Goal: Task Accomplishment & Management: Complete application form

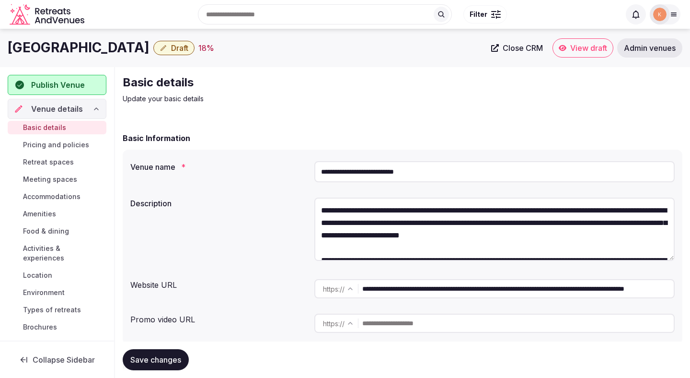
drag, startPoint x: 214, startPoint y: 47, endPoint x: 5, endPoint y: 49, distance: 209.1
click at [5, 49] on div "Radisson Blu Park Hotel Athens Draft 18 % Close CRM View draft Admin venues" at bounding box center [345, 47] width 690 height 19
copy h1 "Radisson Blu Park Hotel Athens"
click at [527, 49] on span "Close CRM" at bounding box center [523, 48] width 40 height 10
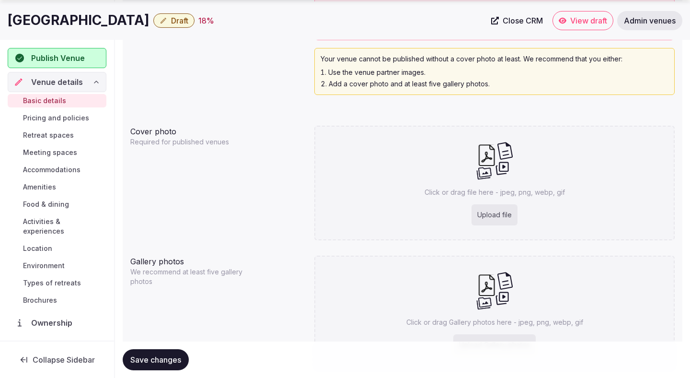
scroll to position [949, 0]
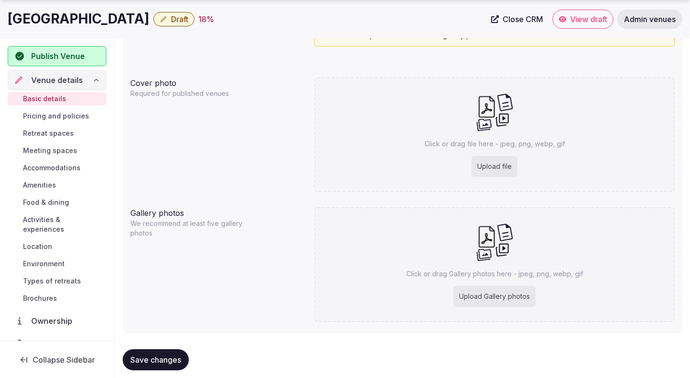
click at [479, 168] on div "Upload file" at bounding box center [495, 166] width 46 height 21
type input "**********"
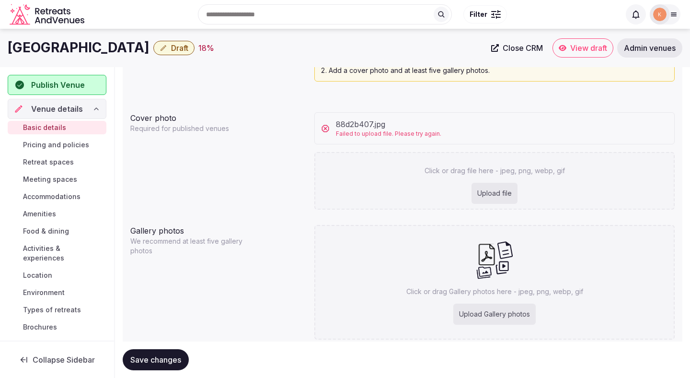
scroll to position [913, 0]
click at [412, 130] on span "88d2b407.jpg" at bounding box center [388, 125] width 105 height 12
click at [498, 186] on div "Upload file" at bounding box center [495, 194] width 46 height 21
type input "**********"
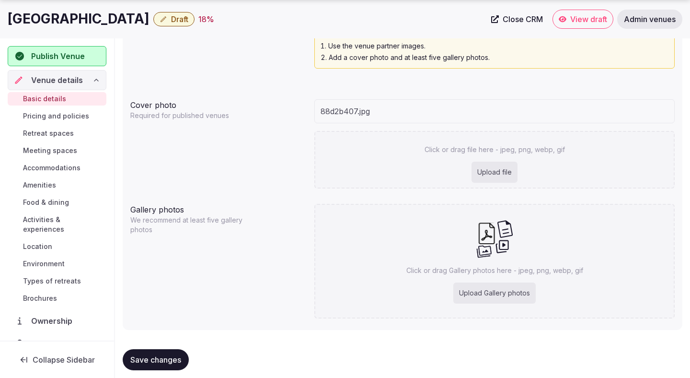
scroll to position [930, 0]
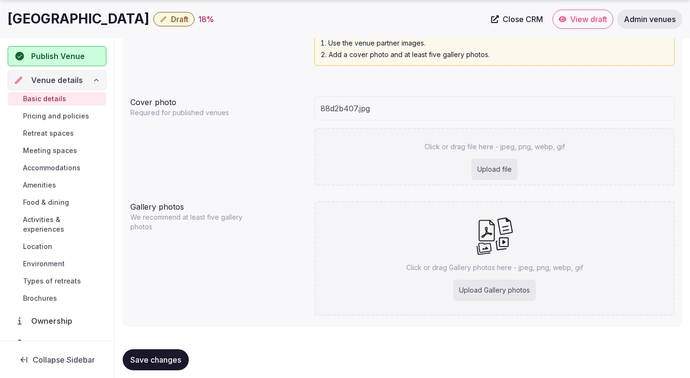
click at [519, 290] on div "Upload Gallery photos" at bounding box center [495, 290] width 82 height 21
type input "**********"
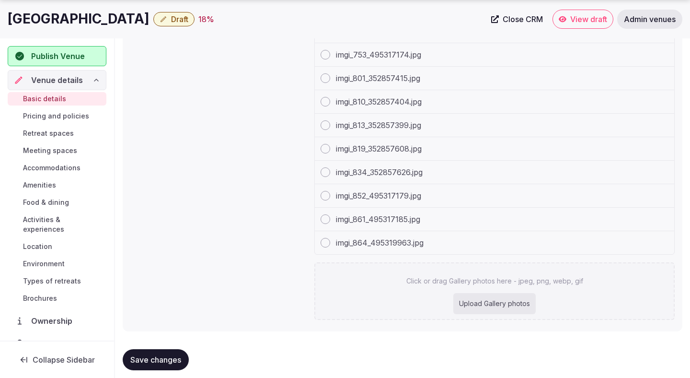
scroll to position [1196, 0]
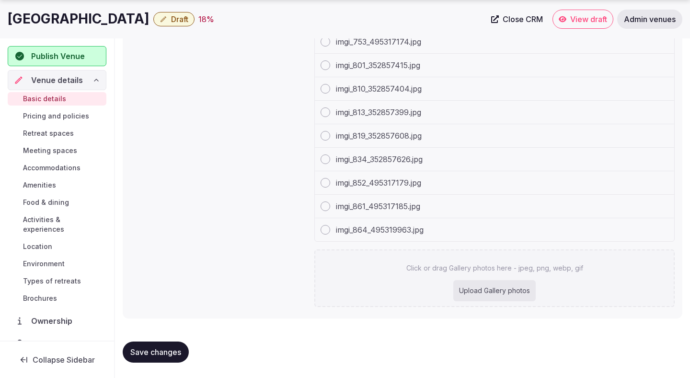
click at [494, 286] on div "Upload Gallery photos" at bounding box center [495, 290] width 82 height 21
type input "**********"
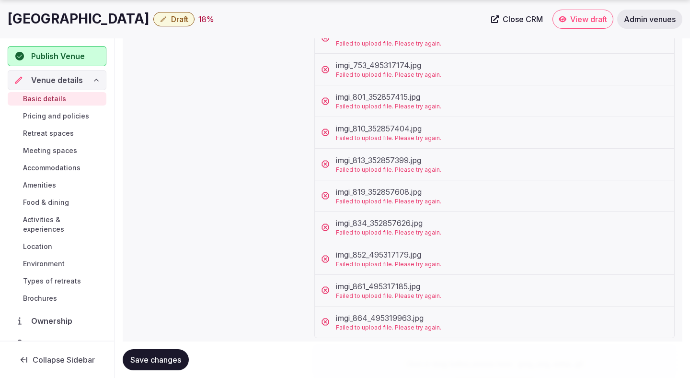
scroll to position [1220, 0]
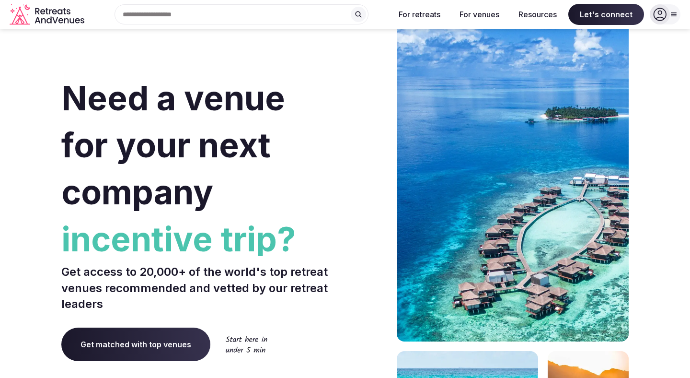
click at [672, 19] on div at bounding box center [665, 14] width 31 height 20
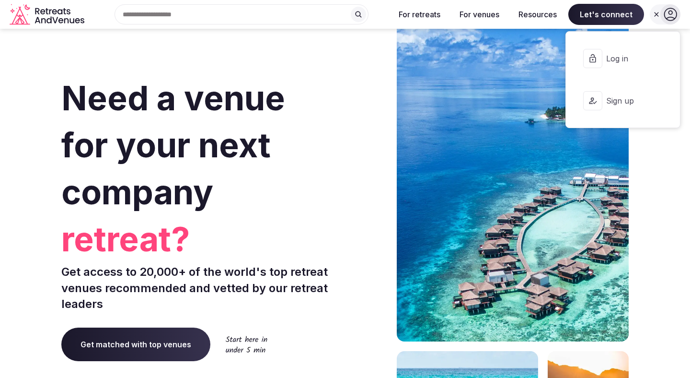
click at [618, 66] on button "Log in" at bounding box center [623, 58] width 99 height 38
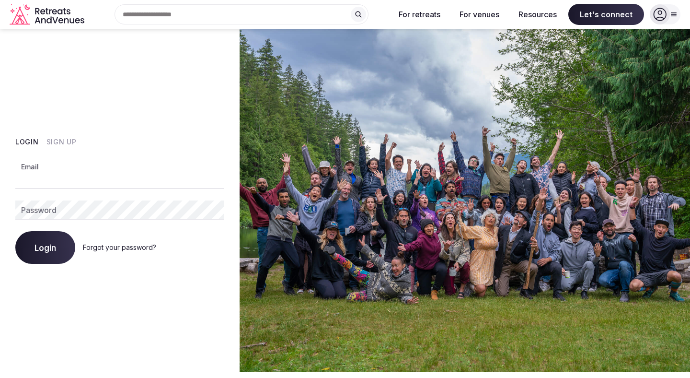
click at [185, 180] on input "Email" at bounding box center [119, 179] width 209 height 19
type input "**********"
click at [68, 250] on button "Login" at bounding box center [45, 247] width 60 height 33
click at [59, 258] on button "Login" at bounding box center [45, 247] width 60 height 33
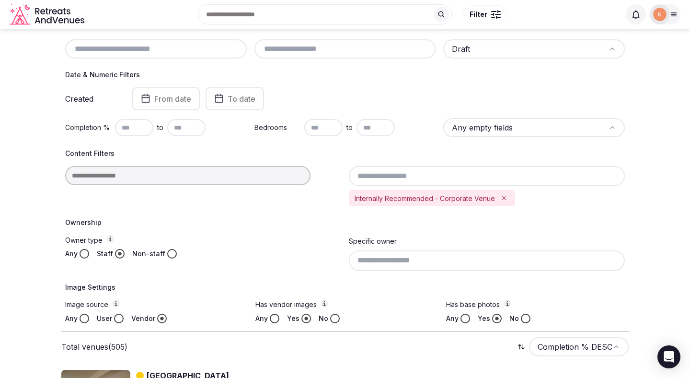
scroll to position [127, 0]
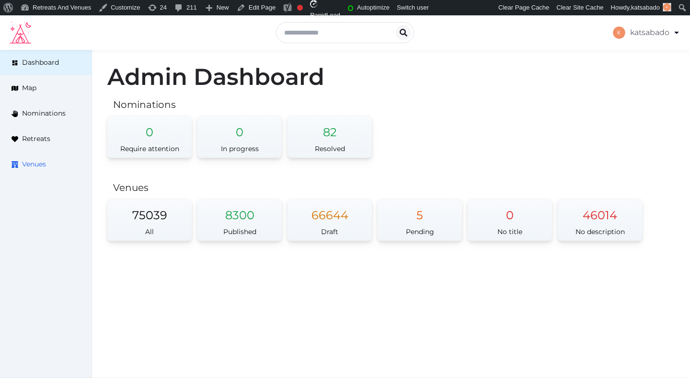
click at [36, 164] on span "Venues" at bounding box center [34, 164] width 24 height 10
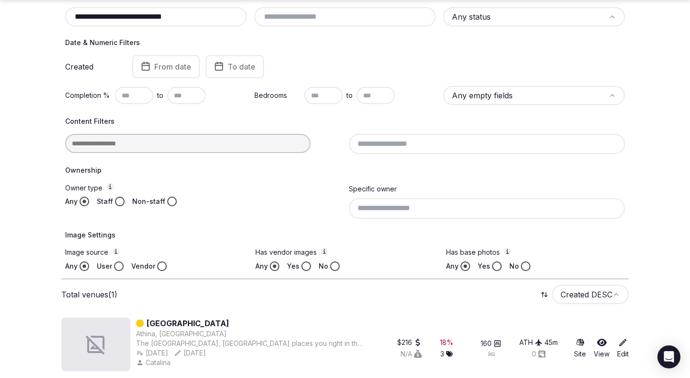
scroll to position [160, 0]
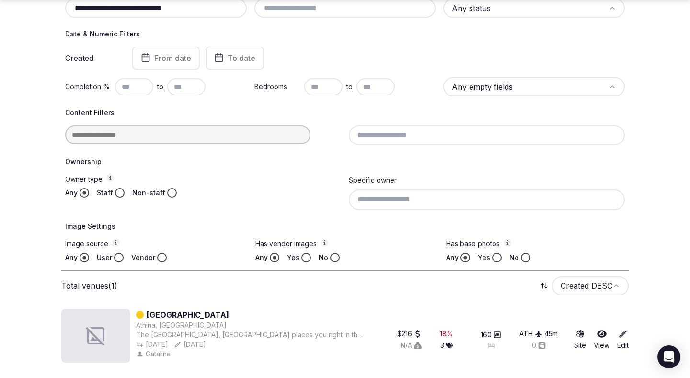
click at [182, 313] on link "[GEOGRAPHIC_DATA]" at bounding box center [188, 315] width 82 height 12
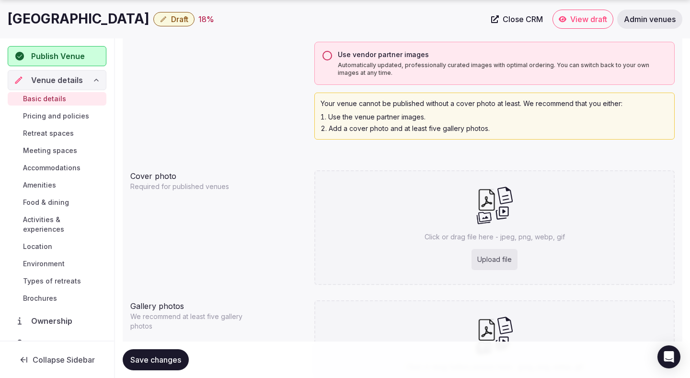
scroll to position [903, 0]
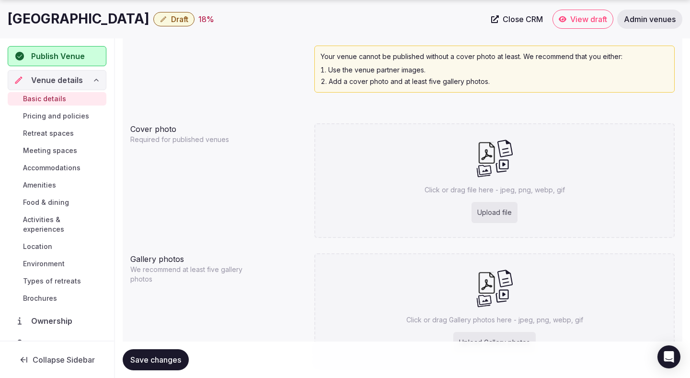
click at [498, 208] on div "Upload file" at bounding box center [495, 212] width 46 height 21
type input "**********"
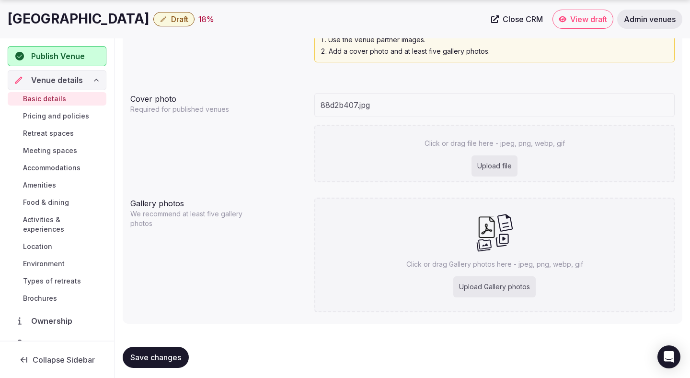
scroll to position [938, 0]
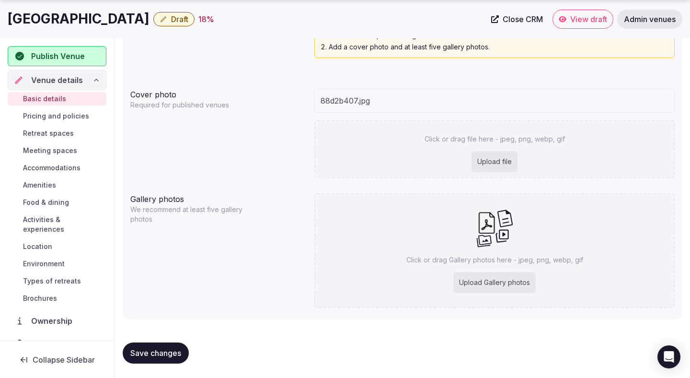
click at [529, 286] on div "Upload Gallery photos" at bounding box center [495, 282] width 82 height 21
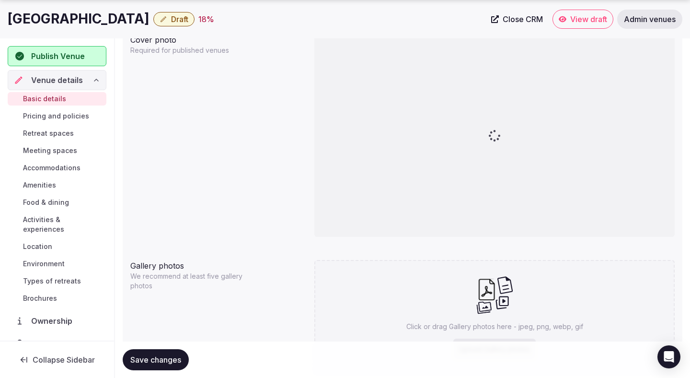
type input "**********"
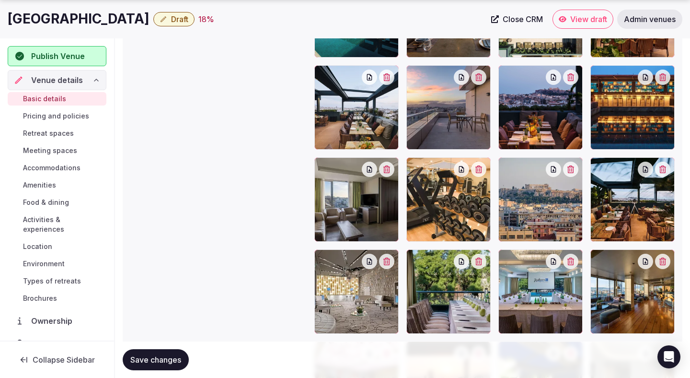
scroll to position [1422, 0]
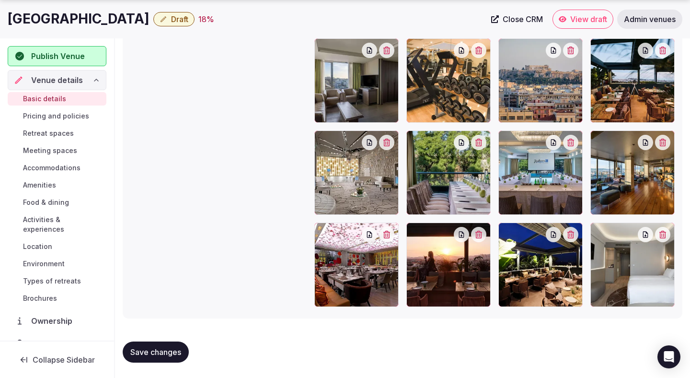
click at [176, 351] on span "Save changes" at bounding box center [155, 352] width 51 height 10
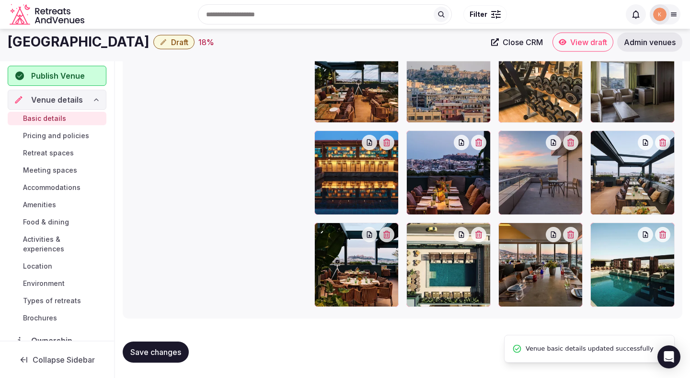
scroll to position [1053, 0]
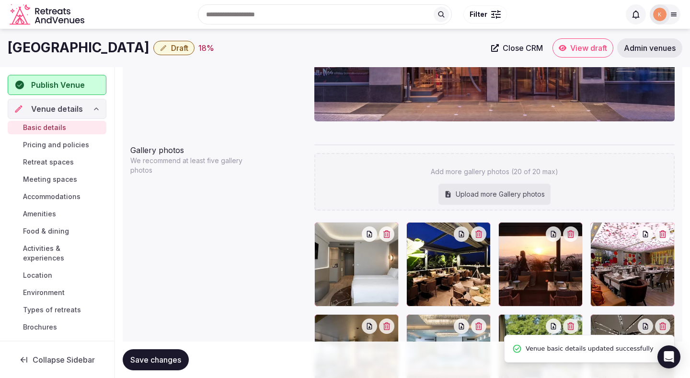
click at [176, 351] on button "Save changes" at bounding box center [156, 359] width 66 height 21
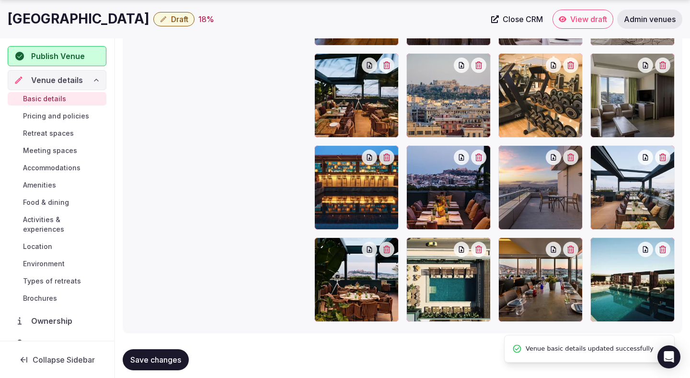
scroll to position [1422, 0]
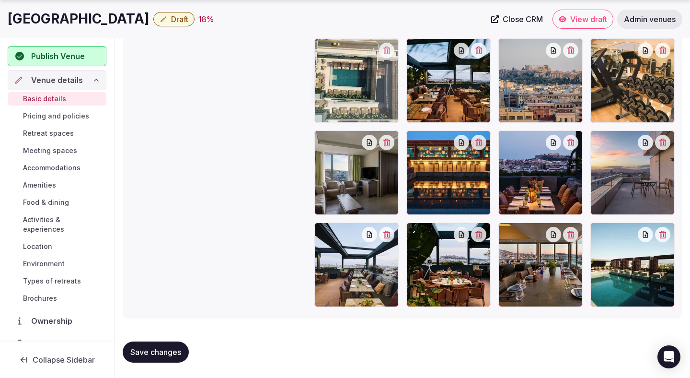
drag, startPoint x: 485, startPoint y: 239, endPoint x: 387, endPoint y: 101, distance: 168.9
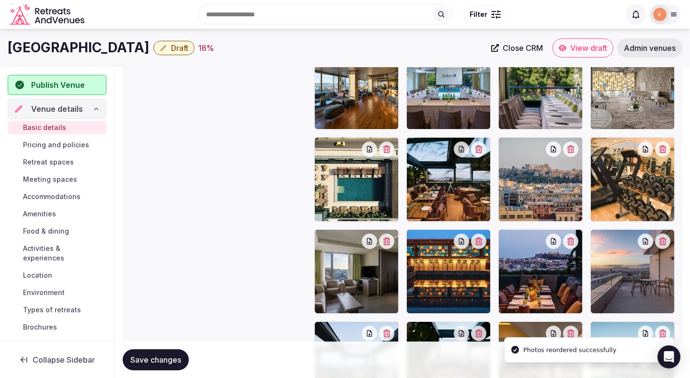
scroll to position [1284, 0]
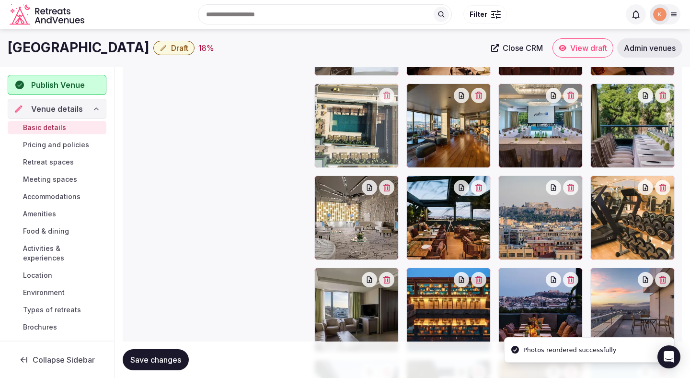
drag, startPoint x: 374, startPoint y: 205, endPoint x: 372, endPoint y: 90, distance: 115.1
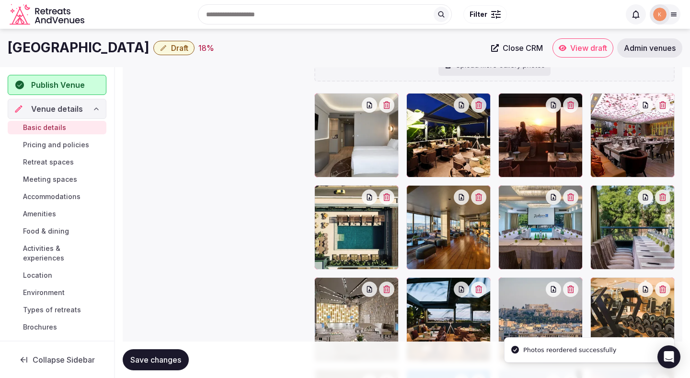
scroll to position [1165, 0]
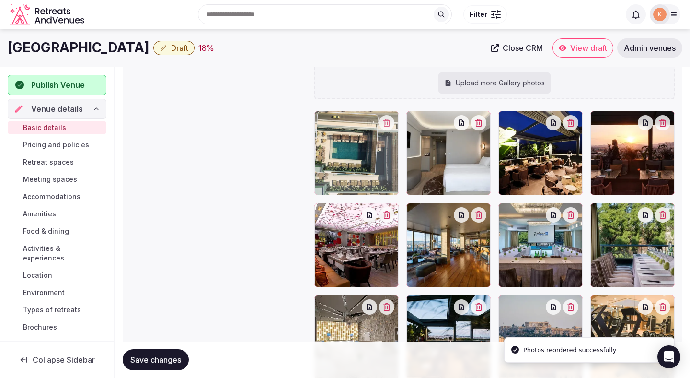
drag, startPoint x: 349, startPoint y: 257, endPoint x: 352, endPoint y: 179, distance: 78.2
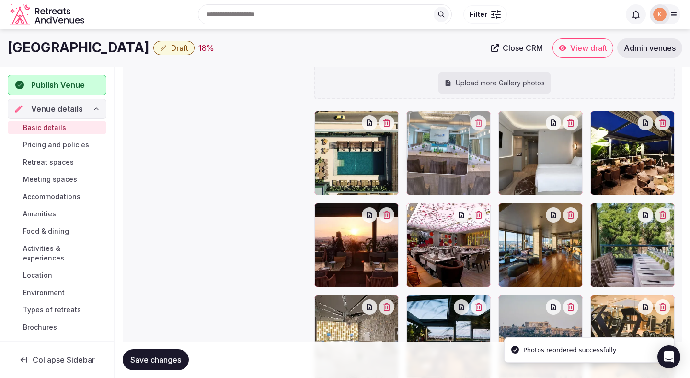
drag, startPoint x: 516, startPoint y: 257, endPoint x: 434, endPoint y: 161, distance: 126.1
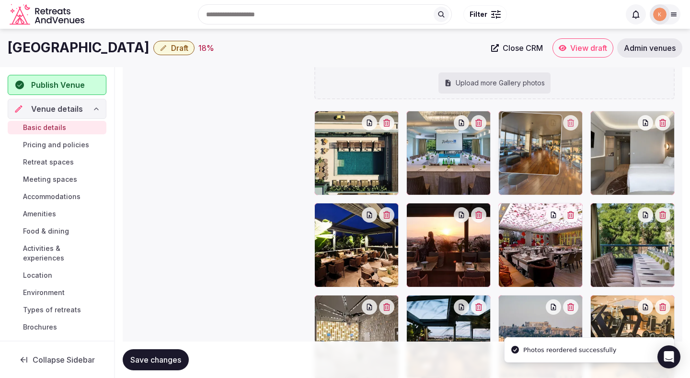
drag, startPoint x: 526, startPoint y: 234, endPoint x: 547, endPoint y: 158, distance: 78.8
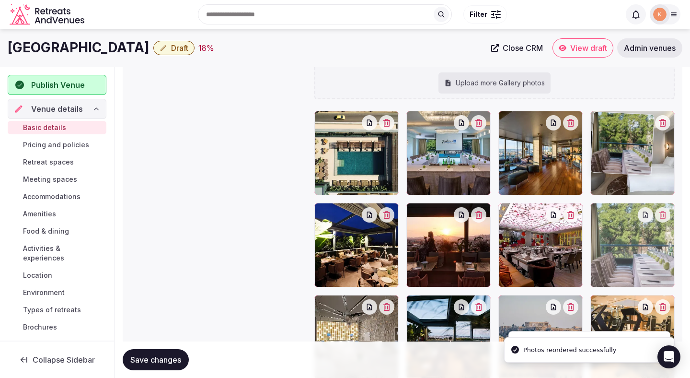
drag, startPoint x: 624, startPoint y: 233, endPoint x: 623, endPoint y: 148, distance: 84.4
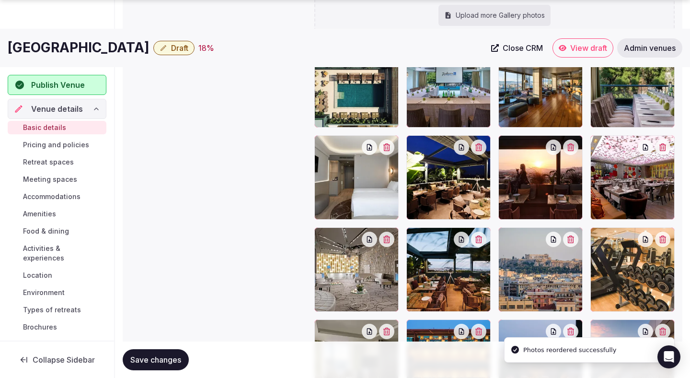
scroll to position [1254, 0]
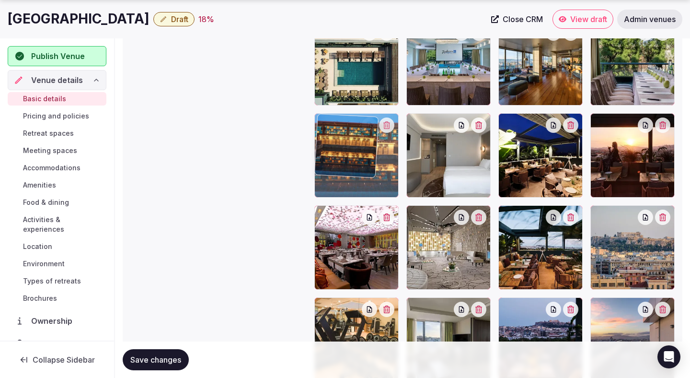
drag, startPoint x: 449, startPoint y: 325, endPoint x: 379, endPoint y: 160, distance: 178.6
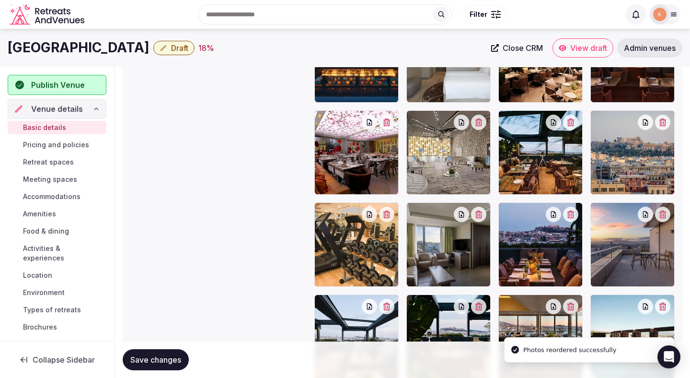
scroll to position [1309, 0]
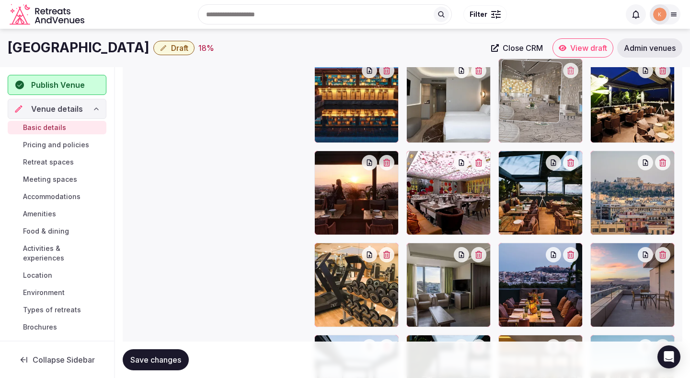
drag, startPoint x: 454, startPoint y: 219, endPoint x: 545, endPoint y: 121, distance: 133.3
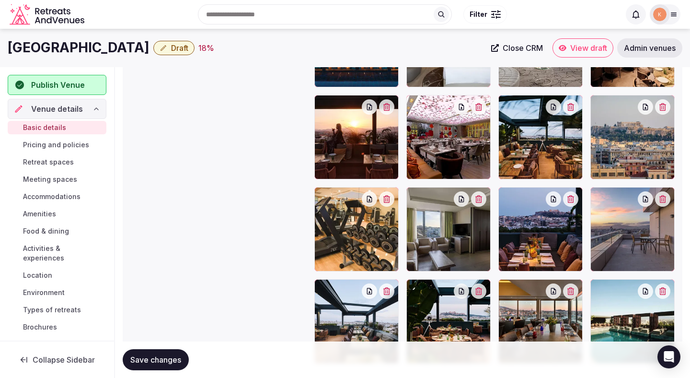
scroll to position [1357, 0]
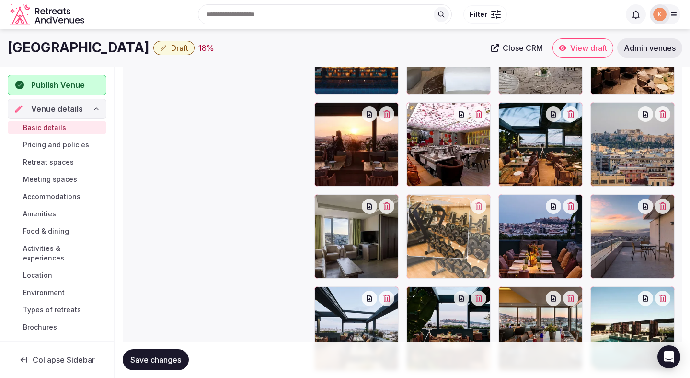
drag, startPoint x: 374, startPoint y: 248, endPoint x: 437, endPoint y: 258, distance: 64.6
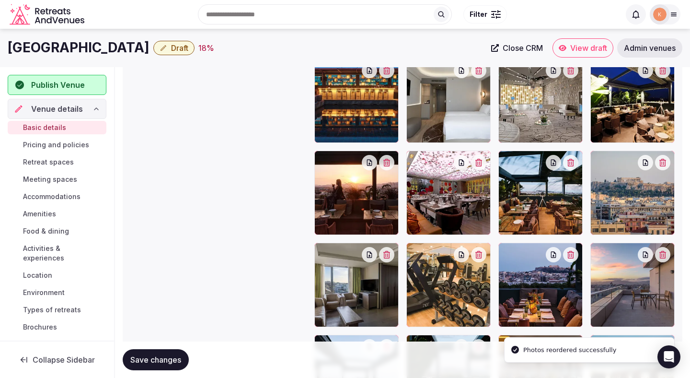
scroll to position [1249, 0]
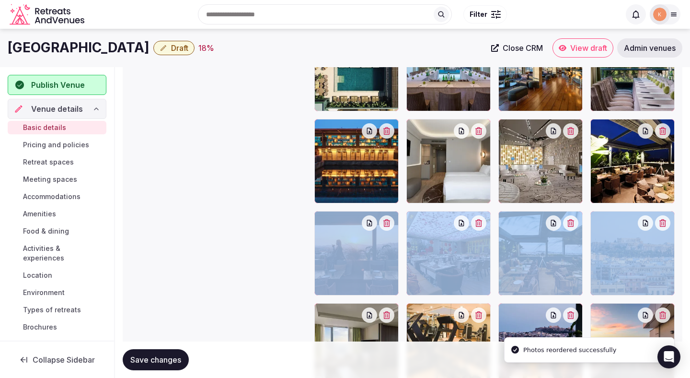
drag, startPoint x: 631, startPoint y: 299, endPoint x: 632, endPoint y: 198, distance: 101.2
click at [632, 198] on div at bounding box center [495, 253] width 361 height 453
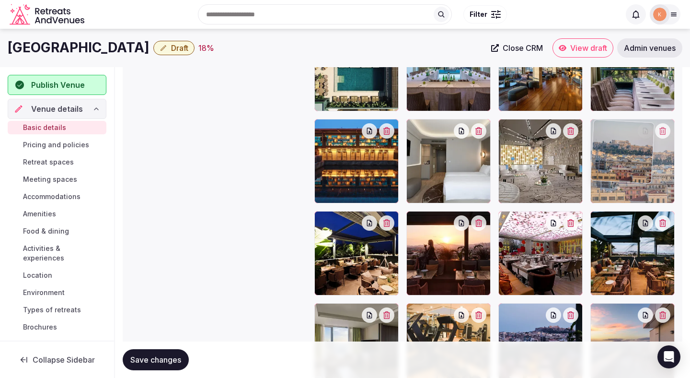
drag, startPoint x: 615, startPoint y: 227, endPoint x: 615, endPoint y: 152, distance: 75.3
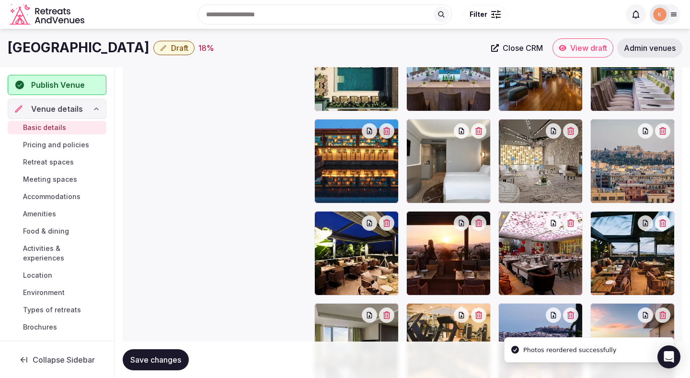
click at [164, 348] on div "Save changes" at bounding box center [403, 359] width 560 height 36
click at [164, 356] on span "Save changes" at bounding box center [155, 360] width 51 height 10
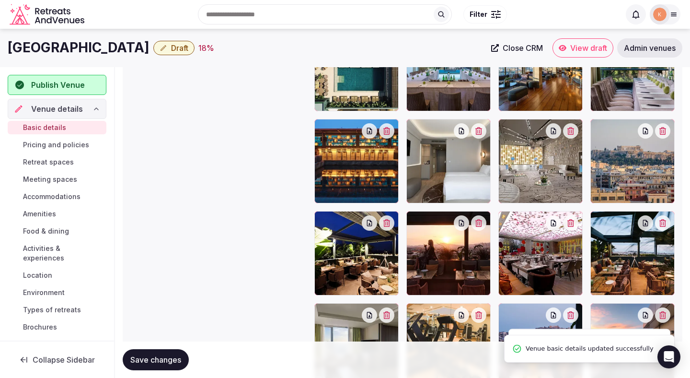
click at [164, 356] on span "Save changes" at bounding box center [155, 360] width 51 height 10
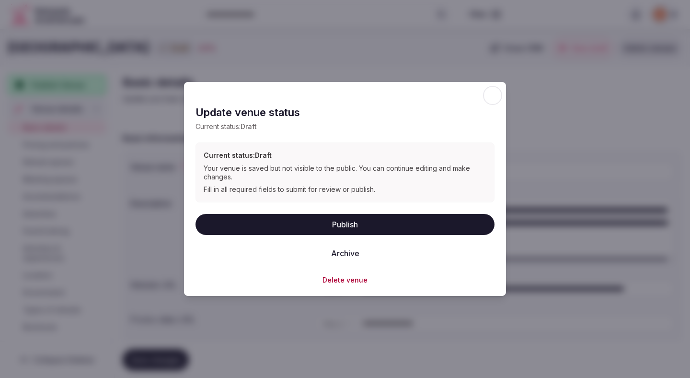
click at [297, 225] on button "Publish" at bounding box center [345, 223] width 299 height 21
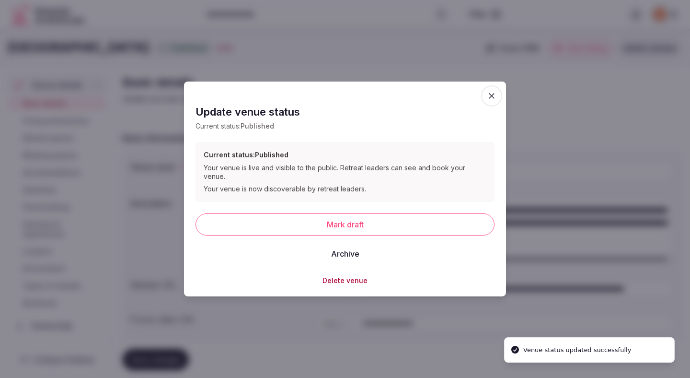
click at [280, 332] on div at bounding box center [345, 189] width 690 height 378
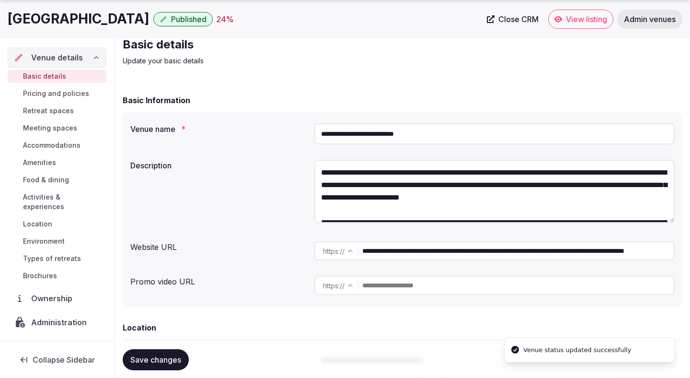
scroll to position [49, 0]
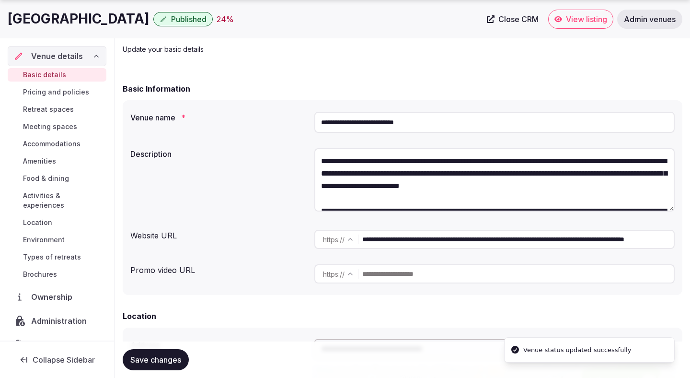
click at [174, 357] on span "Save changes" at bounding box center [155, 360] width 51 height 10
click at [60, 252] on span "Types of retreats" at bounding box center [52, 257] width 58 height 10
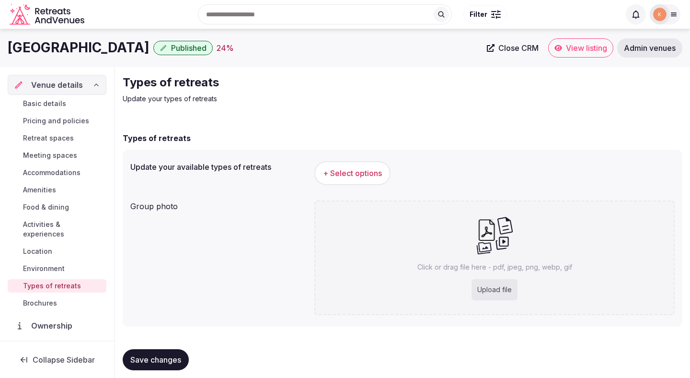
scroll to position [8, 0]
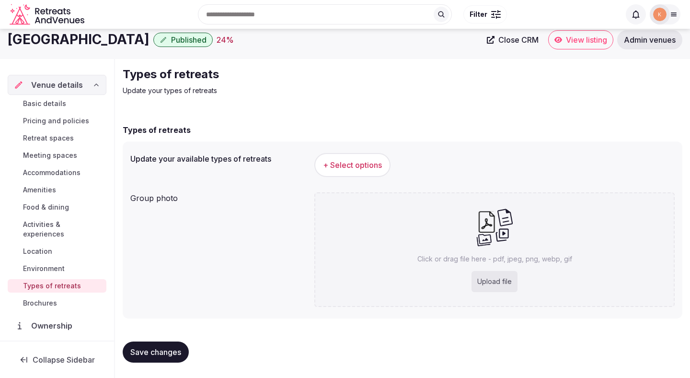
click at [489, 280] on div "Upload file" at bounding box center [495, 281] width 46 height 21
type input "**********"
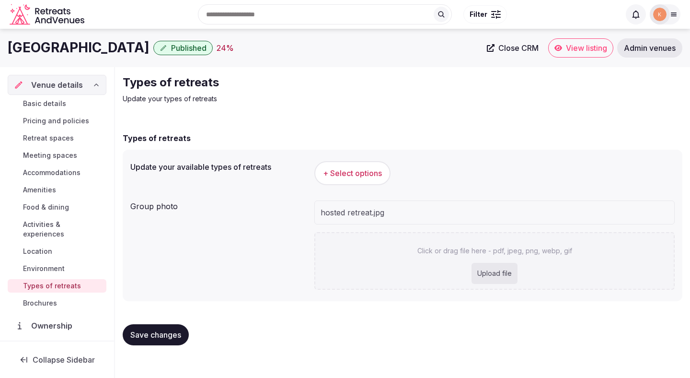
click at [366, 177] on span "+ Select options" at bounding box center [352, 173] width 59 height 11
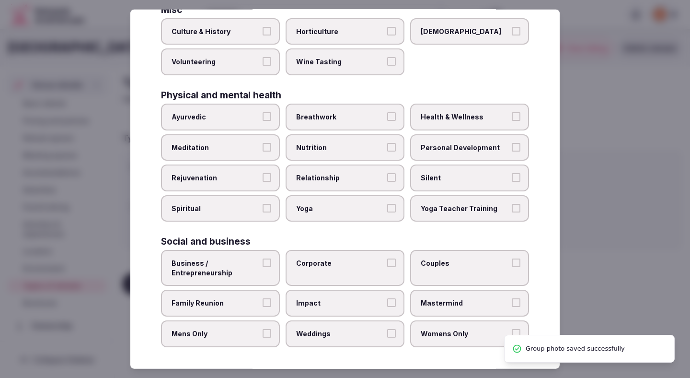
scroll to position [347, 0]
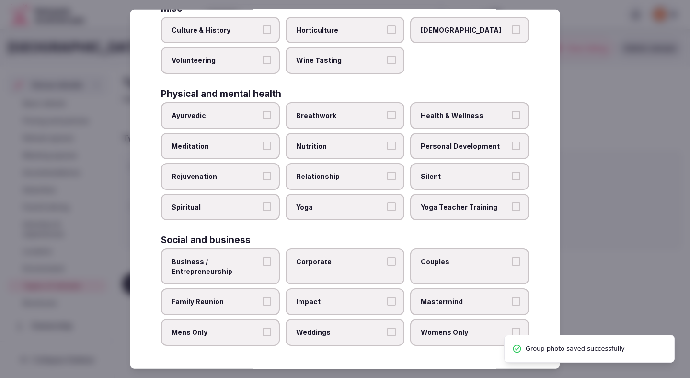
click at [237, 256] on label "Business / Entrepreneurship" at bounding box center [220, 266] width 119 height 36
click at [263, 257] on button "Business / Entrepreneurship" at bounding box center [267, 261] width 9 height 9
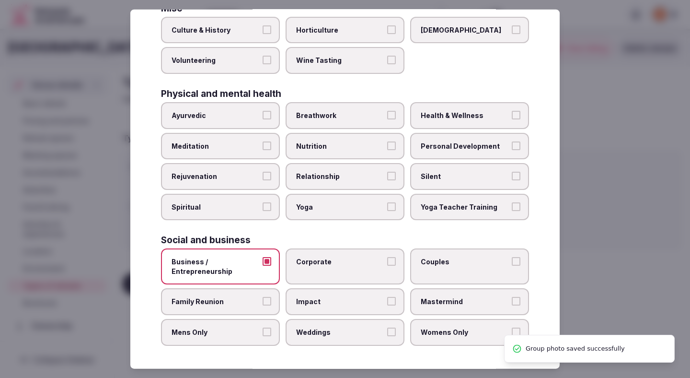
click at [324, 264] on span "Corporate" at bounding box center [340, 262] width 88 height 10
click at [387, 264] on button "Corporate" at bounding box center [391, 261] width 9 height 9
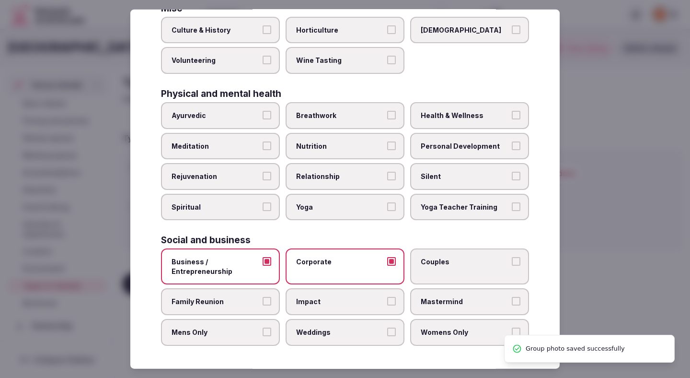
click at [437, 269] on label "Couples" at bounding box center [469, 266] width 119 height 36
click at [512, 266] on button "Couples" at bounding box center [516, 261] width 9 height 9
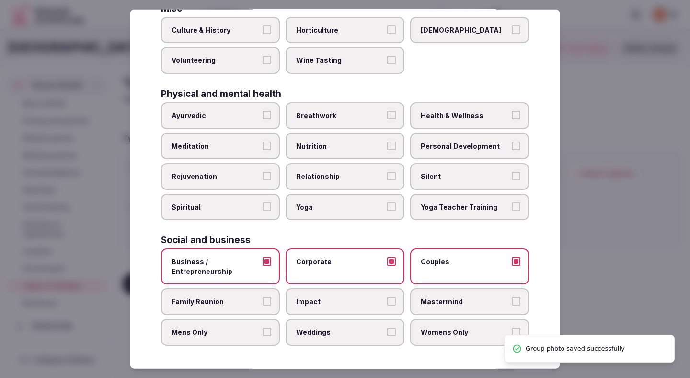
click at [437, 292] on label "Mastermind" at bounding box center [469, 301] width 119 height 27
click at [512, 297] on button "Mastermind" at bounding box center [516, 301] width 9 height 9
click at [362, 296] on label "Impact" at bounding box center [345, 301] width 119 height 27
click at [387, 297] on button "Impact" at bounding box center [391, 301] width 9 height 9
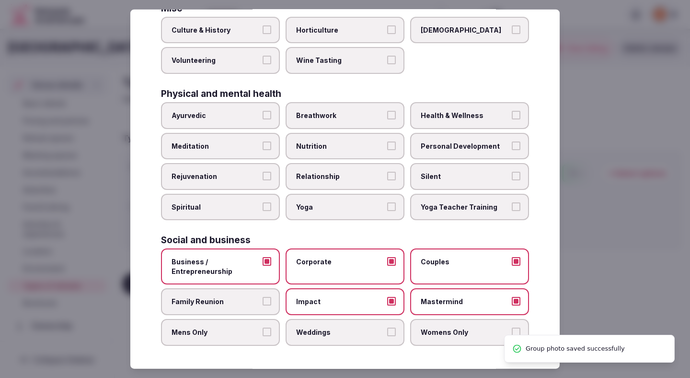
click at [274, 310] on label "Family Reunion" at bounding box center [220, 301] width 119 height 27
click at [271, 305] on button "Family Reunion" at bounding box center [267, 301] width 9 height 9
click at [261, 330] on label "Mens Only" at bounding box center [220, 332] width 119 height 27
click at [263, 330] on button "Mens Only" at bounding box center [267, 331] width 9 height 9
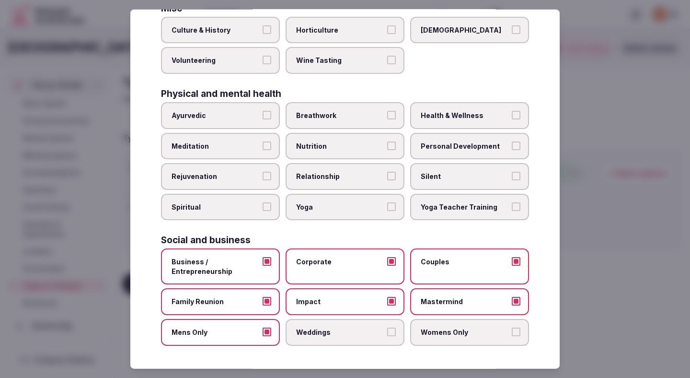
click at [327, 334] on span "Weddings" at bounding box center [340, 332] width 88 height 10
click at [387, 334] on button "Weddings" at bounding box center [391, 331] width 9 height 9
click at [418, 329] on label "Womens Only" at bounding box center [469, 332] width 119 height 27
click at [512, 329] on button "Womens Only" at bounding box center [516, 331] width 9 height 9
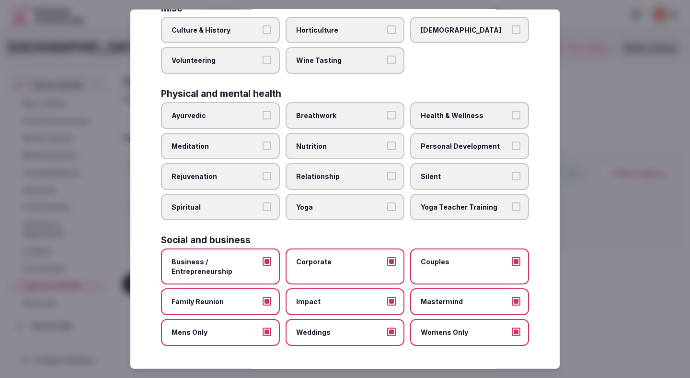
click at [589, 259] on div at bounding box center [345, 189] width 690 height 378
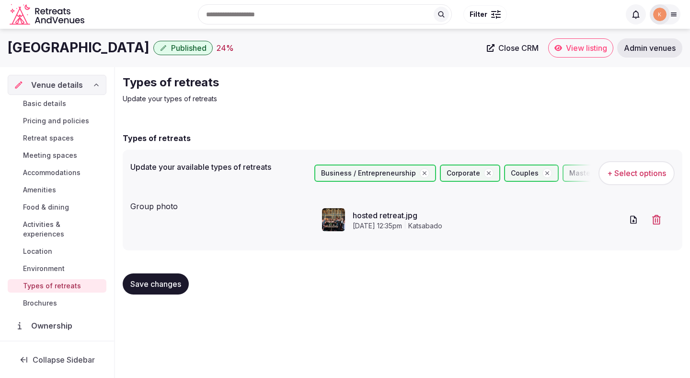
click at [156, 281] on span "Save changes" at bounding box center [155, 284] width 51 height 10
click at [156, 280] on span "Save changes" at bounding box center [155, 284] width 51 height 10
click at [57, 264] on span "Environment" at bounding box center [44, 269] width 42 height 10
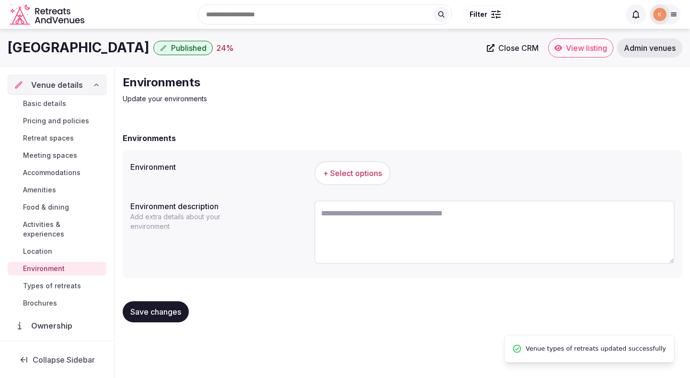
click at [339, 216] on textarea at bounding box center [495, 231] width 361 height 63
paste textarea "**********"
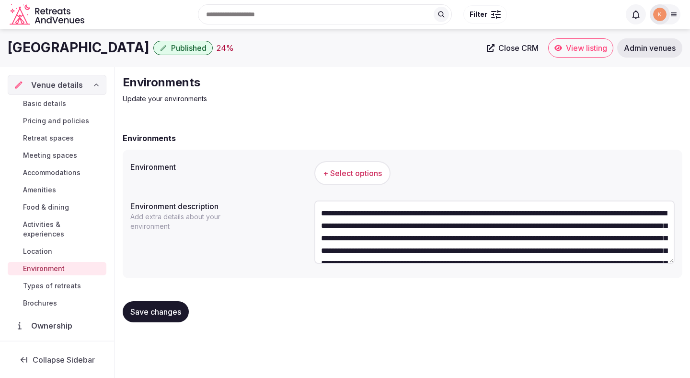
scroll to position [42, 0]
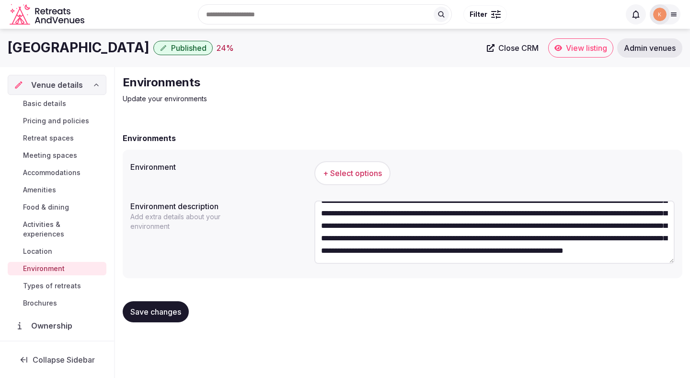
type textarea "**********"
click at [368, 176] on span "+ Select options" at bounding box center [352, 173] width 59 height 11
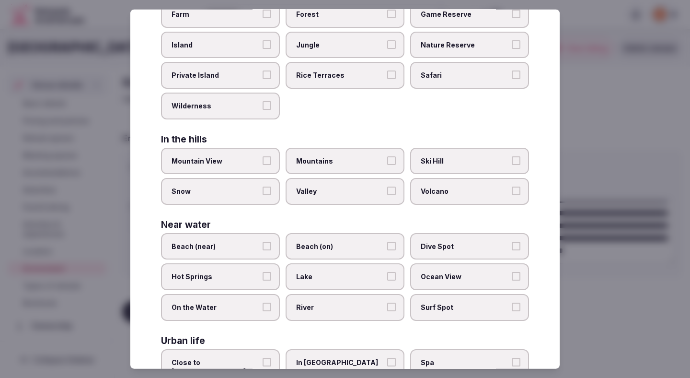
scroll to position [191, 0]
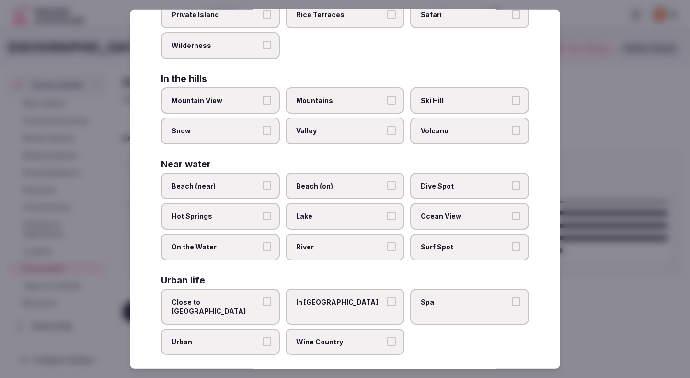
click at [326, 307] on label "In City Center" at bounding box center [345, 306] width 119 height 36
click at [387, 305] on button "In City Center" at bounding box center [391, 301] width 9 height 9
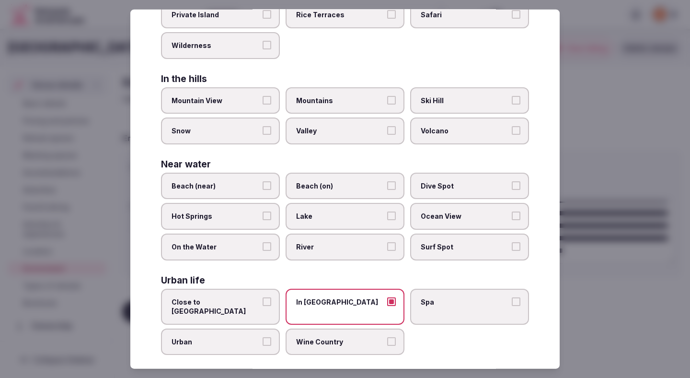
click at [621, 260] on div at bounding box center [345, 189] width 690 height 378
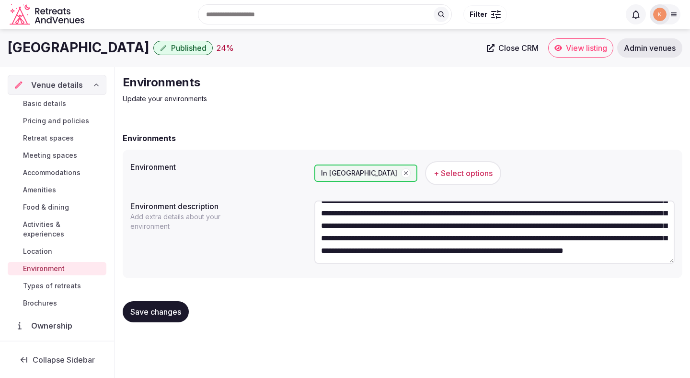
scroll to position [0, 0]
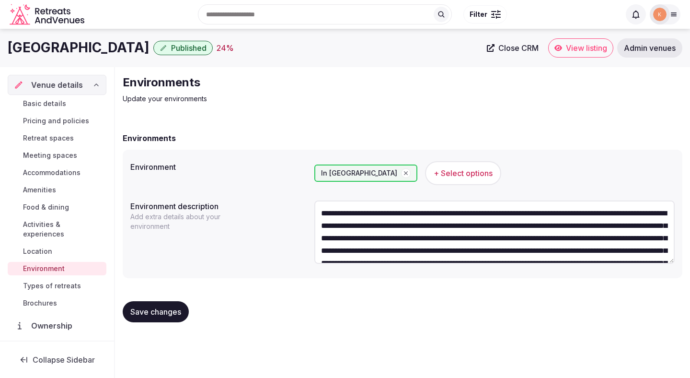
click at [171, 314] on span "Save changes" at bounding box center [155, 312] width 51 height 10
click at [48, 246] on span "Location" at bounding box center [37, 251] width 29 height 10
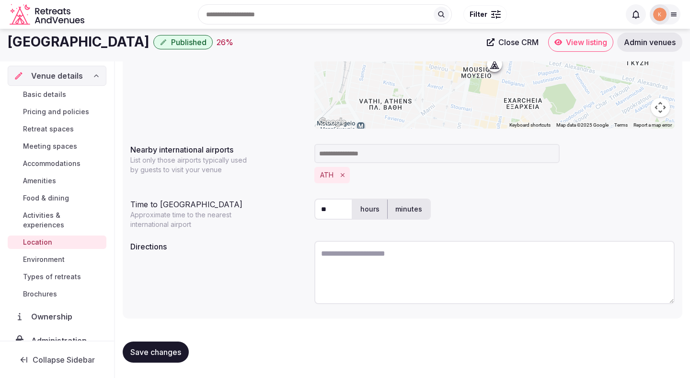
scroll to position [196, 0]
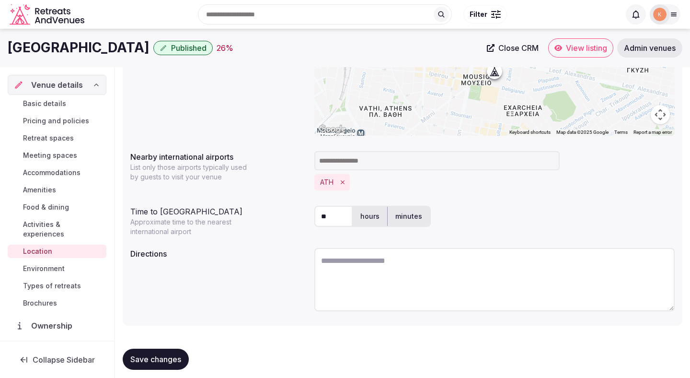
click at [353, 290] on textarea at bounding box center [495, 279] width 361 height 63
paste textarea "**********"
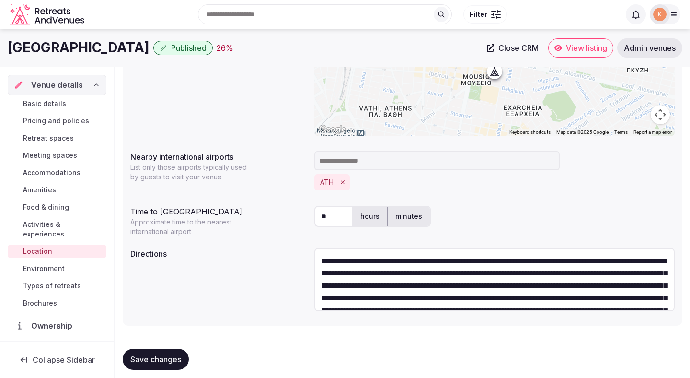
scroll to position [37, 0]
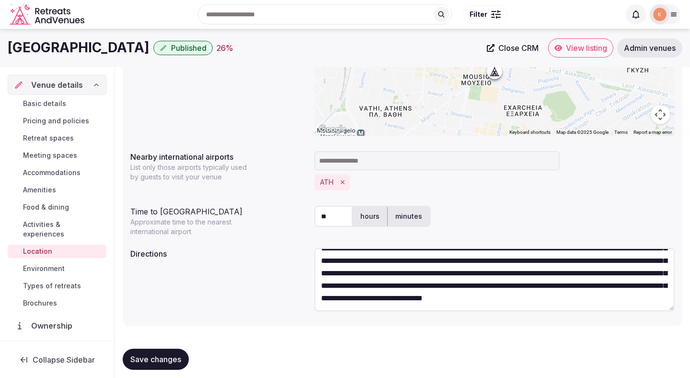
type textarea "**********"
click at [146, 355] on span "Save changes" at bounding box center [155, 359] width 51 height 10
click at [151, 360] on span "Save changes" at bounding box center [155, 359] width 51 height 10
click at [79, 222] on span "Activities & experiences" at bounding box center [63, 229] width 80 height 19
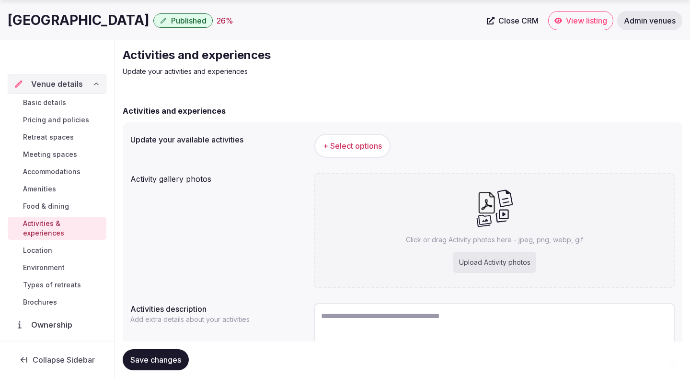
scroll to position [90, 0]
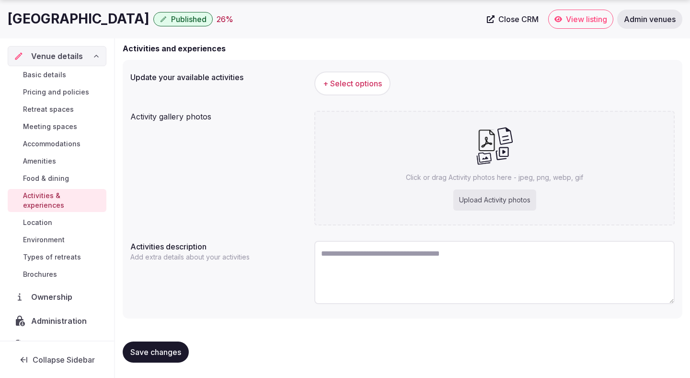
click at [377, 283] on textarea at bounding box center [495, 272] width 361 height 63
paste textarea "**********"
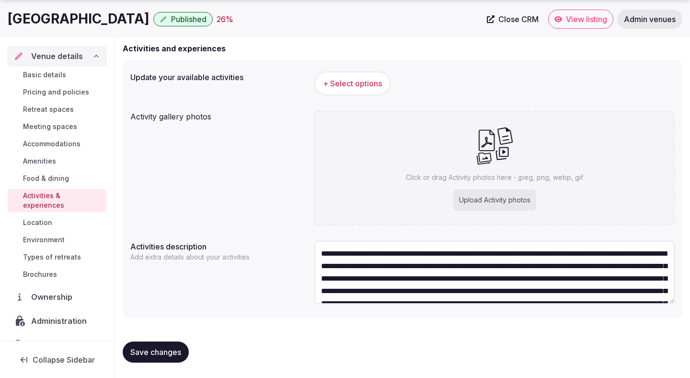
scroll to position [42, 0]
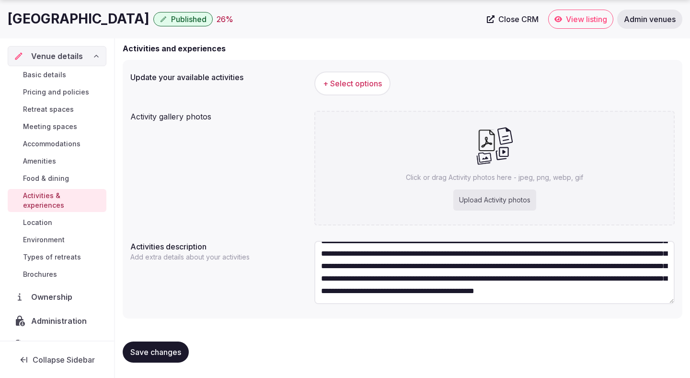
type textarea "**********"
click at [479, 203] on div "Upload Activity photos" at bounding box center [495, 199] width 83 height 21
type input "**********"
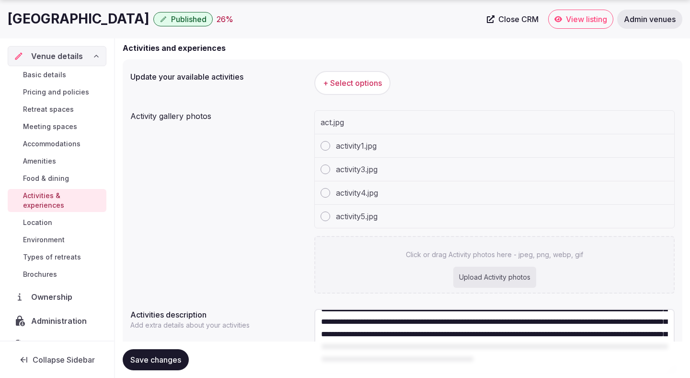
click at [369, 83] on span "+ Select options" at bounding box center [352, 83] width 59 height 11
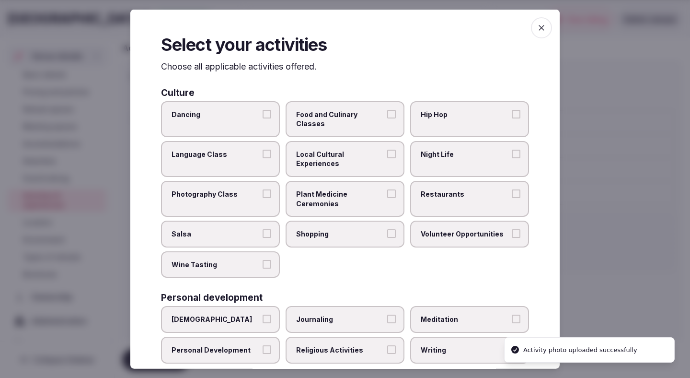
click at [354, 116] on span "Food and Culinary Classes" at bounding box center [340, 118] width 88 height 19
click at [387, 116] on button "Food and Culinary Classes" at bounding box center [391, 113] width 9 height 9
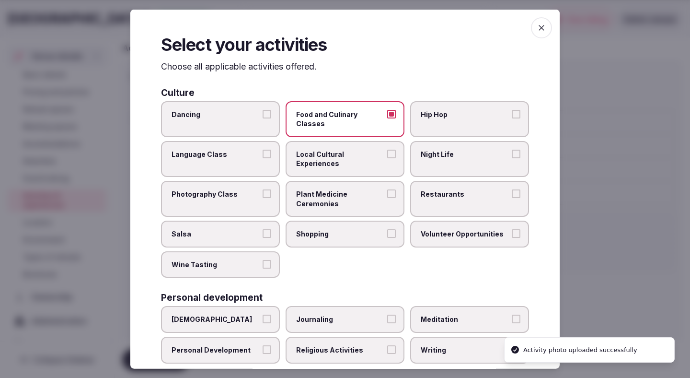
click at [354, 140] on label "Local Cultural Experiences" at bounding box center [345, 158] width 119 height 36
click at [387, 149] on button "Local Cultural Experiences" at bounding box center [391, 153] width 9 height 9
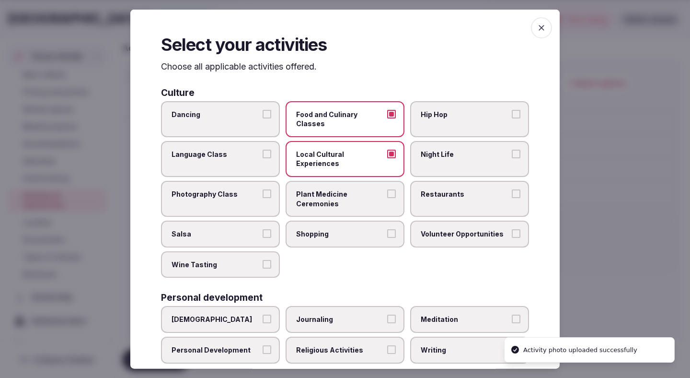
click at [442, 181] on label "Restaurants" at bounding box center [469, 199] width 119 height 36
click at [512, 189] on button "Restaurants" at bounding box center [516, 193] width 9 height 9
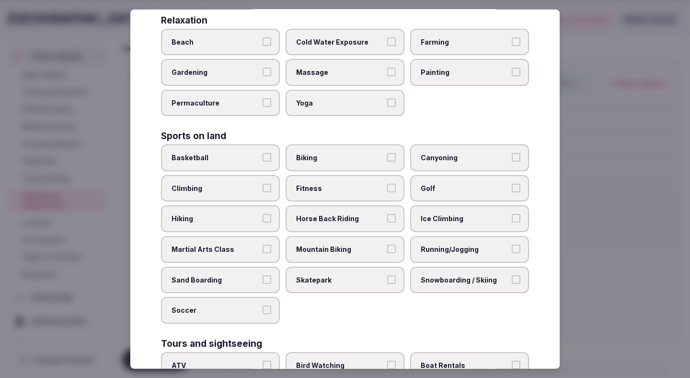
scroll to position [366, 0]
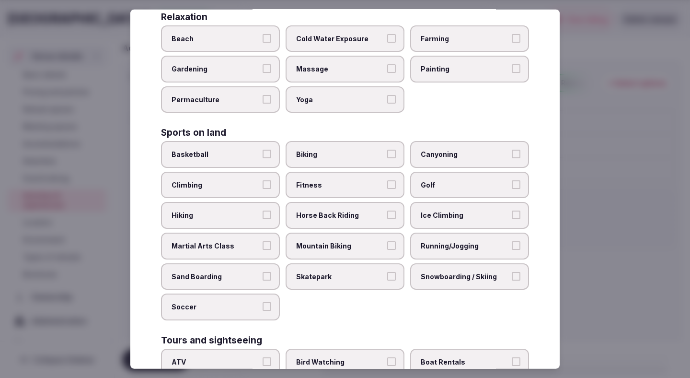
click at [354, 172] on label "Fitness" at bounding box center [345, 185] width 119 height 27
click at [387, 180] on button "Fitness" at bounding box center [391, 184] width 9 height 9
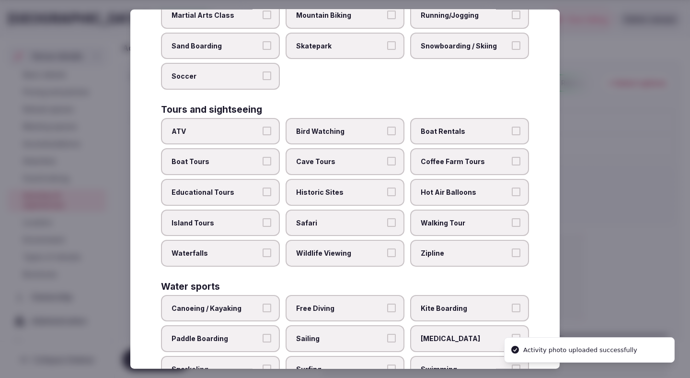
scroll to position [598, 0]
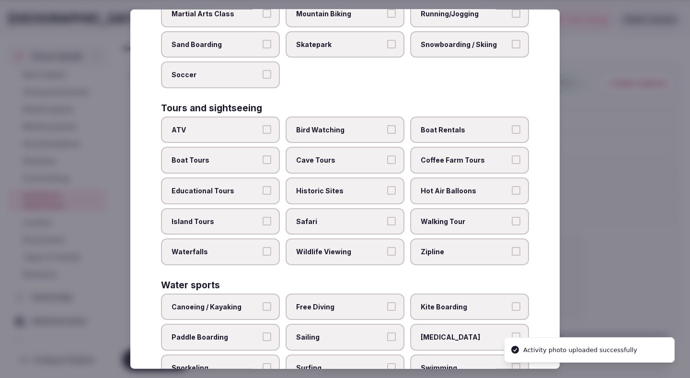
click at [332, 186] on span "Historic Sites" at bounding box center [340, 191] width 88 height 10
click at [387, 186] on button "Historic Sites" at bounding box center [391, 190] width 9 height 9
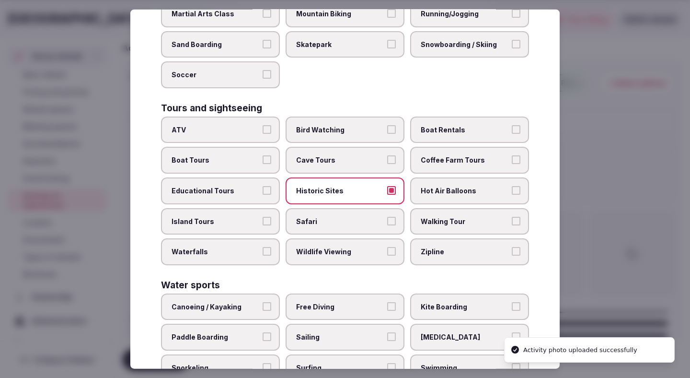
click at [459, 208] on label "Walking Tour" at bounding box center [469, 221] width 119 height 27
click at [512, 216] on button "Walking Tour" at bounding box center [516, 220] width 9 height 9
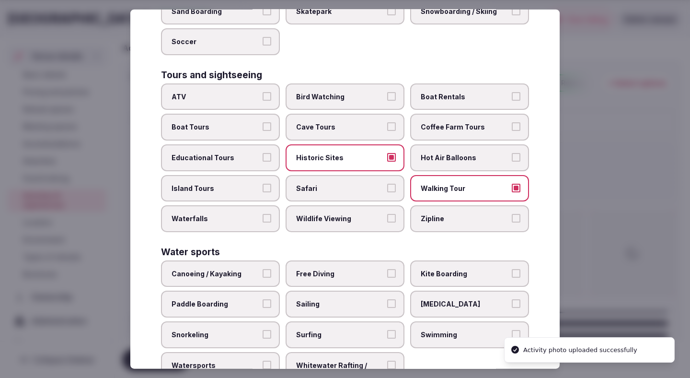
scroll to position [655, 0]
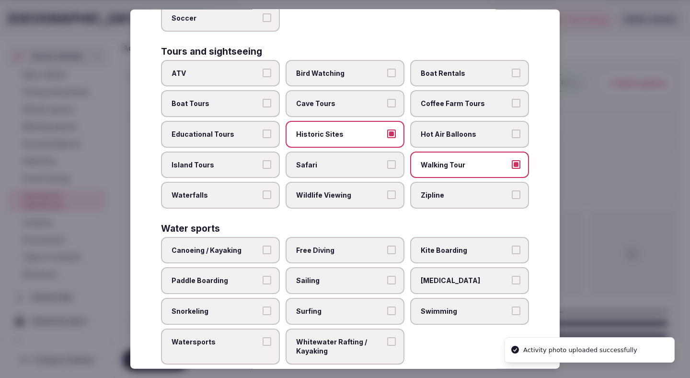
click at [446, 298] on label "Swimming" at bounding box center [469, 311] width 119 height 27
click at [512, 306] on button "Swimming" at bounding box center [516, 310] width 9 height 9
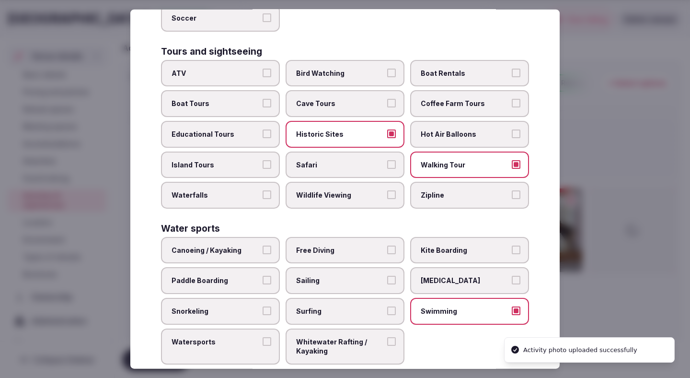
click at [623, 182] on div at bounding box center [345, 189] width 690 height 378
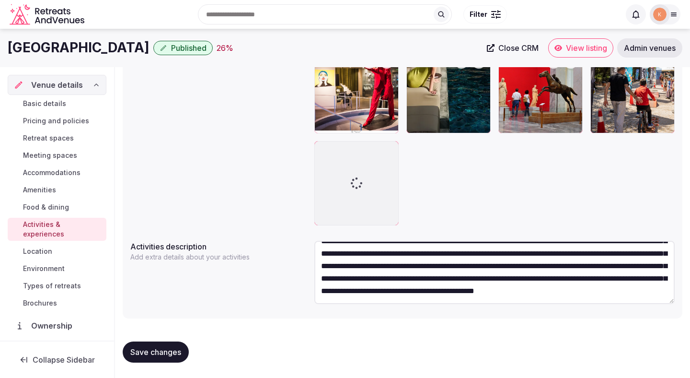
scroll to position [208, 0]
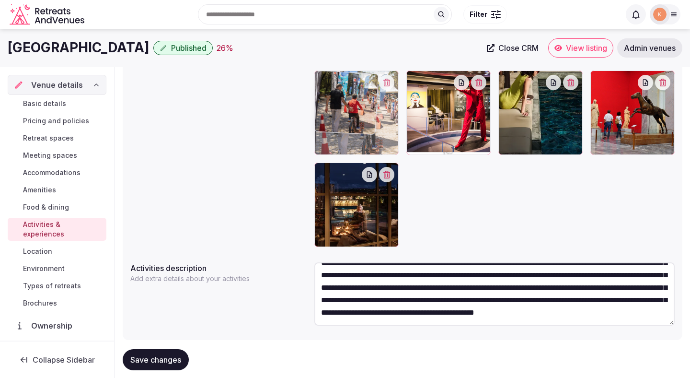
drag, startPoint x: 631, startPoint y: 118, endPoint x: 374, endPoint y: 134, distance: 257.5
click at [374, 134] on body "Search Popular Destinations Toscana, Italy Riviera Maya, Mexico Indonesia, Bali…" at bounding box center [345, 95] width 690 height 607
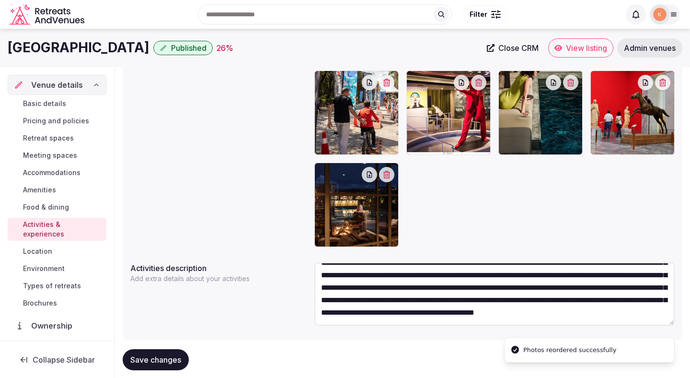
scroll to position [0, 0]
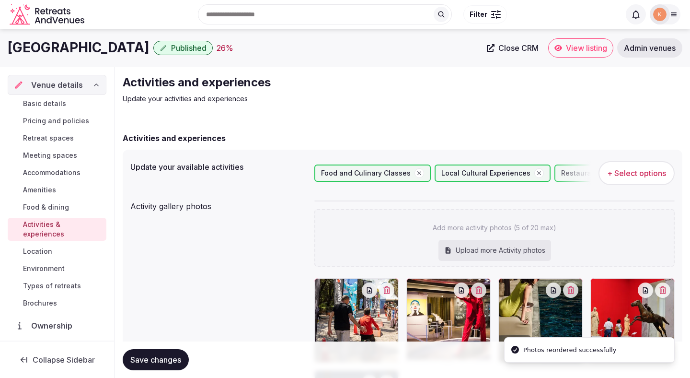
click at [624, 174] on span "+ Select options" at bounding box center [636, 173] width 59 height 11
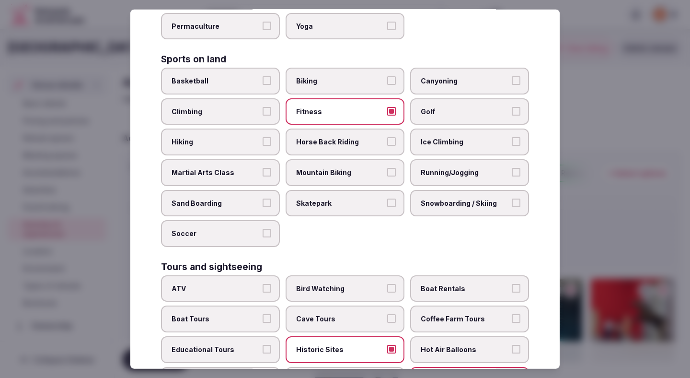
scroll to position [447, 0]
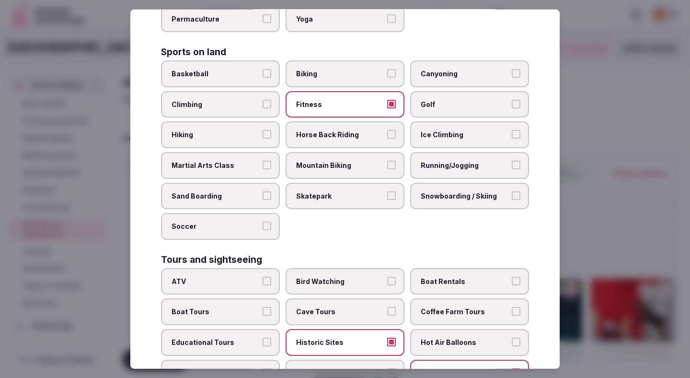
click at [367, 69] on span "Biking" at bounding box center [340, 74] width 88 height 10
click at [387, 69] on button "Biking" at bounding box center [391, 73] width 9 height 9
click at [619, 80] on div at bounding box center [345, 189] width 690 height 378
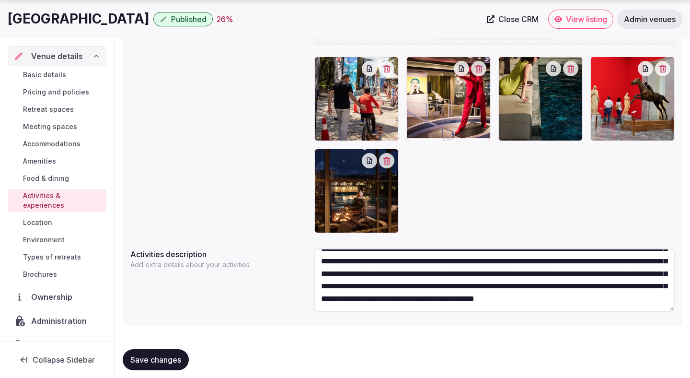
scroll to position [230, 0]
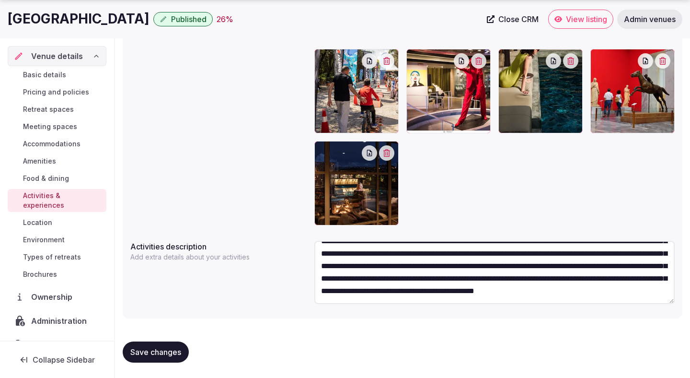
click at [170, 352] on span "Save changes" at bounding box center [155, 352] width 51 height 10
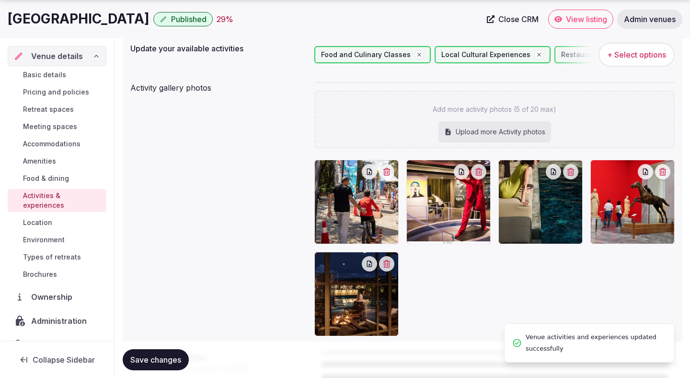
scroll to position [130, 0]
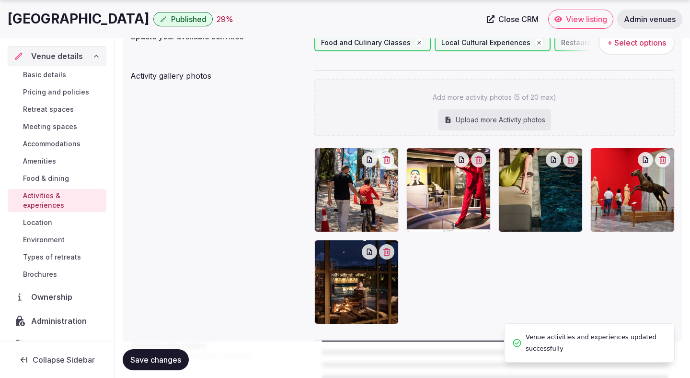
click at [153, 352] on button "Save changes" at bounding box center [156, 359] width 66 height 21
click at [175, 355] on span "Save changes" at bounding box center [155, 360] width 51 height 10
click at [62, 177] on span "Food & dining" at bounding box center [46, 179] width 46 height 10
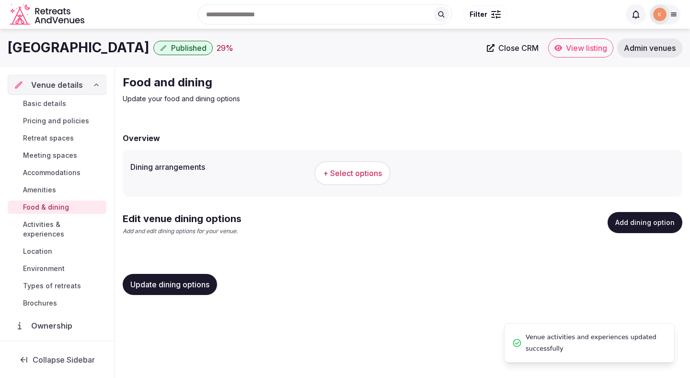
click at [362, 180] on button "+ Select options" at bounding box center [353, 173] width 76 height 24
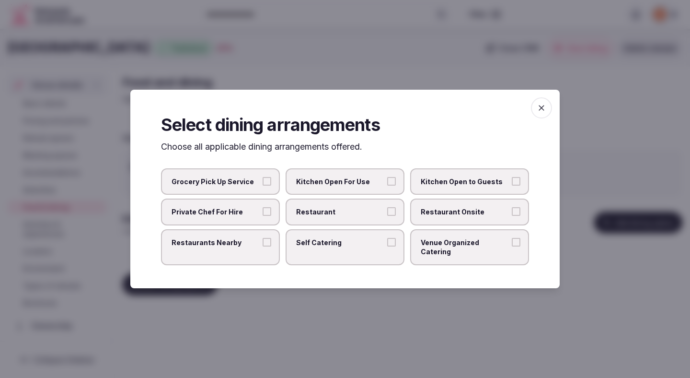
click at [460, 214] on span "Restaurant Onsite" at bounding box center [465, 212] width 88 height 10
click at [512, 214] on button "Restaurant Onsite" at bounding box center [516, 211] width 9 height 9
click at [382, 214] on span "Restaurant" at bounding box center [340, 212] width 88 height 10
click at [387, 214] on button "Restaurant" at bounding box center [391, 211] width 9 height 9
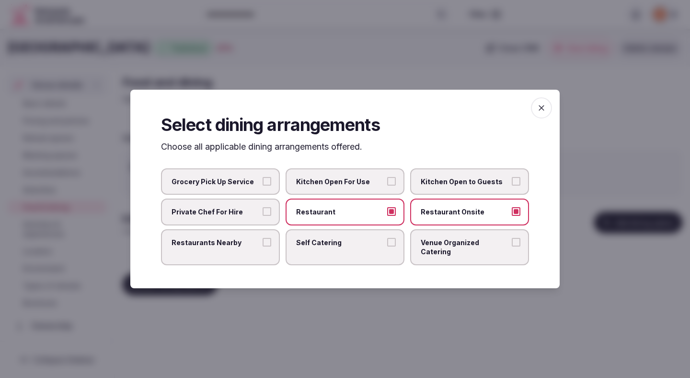
click at [380, 292] on div at bounding box center [345, 189] width 690 height 378
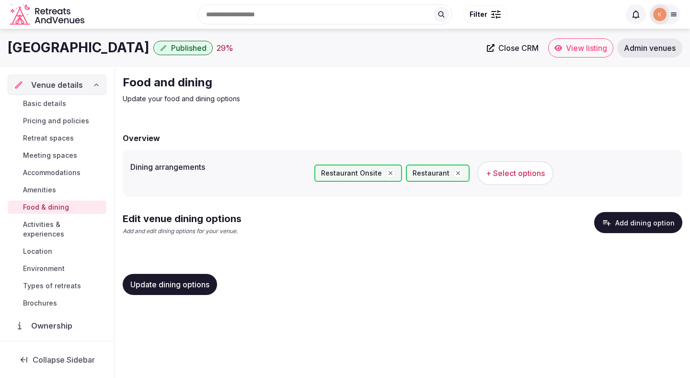
click at [625, 224] on button "Add dining option" at bounding box center [639, 222] width 88 height 21
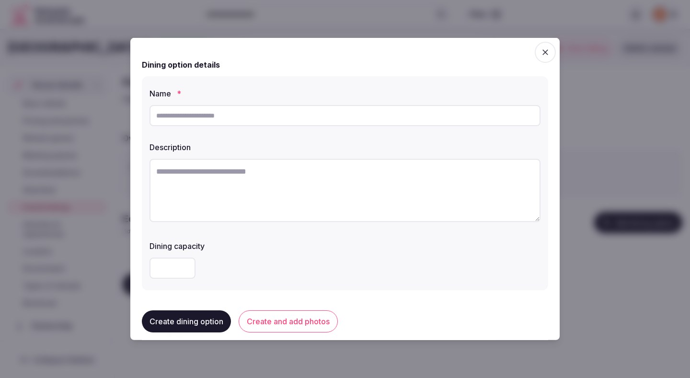
click at [304, 118] on input "text" at bounding box center [345, 115] width 391 height 21
paste input "**********"
type input "**********"
click at [328, 201] on textarea at bounding box center [345, 190] width 391 height 63
paste textarea "**********"
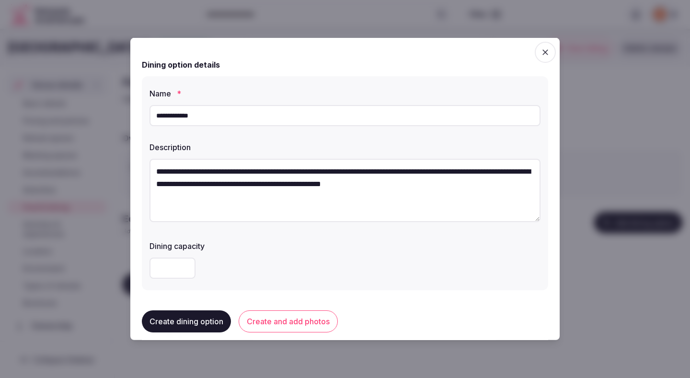
drag, startPoint x: 214, startPoint y: 112, endPoint x: 125, endPoint y: 111, distance: 89.7
click at [125, 111] on body "Search Popular Destinations Toscana, Italy Riviera Maya, Mexico Indonesia, Bali…" at bounding box center [345, 189] width 690 height 378
drag, startPoint x: 228, startPoint y: 170, endPoint x: 112, endPoint y: 164, distance: 116.6
click at [112, 164] on body "Search Popular Destinations Toscana, Italy Riviera Maya, Mexico Indonesia, Bali…" at bounding box center [345, 189] width 690 height 378
paste textarea
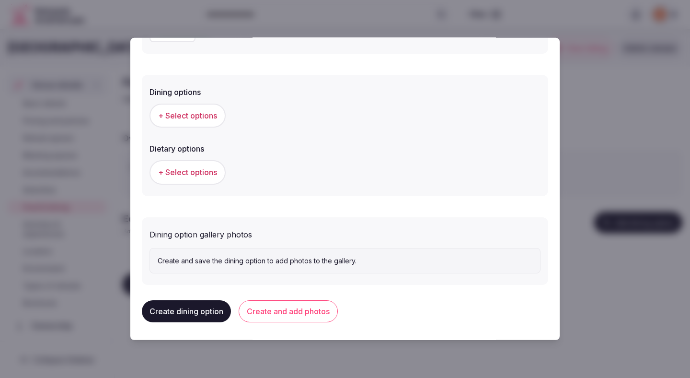
scroll to position [238, 0]
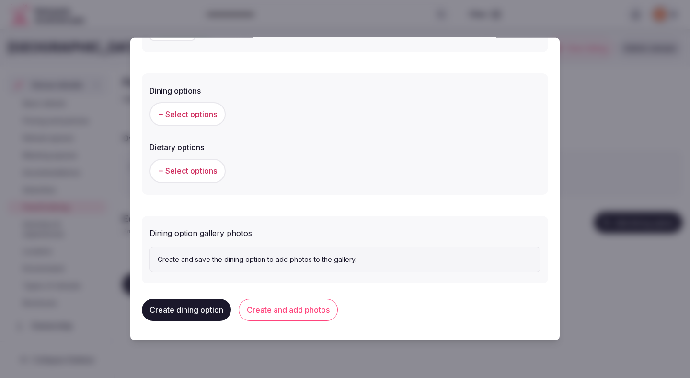
type textarea "**********"
click at [199, 111] on span "+ Select options" at bounding box center [187, 114] width 59 height 11
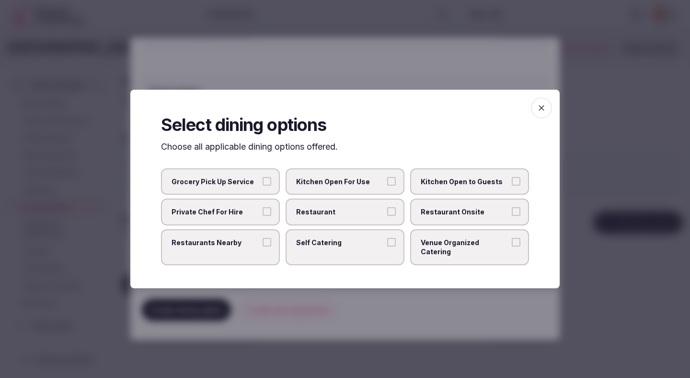
click at [331, 225] on label "Restaurant" at bounding box center [345, 212] width 119 height 27
click at [387, 216] on button "Restaurant" at bounding box center [391, 211] width 9 height 9
click at [455, 222] on label "Restaurant Onsite" at bounding box center [469, 212] width 119 height 27
click at [512, 216] on button "Restaurant Onsite" at bounding box center [516, 211] width 9 height 9
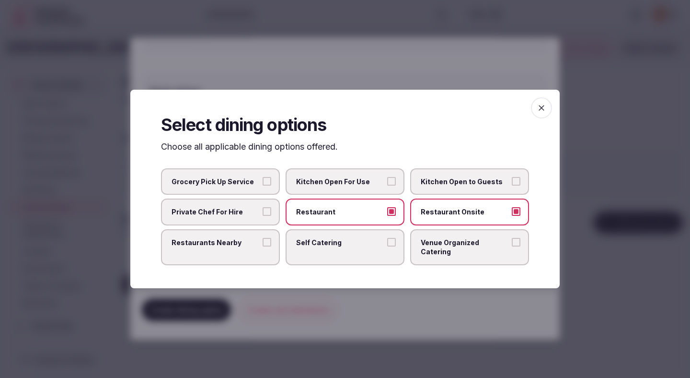
click at [390, 294] on div at bounding box center [345, 189] width 690 height 378
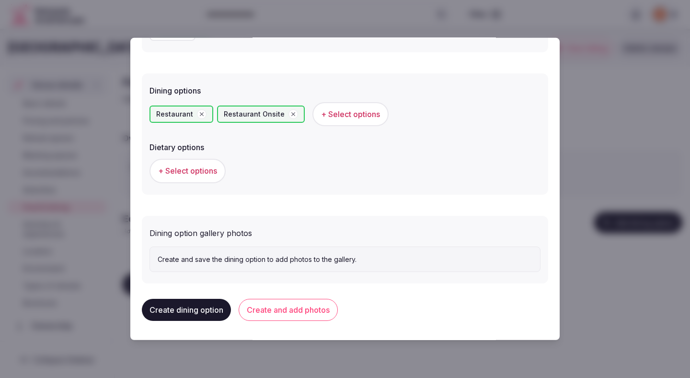
click at [209, 168] on span "+ Select options" at bounding box center [187, 170] width 59 height 11
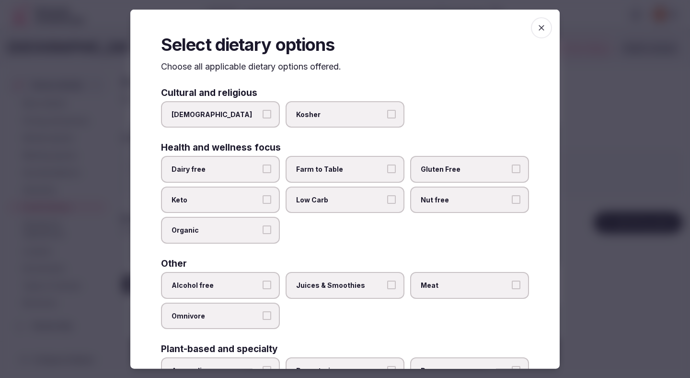
click at [226, 172] on span "Dairy free" at bounding box center [216, 169] width 88 height 10
click at [263, 172] on button "Dairy free" at bounding box center [267, 168] width 9 height 9
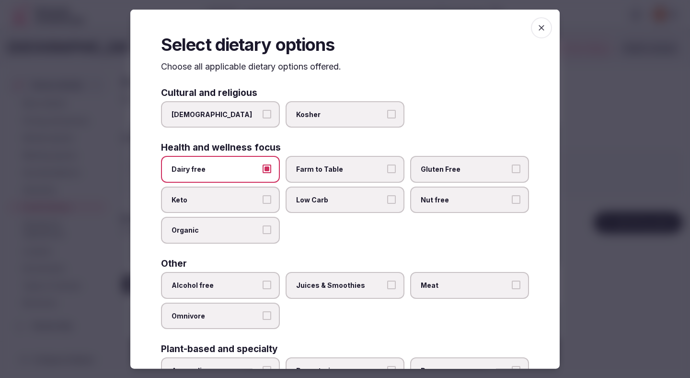
click at [338, 170] on span "Farm to Table" at bounding box center [340, 169] width 88 height 10
click at [387, 170] on button "Farm to Table" at bounding box center [391, 168] width 9 height 9
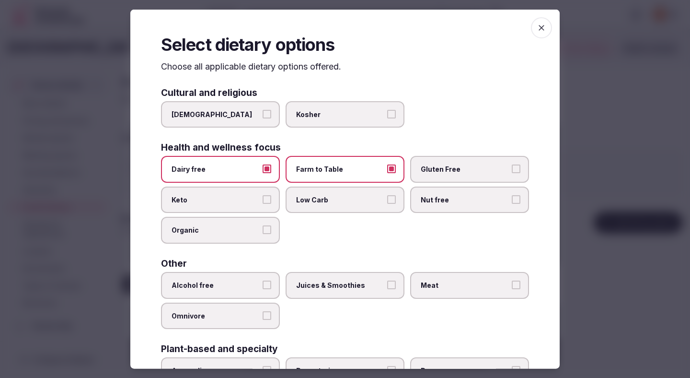
click at [437, 164] on label "Gluten Free" at bounding box center [469, 169] width 119 height 27
click at [512, 164] on button "Gluten Free" at bounding box center [516, 168] width 9 height 9
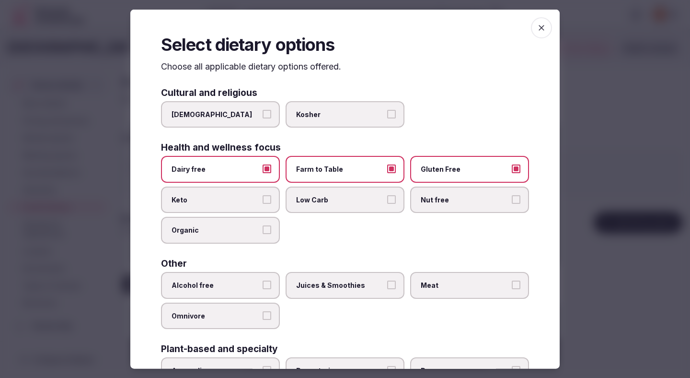
click at [248, 283] on span "Alcohol free" at bounding box center [216, 285] width 88 height 10
click at [263, 283] on button "Alcohol free" at bounding box center [267, 284] width 9 height 9
click at [330, 284] on span "Juices & Smoothies" at bounding box center [340, 285] width 88 height 10
click at [387, 284] on button "Juices & Smoothies" at bounding box center [391, 284] width 9 height 9
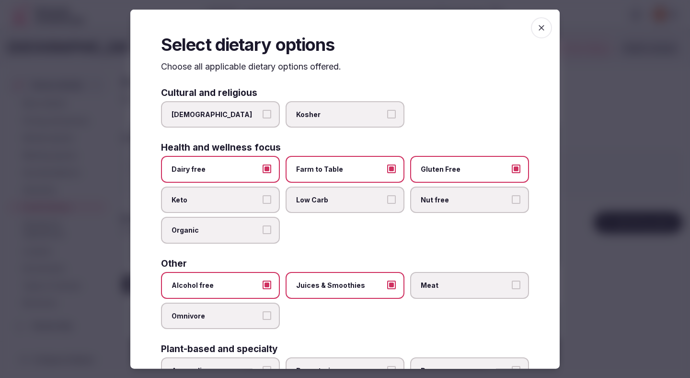
click at [457, 278] on label "Meat" at bounding box center [469, 285] width 119 height 27
click at [512, 280] on button "Meat" at bounding box center [516, 284] width 9 height 9
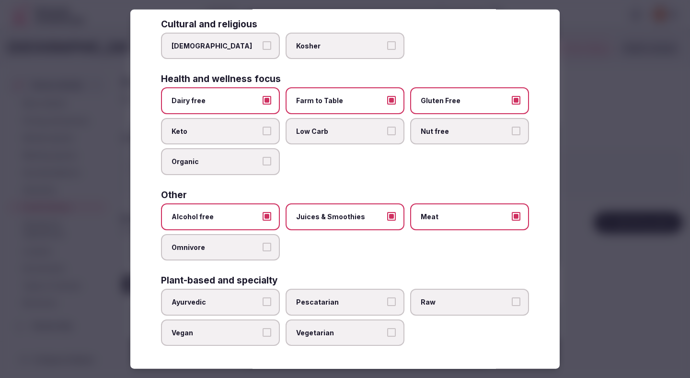
click at [582, 231] on div at bounding box center [345, 189] width 690 height 378
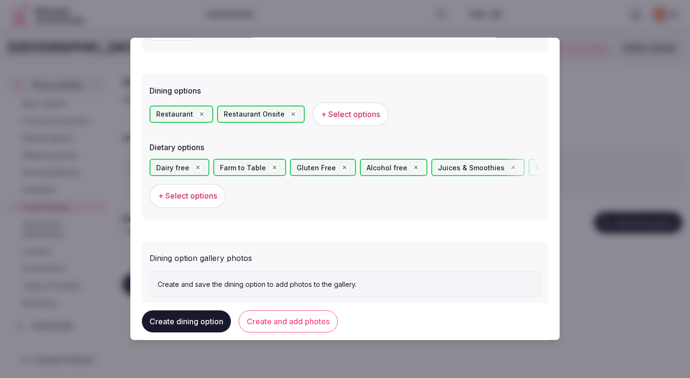
scroll to position [263, 0]
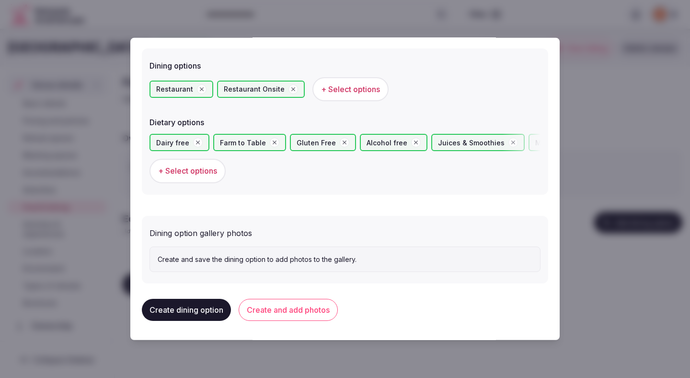
click at [292, 306] on button "Create and add photos" at bounding box center [288, 310] width 99 height 22
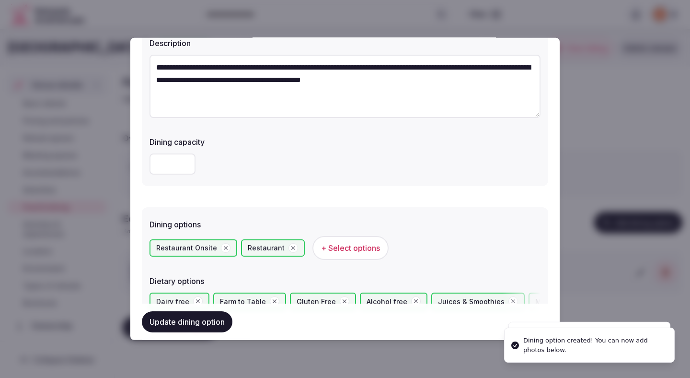
scroll to position [351, 0]
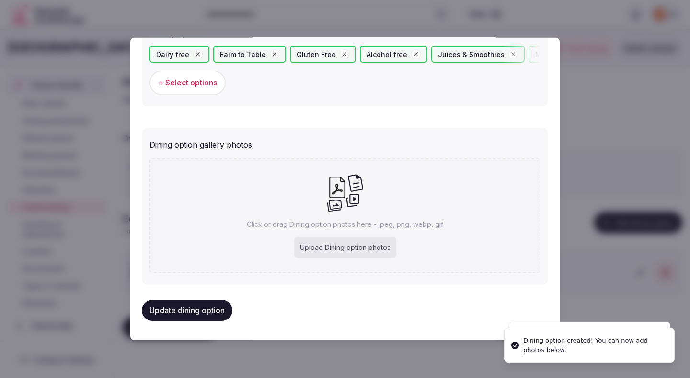
click at [317, 244] on div "Upload Dining option photos" at bounding box center [345, 247] width 102 height 21
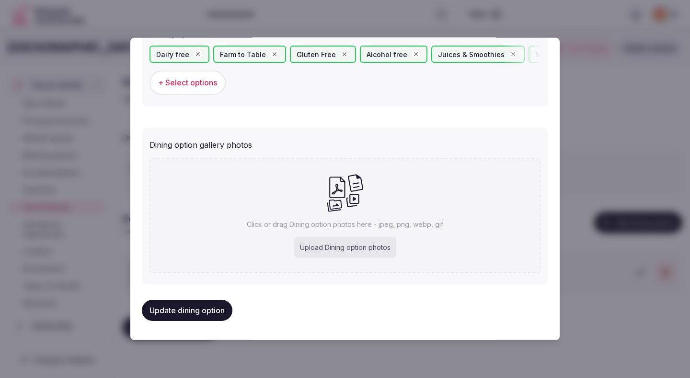
type input "**********"
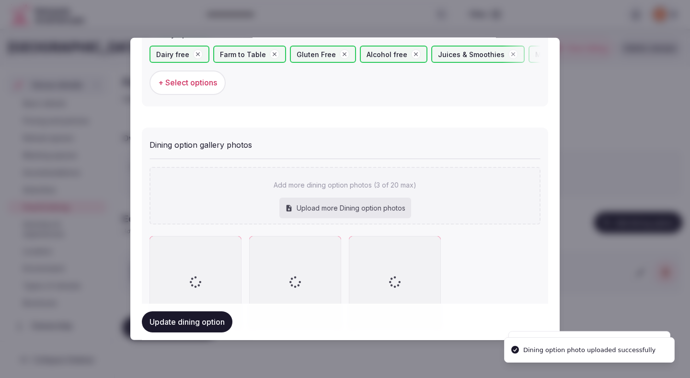
scroll to position [406, 0]
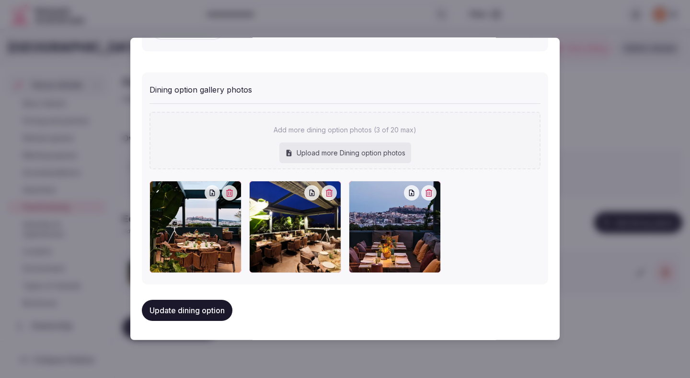
click at [173, 315] on button "Update dining option" at bounding box center [187, 310] width 91 height 21
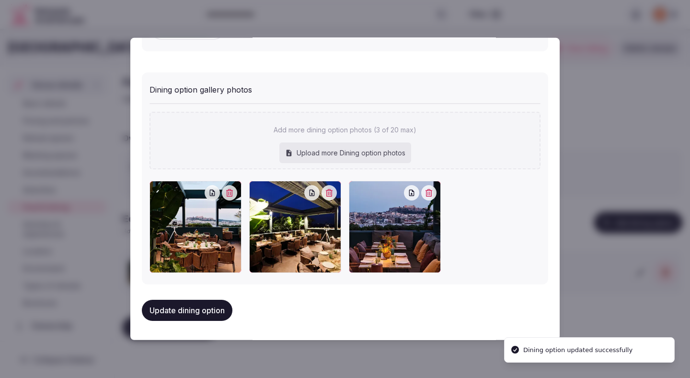
click at [173, 314] on button "Update dining option" at bounding box center [187, 310] width 91 height 21
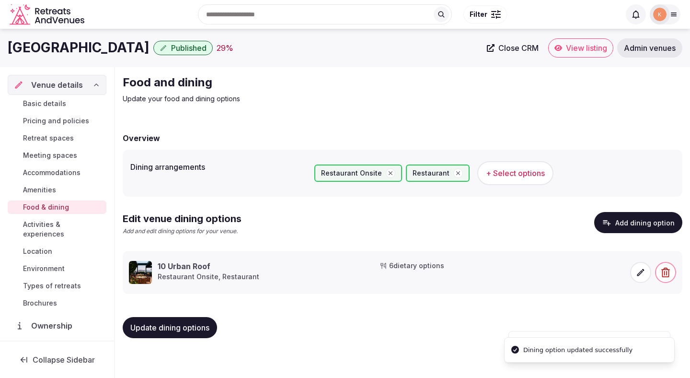
click at [194, 327] on span "Update dining options" at bounding box center [169, 328] width 79 height 10
click at [47, 190] on span "Amenities" at bounding box center [39, 190] width 33 height 10
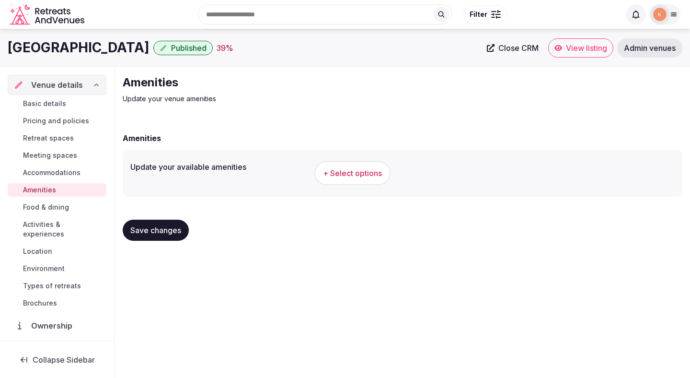
click at [342, 171] on span "+ Select options" at bounding box center [352, 173] width 59 height 11
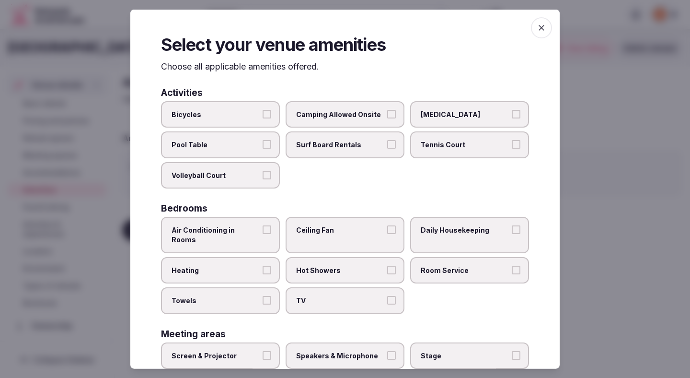
click at [260, 118] on label "Bicycles" at bounding box center [220, 114] width 119 height 27
click at [263, 118] on button "Bicycles" at bounding box center [267, 113] width 9 height 9
click at [255, 239] on label "Air Conditioning in Rooms" at bounding box center [220, 235] width 119 height 36
click at [263, 234] on button "Air Conditioning in Rooms" at bounding box center [267, 229] width 9 height 9
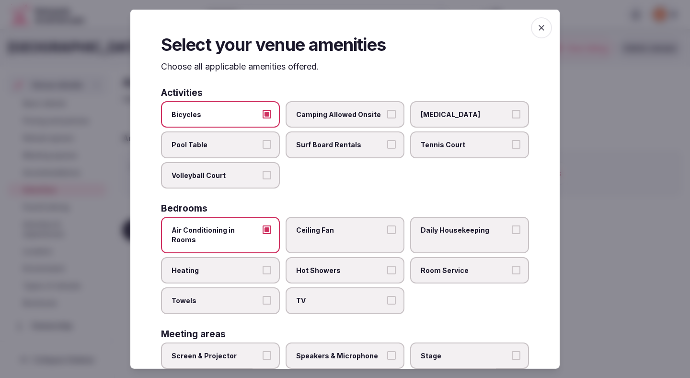
click at [243, 265] on span "Heating" at bounding box center [216, 270] width 88 height 10
click at [263, 265] on button "Heating" at bounding box center [267, 269] width 9 height 9
click at [243, 287] on label "Towels" at bounding box center [220, 300] width 119 height 27
click at [263, 296] on button "Towels" at bounding box center [267, 300] width 9 height 9
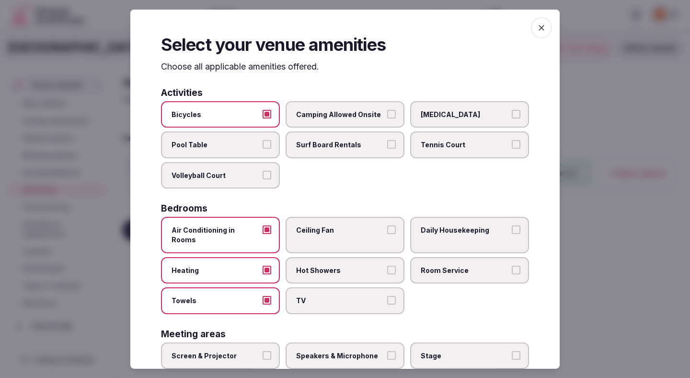
drag, startPoint x: 337, startPoint y: 275, endPoint x: 338, endPoint y: 255, distance: 20.1
click at [338, 275] on div "Air Conditioning in Rooms Ceiling Fan Daily Housekeeping Heating Hot Showers Ro…" at bounding box center [345, 265] width 368 height 97
click at [338, 257] on label "Hot Showers" at bounding box center [345, 270] width 119 height 27
click at [387, 265] on button "Hot Showers" at bounding box center [391, 269] width 9 height 9
click at [338, 240] on label "Ceiling Fan" at bounding box center [345, 235] width 119 height 36
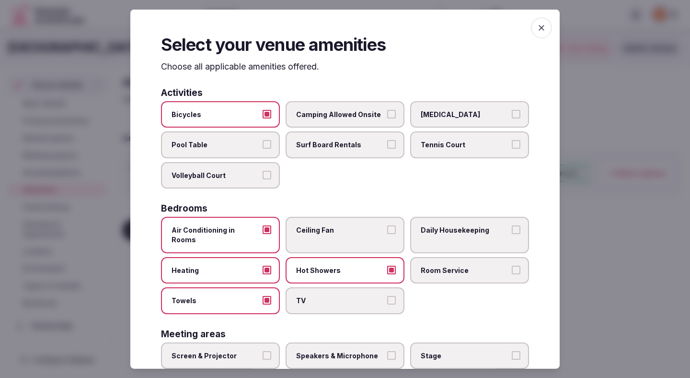
click at [387, 234] on button "Ceiling Fan" at bounding box center [391, 229] width 9 height 9
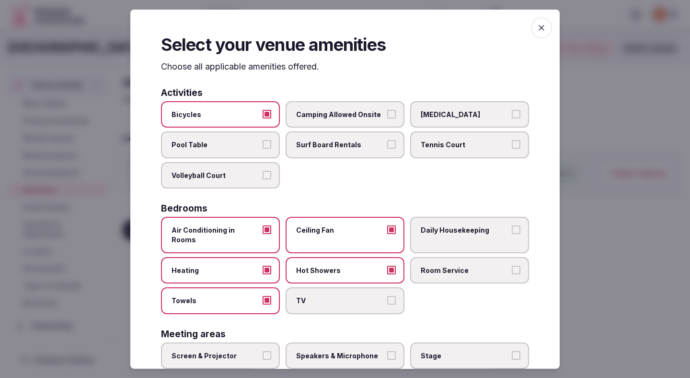
click at [342, 287] on label "TV" at bounding box center [345, 300] width 119 height 27
click at [387, 296] on button "TV" at bounding box center [391, 300] width 9 height 9
click at [456, 265] on span "Room Service" at bounding box center [465, 270] width 88 height 10
click at [512, 265] on button "Room Service" at bounding box center [516, 269] width 9 height 9
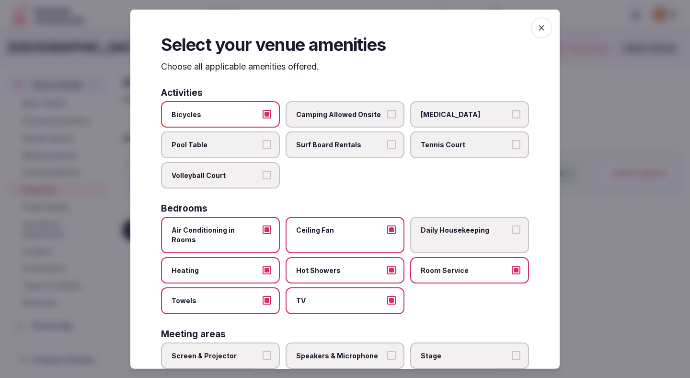
click at [456, 243] on label "Daily Housekeeping" at bounding box center [469, 235] width 119 height 36
click at [512, 234] on button "Daily Housekeeping" at bounding box center [516, 229] width 9 height 9
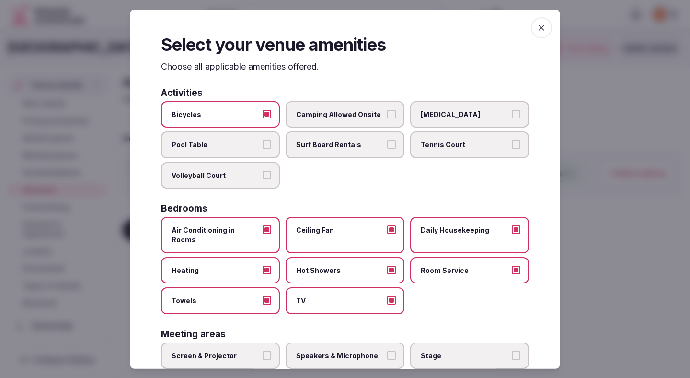
scroll to position [70, 0]
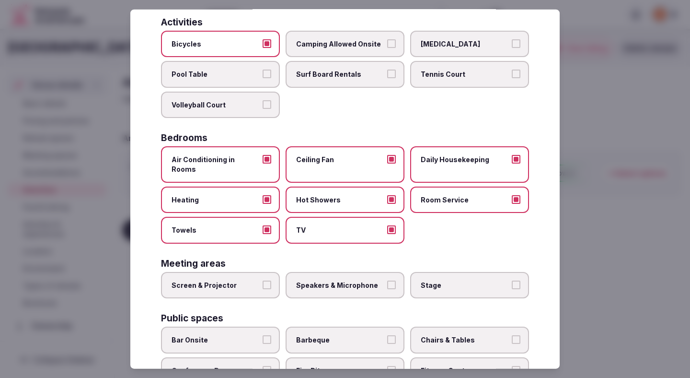
click at [337, 280] on span "Speakers & Microphone" at bounding box center [340, 285] width 88 height 10
click at [387, 280] on button "Speakers & Microphone" at bounding box center [391, 284] width 9 height 9
click at [224, 289] on div "Activities Bicycles Camping Allowed Onsite Ice Bath Pool Table Surf Board Renta…" at bounding box center [345, 365] width 368 height 696
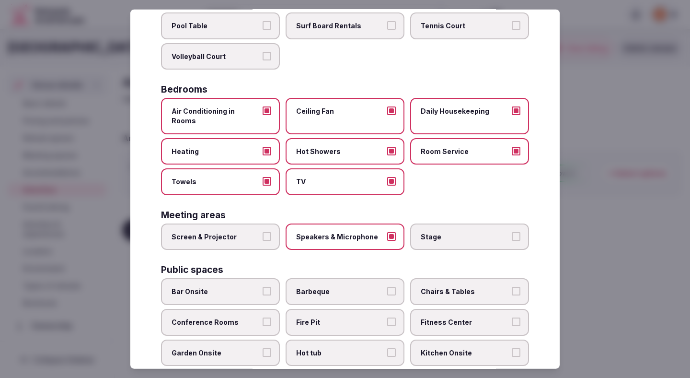
scroll to position [135, 0]
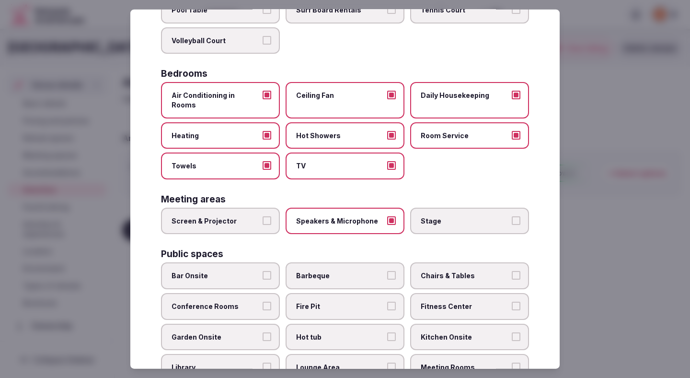
click at [242, 221] on label "Screen & Projector" at bounding box center [220, 220] width 119 height 27
click at [263, 221] on button "Screen & Projector" at bounding box center [267, 220] width 9 height 9
click at [236, 262] on label "Bar Onsite" at bounding box center [220, 275] width 119 height 27
click at [263, 271] on button "Bar Onsite" at bounding box center [267, 275] width 9 height 9
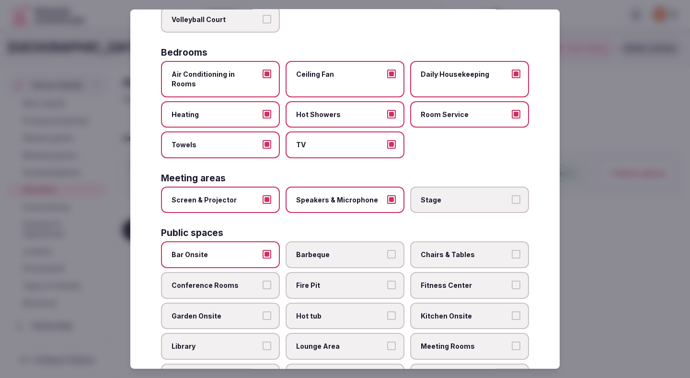
scroll to position [169, 0]
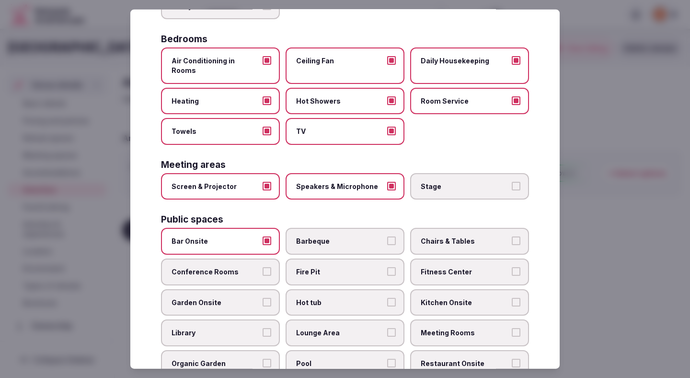
click at [435, 237] on label "Chairs & Tables" at bounding box center [469, 241] width 119 height 27
click at [512, 237] on button "Chairs & Tables" at bounding box center [516, 240] width 9 height 9
click at [220, 271] on label "Conference Rooms" at bounding box center [220, 271] width 119 height 27
click at [263, 271] on button "Conference Rooms" at bounding box center [267, 271] width 9 height 9
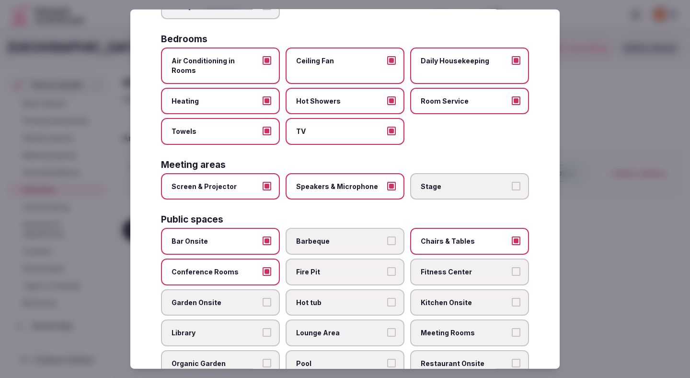
click at [439, 267] on span "Fitness Center" at bounding box center [465, 272] width 88 height 10
click at [512, 267] on button "Fitness Center" at bounding box center [516, 271] width 9 height 9
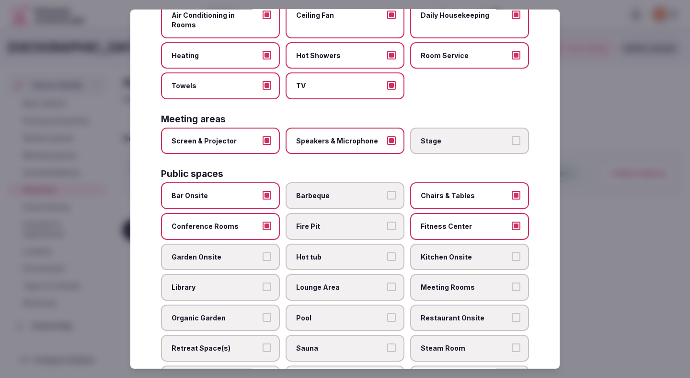
scroll to position [225, 0]
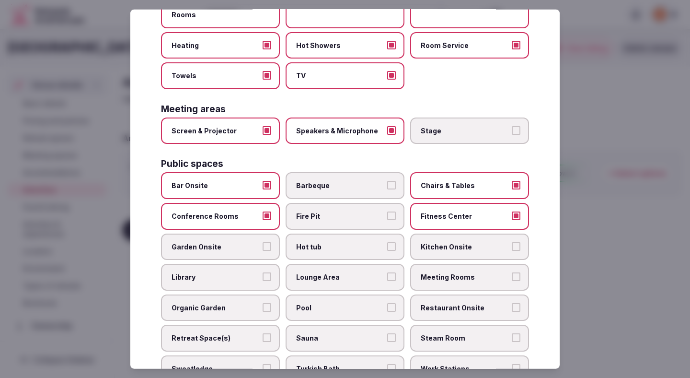
click at [245, 244] on label "Garden Onsite" at bounding box center [220, 246] width 119 height 27
click at [263, 244] on button "Garden Onsite" at bounding box center [267, 246] width 9 height 9
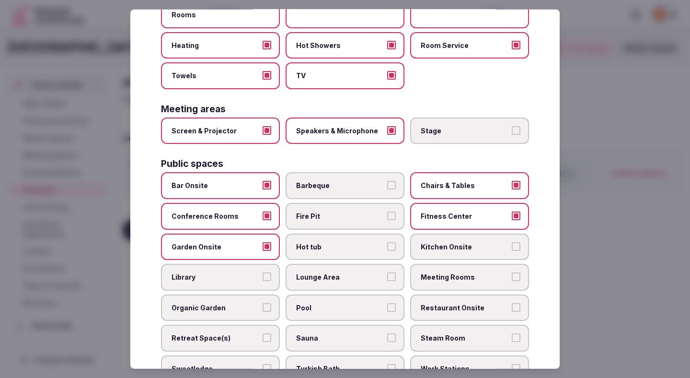
click at [341, 272] on span "Lounge Area" at bounding box center [340, 277] width 88 height 10
click at [387, 272] on button "Lounge Area" at bounding box center [391, 276] width 9 height 9
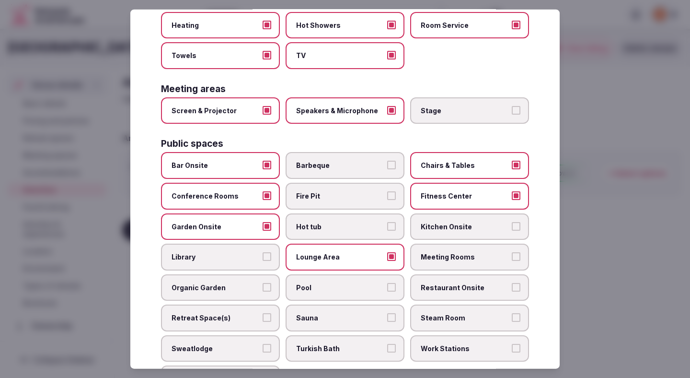
scroll to position [254, 0]
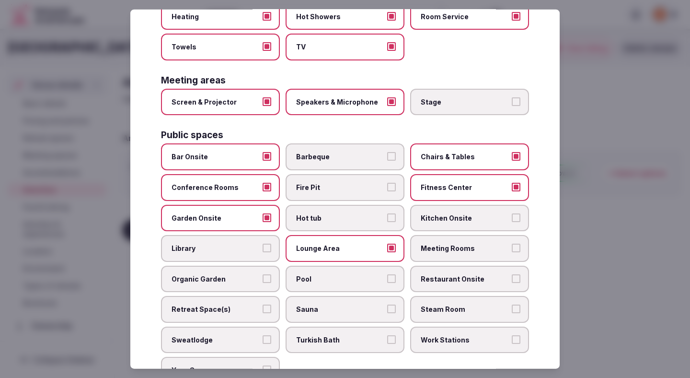
click at [429, 245] on label "Meeting Rooms" at bounding box center [469, 248] width 119 height 27
click at [512, 245] on button "Meeting Rooms" at bounding box center [516, 248] width 9 height 9
click at [365, 274] on span "Pool" at bounding box center [340, 279] width 88 height 10
click at [387, 274] on button "Pool" at bounding box center [391, 278] width 9 height 9
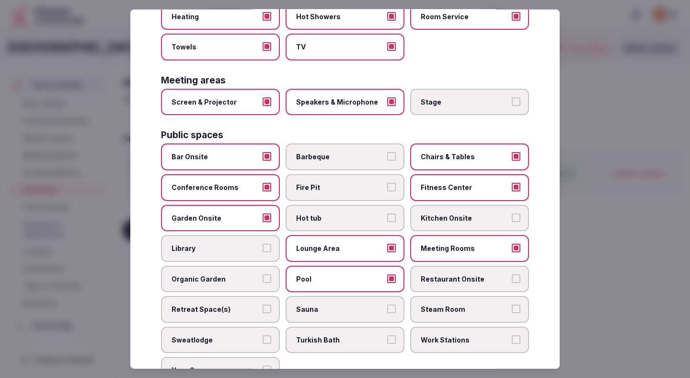
click at [452, 274] on span "Restaurant Onsite" at bounding box center [465, 279] width 88 height 10
click at [512, 274] on button "Restaurant Onsite" at bounding box center [516, 278] width 9 height 9
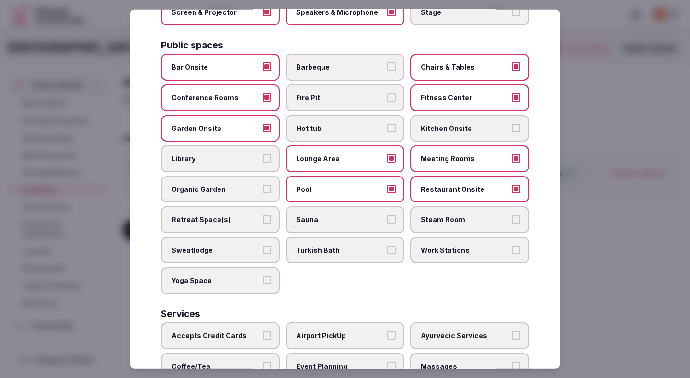
scroll to position [353, 0]
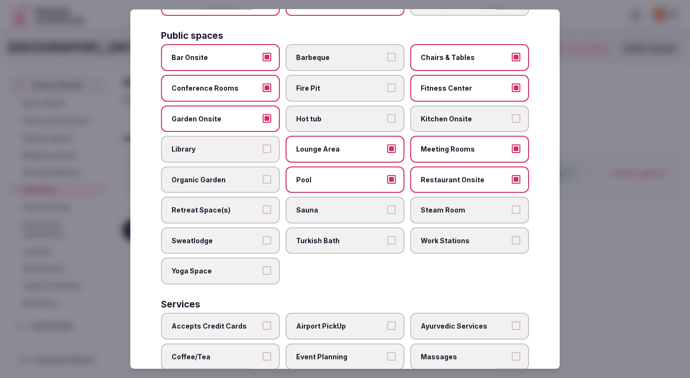
click at [441, 236] on label "Work Stations" at bounding box center [469, 240] width 119 height 27
click at [512, 236] on button "Work Stations" at bounding box center [516, 240] width 9 height 9
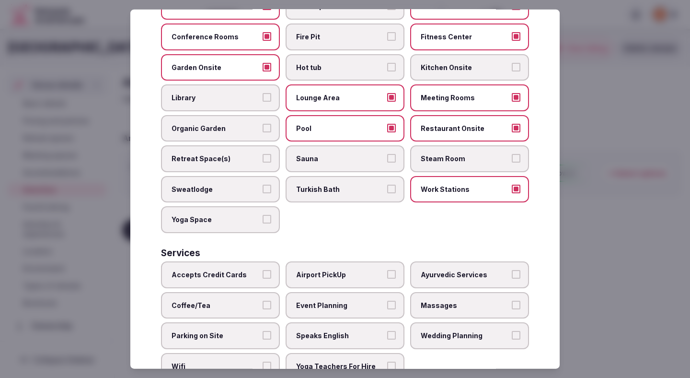
scroll to position [429, 0]
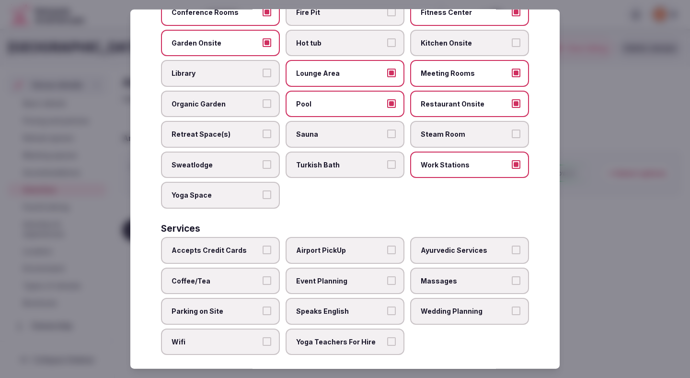
click at [224, 245] on span "Accepts Credit Cards" at bounding box center [216, 250] width 88 height 10
click at [263, 245] on button "Accepts Credit Cards" at bounding box center [267, 249] width 9 height 9
click at [221, 276] on span "Coffee/Tea" at bounding box center [216, 281] width 88 height 10
click at [263, 276] on button "Coffee/Tea" at bounding box center [267, 280] width 9 height 9
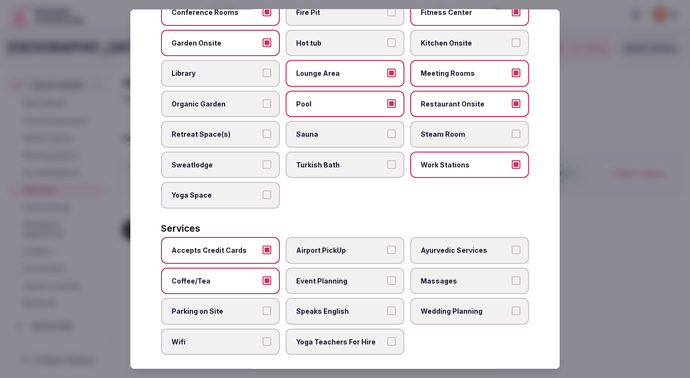
click at [221, 306] on span "Parking on Site" at bounding box center [216, 311] width 88 height 10
click at [263, 306] on button "Parking on Site" at bounding box center [267, 310] width 9 height 9
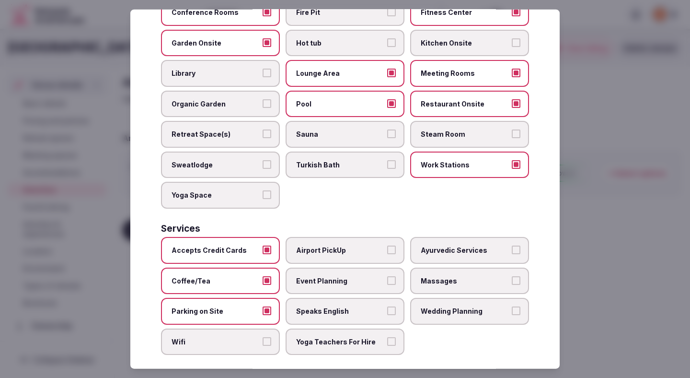
click at [221, 346] on div "Select your venue amenities Choose all applicable amenities offered. Activities…" at bounding box center [345, 189] width 430 height 359
click at [234, 337] on span "Wifi" at bounding box center [216, 342] width 88 height 10
click at [263, 337] on button "Wifi" at bounding box center [267, 341] width 9 height 9
click at [320, 338] on label "Yoga Teachers For Hire" at bounding box center [345, 341] width 119 height 27
click at [387, 338] on button "Yoga Teachers For Hire" at bounding box center [391, 341] width 9 height 9
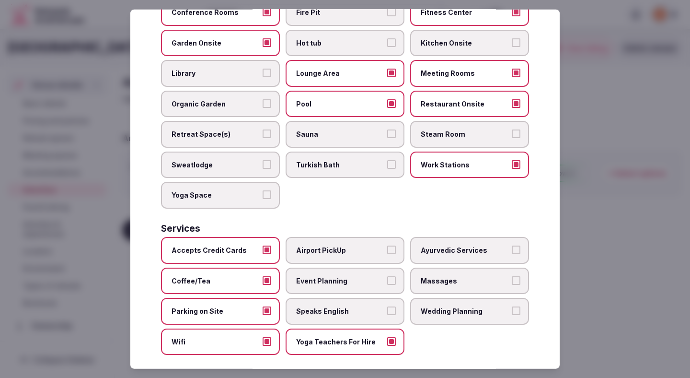
click at [320, 306] on span "Speaks English" at bounding box center [340, 311] width 88 height 10
click at [387, 306] on button "Speaks English" at bounding box center [391, 310] width 9 height 9
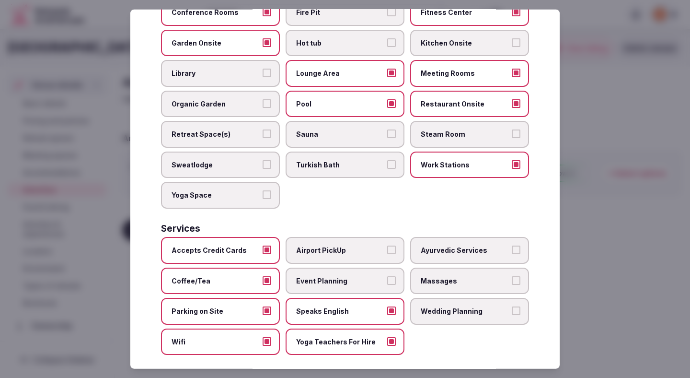
click at [322, 277] on label "Event Planning" at bounding box center [345, 280] width 119 height 27
click at [387, 277] on button "Event Planning" at bounding box center [391, 280] width 9 height 9
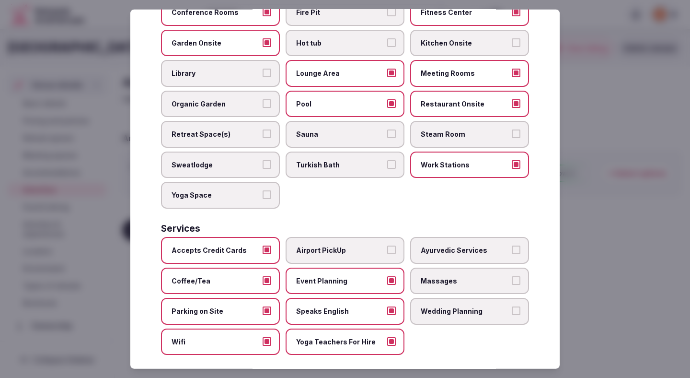
click at [328, 247] on label "Airport PickUp" at bounding box center [345, 250] width 119 height 27
click at [387, 247] on button "Airport PickUp" at bounding box center [391, 249] width 9 height 9
click at [432, 306] on span "Wedding Planning" at bounding box center [465, 311] width 88 height 10
click at [512, 306] on button "Wedding Planning" at bounding box center [516, 310] width 9 height 9
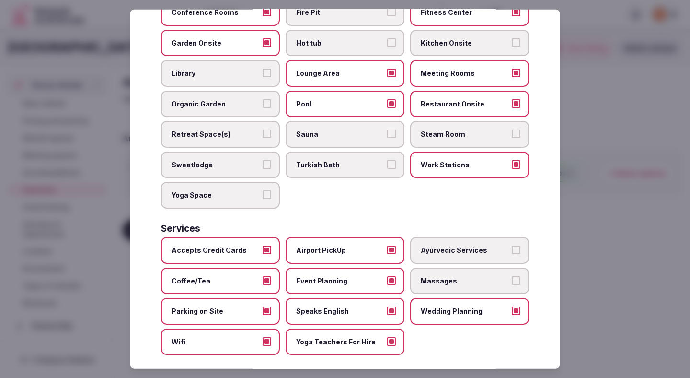
click at [430, 276] on span "Massages" at bounding box center [465, 281] width 88 height 10
click at [512, 276] on button "Massages" at bounding box center [516, 280] width 9 height 9
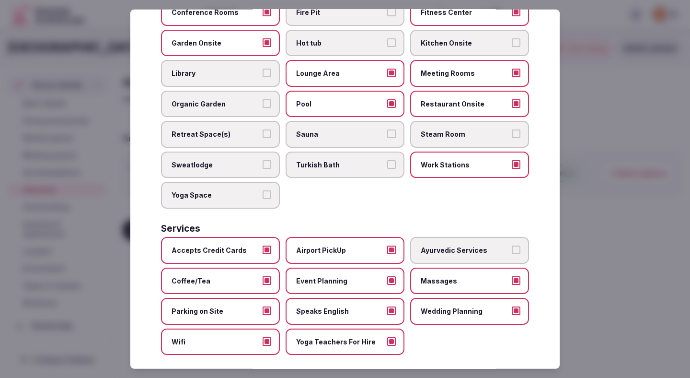
click at [585, 240] on div at bounding box center [345, 189] width 690 height 378
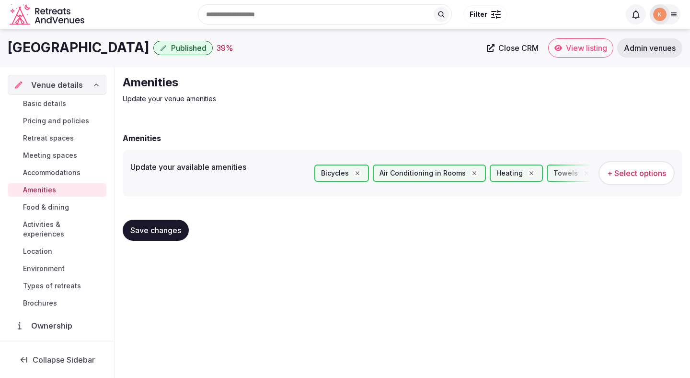
click at [155, 237] on button "Save changes" at bounding box center [156, 230] width 66 height 21
click at [59, 172] on span "Accommodations" at bounding box center [52, 173] width 58 height 10
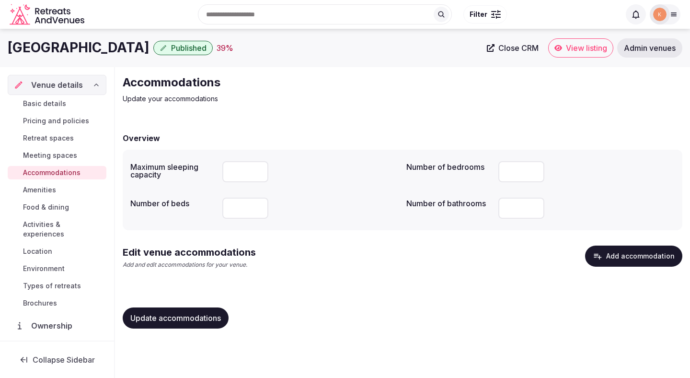
click at [618, 254] on button "Add accommodation" at bounding box center [633, 255] width 97 height 21
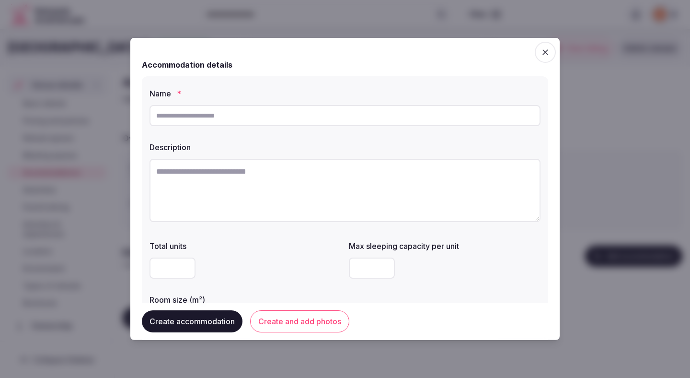
click at [308, 125] on input "text" at bounding box center [345, 115] width 391 height 21
paste input "**********"
type input "**********"
click at [318, 184] on textarea at bounding box center [345, 190] width 391 height 63
click at [291, 264] on div at bounding box center [246, 267] width 192 height 21
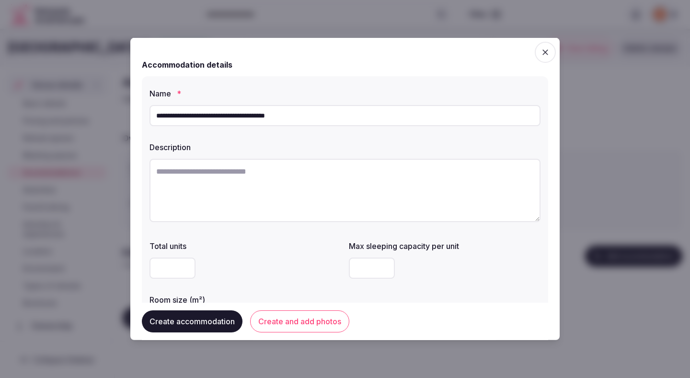
click at [365, 265] on input "number" at bounding box center [372, 267] width 46 height 21
type input "*"
click at [288, 281] on div at bounding box center [246, 268] width 192 height 29
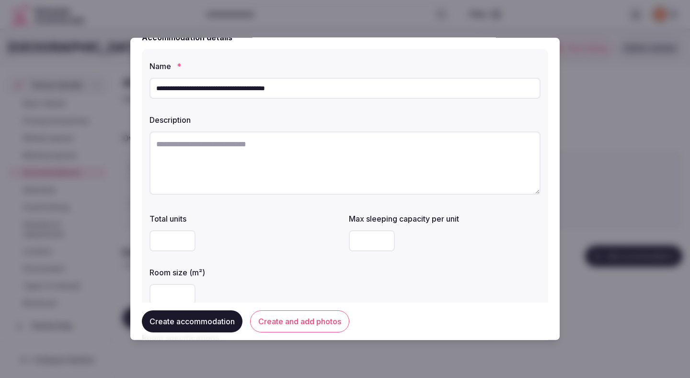
click at [288, 278] on div "Room size (m²)" at bounding box center [246, 286] width 192 height 46
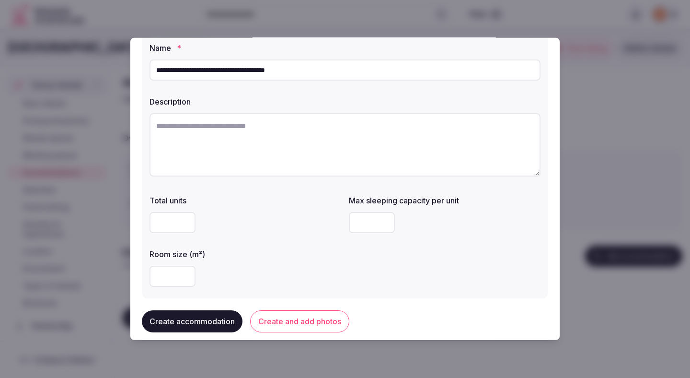
scroll to position [83, 0]
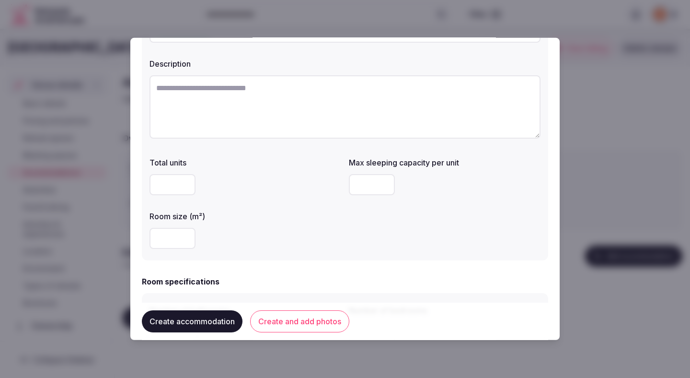
click at [169, 240] on input "number" at bounding box center [173, 238] width 46 height 21
type input "**"
click at [270, 223] on div "Room size (m²) **" at bounding box center [246, 230] width 192 height 46
click at [320, 100] on textarea at bounding box center [345, 106] width 391 height 63
paste textarea "**********"
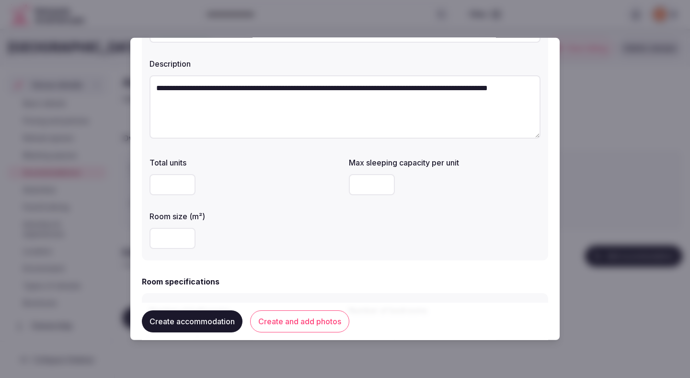
type textarea "**********"
click at [327, 209] on div "Room size (m²)" at bounding box center [246, 213] width 192 height 13
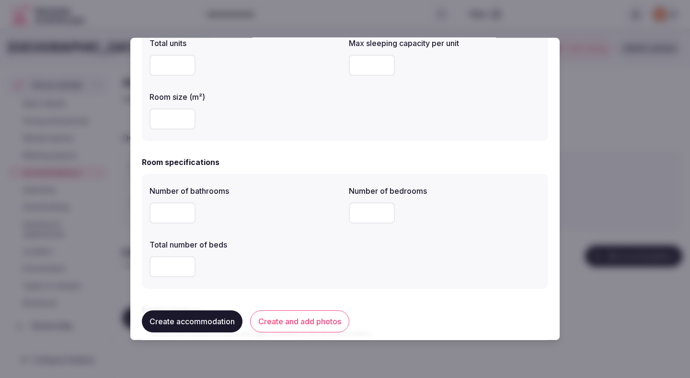
scroll to position [241, 0]
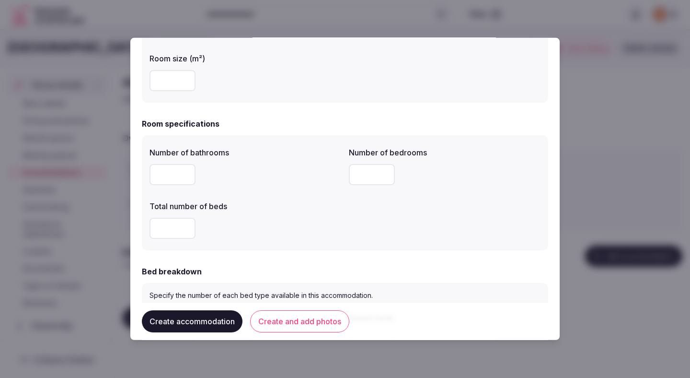
click at [169, 169] on input "number" at bounding box center [173, 174] width 46 height 21
type input "*"
click at [280, 184] on div "*" at bounding box center [246, 174] width 192 height 21
click at [379, 178] on input "number" at bounding box center [372, 174] width 46 height 21
type input "*"
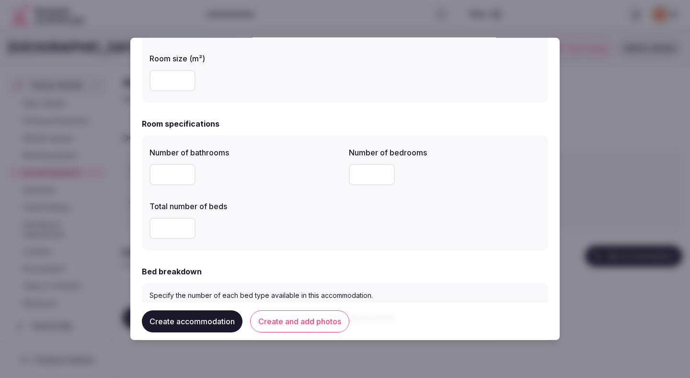
click at [266, 209] on label "Total number of beds" at bounding box center [246, 206] width 192 height 8
click at [183, 223] on input "number" at bounding box center [173, 228] width 46 height 21
type input "*"
click at [289, 218] on div "*" at bounding box center [246, 228] width 192 height 21
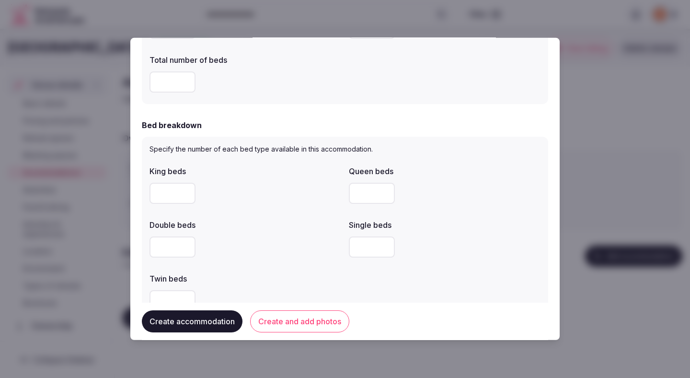
scroll to position [403, 0]
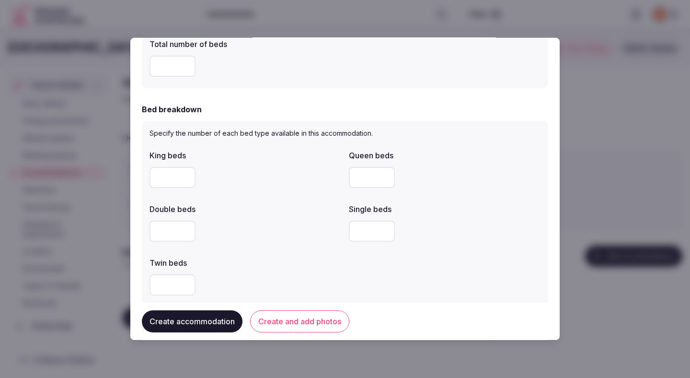
type input "*"
click at [187, 177] on input "*" at bounding box center [173, 177] width 46 height 21
click at [289, 187] on div "*" at bounding box center [246, 177] width 192 height 21
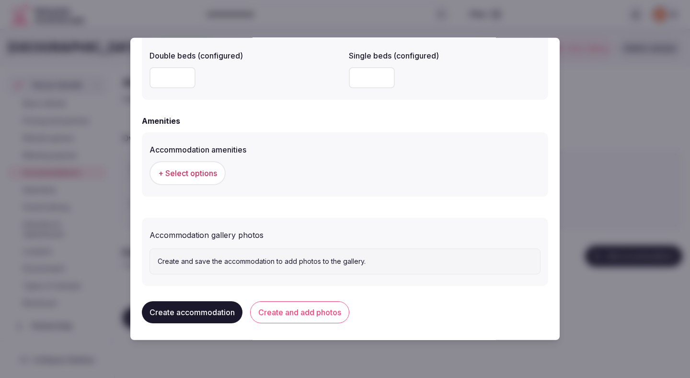
scroll to position [859, 0]
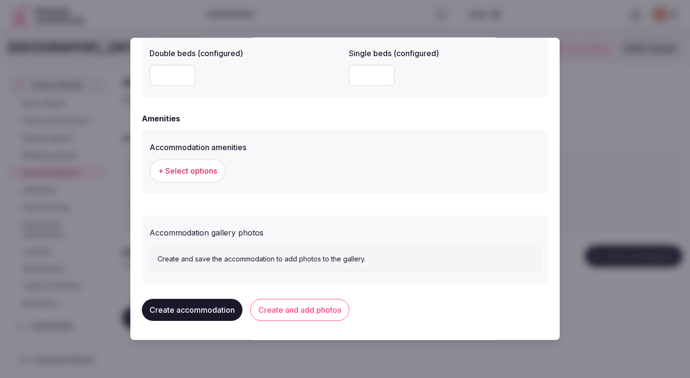
click at [207, 169] on span "+ Select options" at bounding box center [187, 170] width 59 height 11
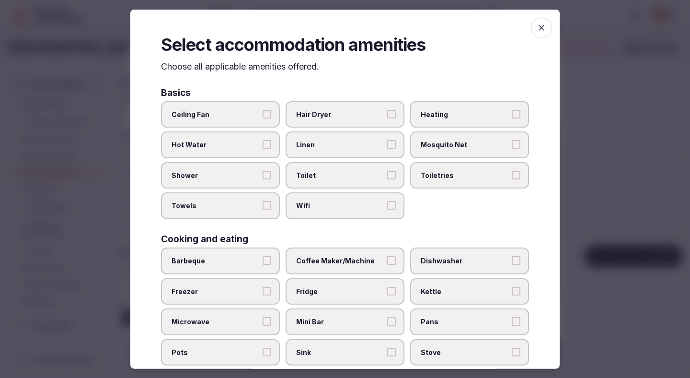
click at [250, 117] on span "Ceiling Fan" at bounding box center [216, 114] width 88 height 10
click at [263, 117] on button "Ceiling Fan" at bounding box center [267, 113] width 9 height 9
click at [250, 139] on label "Hot Water" at bounding box center [220, 144] width 119 height 27
click at [263, 140] on button "Hot Water" at bounding box center [267, 144] width 9 height 9
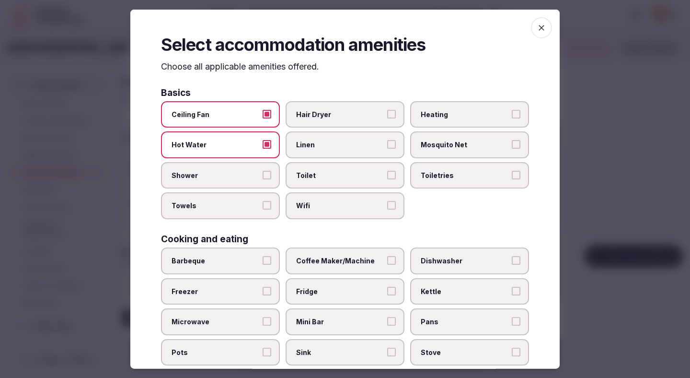
click at [250, 170] on span "Shower" at bounding box center [216, 175] width 88 height 10
click at [263, 170] on button "Shower" at bounding box center [267, 174] width 9 height 9
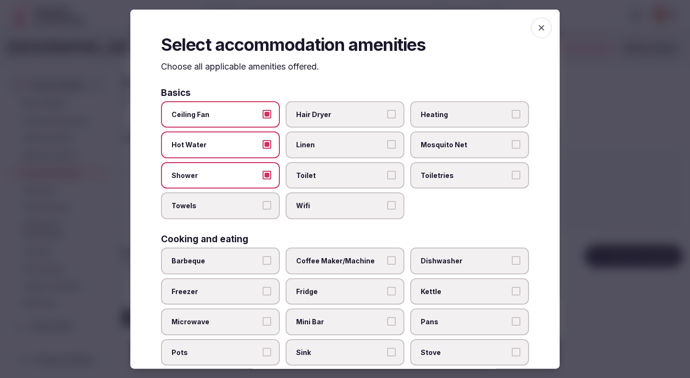
click at [248, 198] on label "Towels" at bounding box center [220, 205] width 119 height 27
click at [263, 201] on button "Towels" at bounding box center [267, 205] width 9 height 9
click at [330, 115] on span "Hair Dryer" at bounding box center [340, 114] width 88 height 10
click at [387, 115] on button "Hair Dryer" at bounding box center [391, 113] width 9 height 9
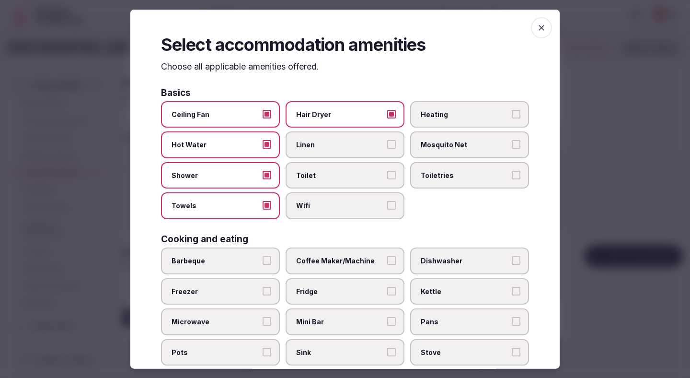
click at [330, 144] on span "Linen" at bounding box center [340, 145] width 88 height 10
click at [387, 144] on button "Linen" at bounding box center [391, 144] width 9 height 9
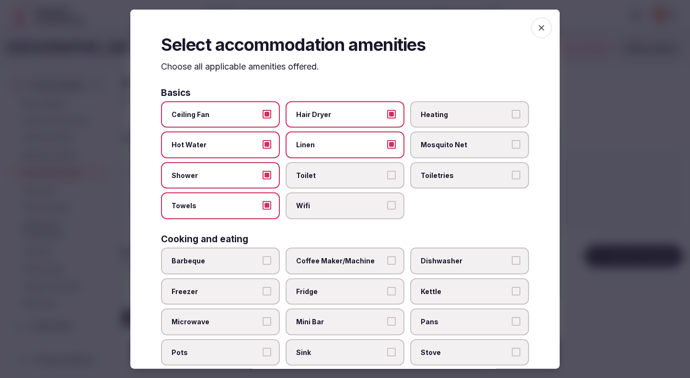
click at [330, 167] on label "Toilet" at bounding box center [345, 175] width 119 height 27
click at [387, 170] on button "Toilet" at bounding box center [391, 174] width 9 height 9
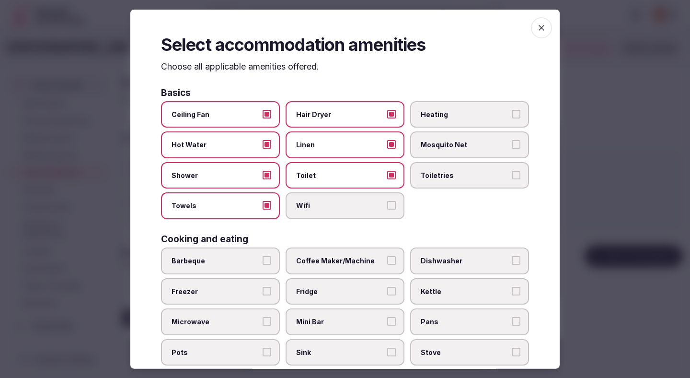
click at [330, 190] on div "Ceiling Fan Hair Dryer Heating Hot Water Linen Mosquito Net Shower Toilet Toile…" at bounding box center [345, 160] width 368 height 118
click at [330, 203] on span "Wifi" at bounding box center [340, 206] width 88 height 10
click at [387, 203] on button "Wifi" at bounding box center [391, 205] width 9 height 9
click at [447, 168] on label "Toiletries" at bounding box center [469, 175] width 119 height 27
click at [512, 170] on button "Toiletries" at bounding box center [516, 174] width 9 height 9
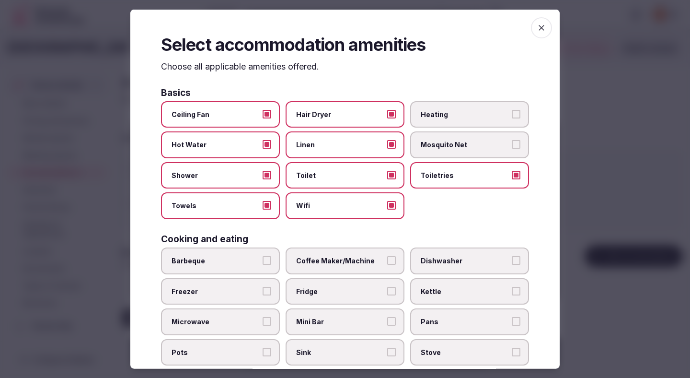
click at [446, 113] on span "Heating" at bounding box center [465, 114] width 88 height 10
click at [512, 113] on button "Heating" at bounding box center [516, 113] width 9 height 9
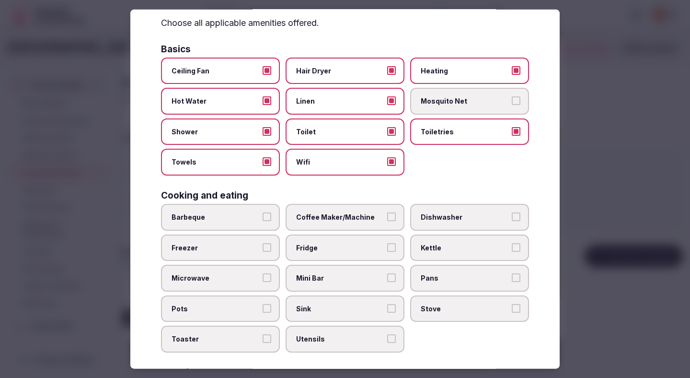
scroll to position [49, 0]
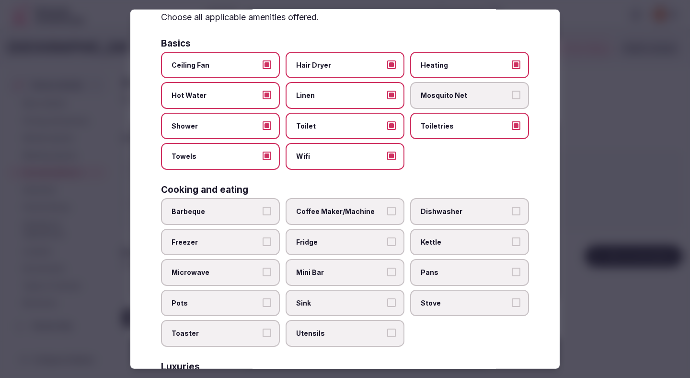
click at [343, 202] on label "Coffee Maker/Machine" at bounding box center [345, 211] width 119 height 27
click at [387, 207] on button "Coffee Maker/Machine" at bounding box center [391, 211] width 9 height 9
click at [354, 232] on label "Fridge" at bounding box center [345, 241] width 119 height 27
click at [387, 237] on button "Fridge" at bounding box center [391, 241] width 9 height 9
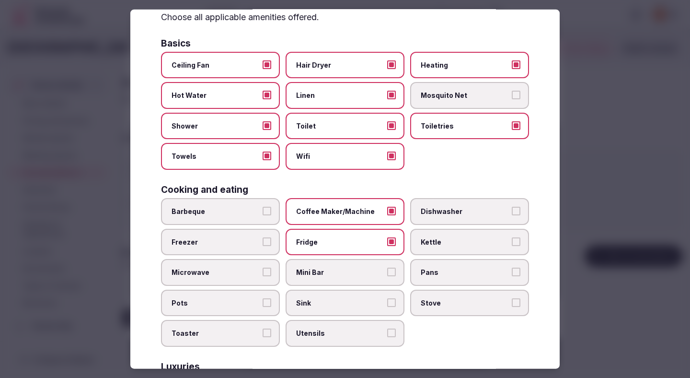
click at [455, 240] on span "Kettle" at bounding box center [465, 242] width 88 height 10
click at [512, 240] on button "Kettle" at bounding box center [516, 241] width 9 height 9
click at [364, 269] on span "Mini Bar" at bounding box center [340, 273] width 88 height 10
click at [387, 269] on button "Mini Bar" at bounding box center [391, 272] width 9 height 9
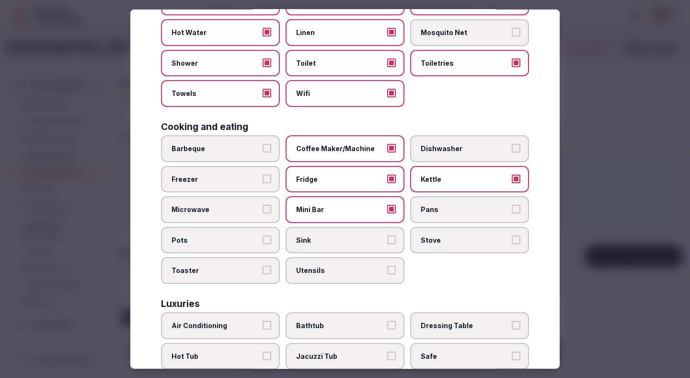
scroll to position [150, 0]
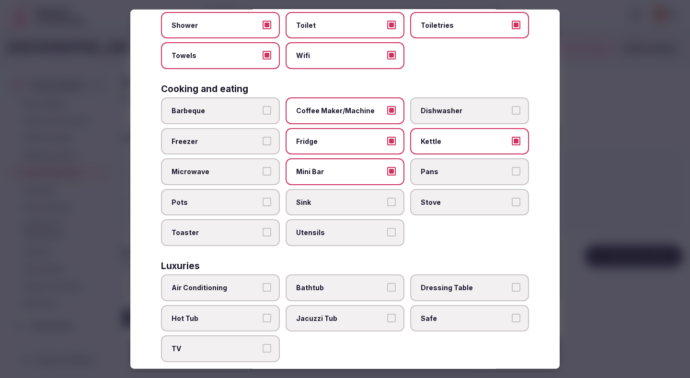
click at [260, 172] on label "Microwave" at bounding box center [220, 171] width 119 height 27
click at [263, 172] on button "Microwave" at bounding box center [267, 171] width 9 height 9
click at [362, 207] on label "Sink" at bounding box center [345, 201] width 119 height 27
click at [387, 206] on button "Sink" at bounding box center [391, 201] width 9 height 9
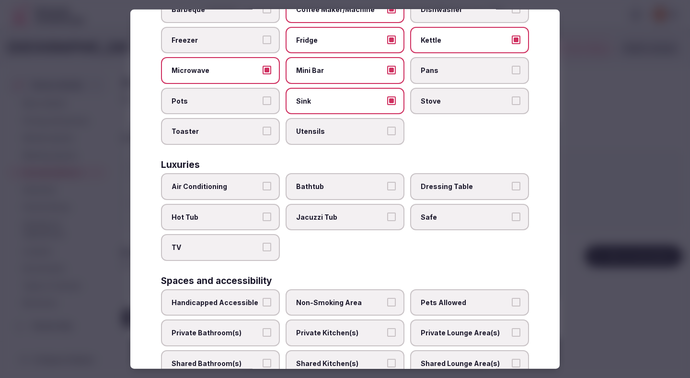
scroll to position [275, 0]
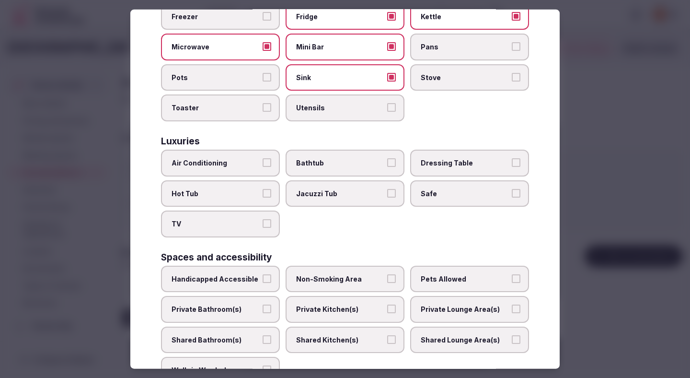
click at [255, 166] on span "Air Conditioning" at bounding box center [216, 163] width 88 height 10
click at [263, 166] on button "Air Conditioning" at bounding box center [267, 162] width 9 height 9
click at [254, 193] on span "Hot Tub" at bounding box center [216, 193] width 88 height 10
click at [263, 193] on button "Hot Tub" at bounding box center [267, 192] width 9 height 9
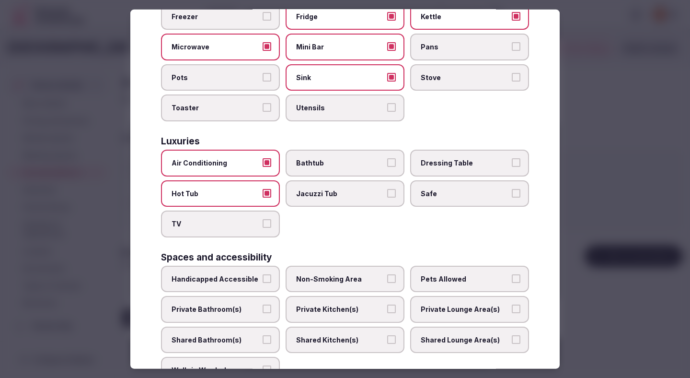
drag, startPoint x: 254, startPoint y: 228, endPoint x: 259, endPoint y: 227, distance: 5.4
click at [254, 228] on span "TV" at bounding box center [216, 224] width 88 height 10
click at [263, 228] on button "TV" at bounding box center [267, 223] width 9 height 9
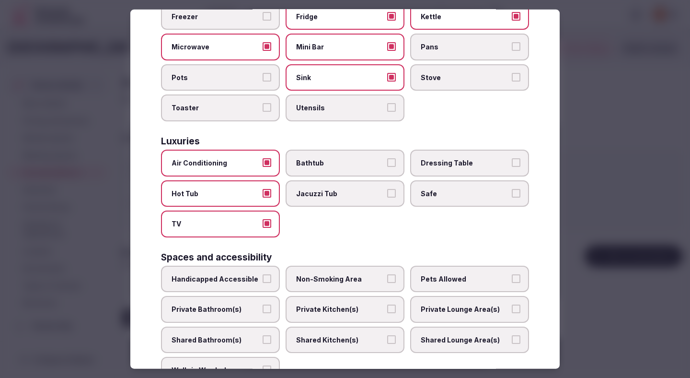
click at [307, 204] on label "Jacuzzi Tub" at bounding box center [345, 193] width 119 height 27
click at [387, 197] on button "Jacuzzi Tub" at bounding box center [391, 192] width 9 height 9
click at [318, 159] on span "Bathtub" at bounding box center [340, 163] width 88 height 10
click at [387, 159] on button "Bathtub" at bounding box center [391, 162] width 9 height 9
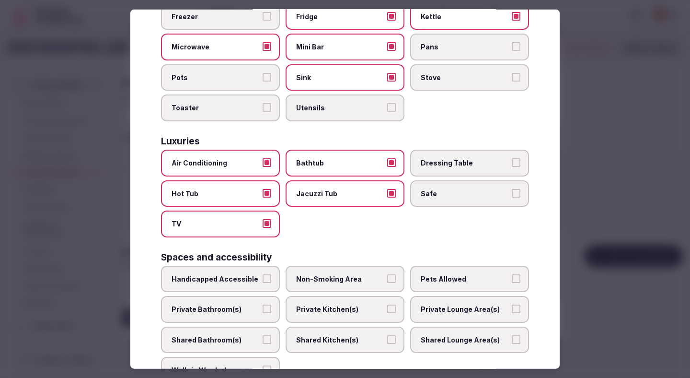
click at [432, 159] on span "Dressing Table" at bounding box center [465, 163] width 88 height 10
click at [512, 159] on button "Dressing Table" at bounding box center [516, 162] width 9 height 9
click at [432, 186] on label "Safe" at bounding box center [469, 193] width 119 height 27
click at [512, 188] on button "Safe" at bounding box center [516, 192] width 9 height 9
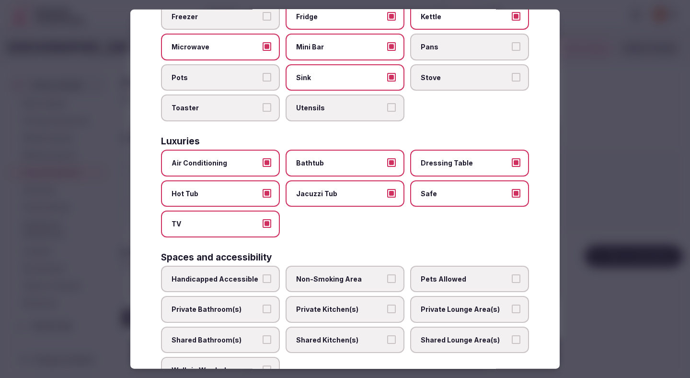
click at [446, 162] on span "Dressing Table" at bounding box center [465, 163] width 88 height 10
click at [512, 162] on button "Dressing Table" at bounding box center [516, 162] width 9 height 9
click at [371, 190] on span "Jacuzzi Tub" at bounding box center [340, 193] width 88 height 10
click at [387, 190] on button "Jacuzzi Tub" at bounding box center [391, 192] width 9 height 9
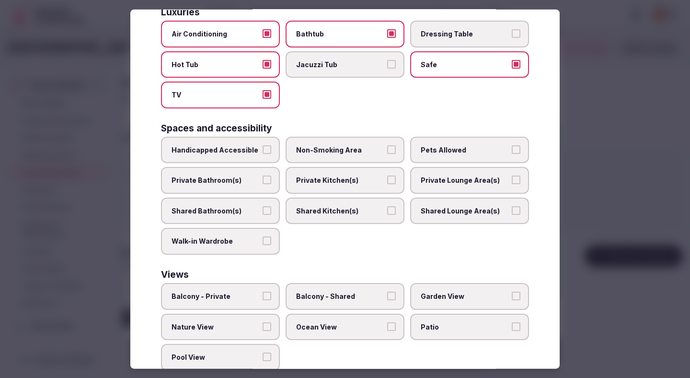
scroll to position [423, 0]
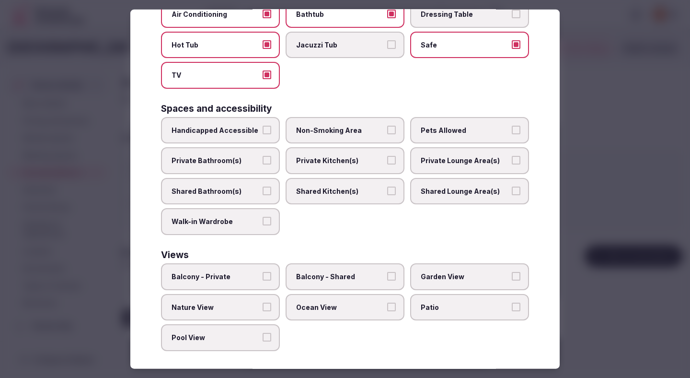
click at [351, 143] on label "Non-Smoking Area" at bounding box center [345, 130] width 119 height 27
click at [387, 134] on button "Non-Smoking Area" at bounding box center [391, 129] width 9 height 9
click at [254, 158] on span "Private Bathroom(s)" at bounding box center [216, 161] width 88 height 10
click at [263, 158] on button "Private Bathroom(s)" at bounding box center [267, 160] width 9 height 9
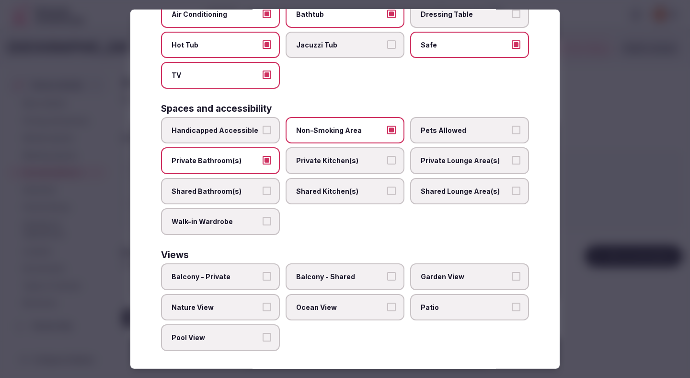
click at [330, 158] on span "Private Kitchen(s)" at bounding box center [340, 161] width 88 height 10
click at [387, 158] on button "Private Kitchen(s)" at bounding box center [391, 160] width 9 height 9
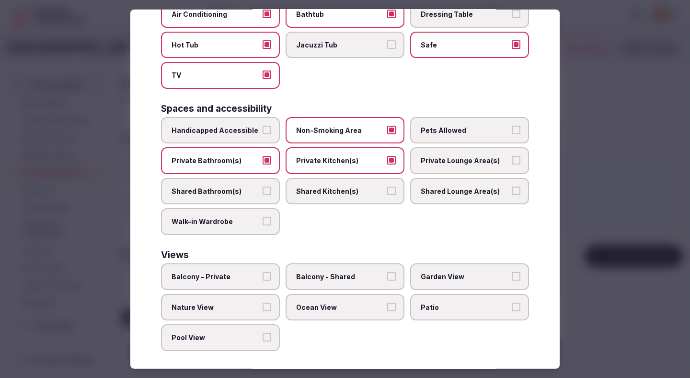
click at [440, 164] on span "Private Lounge Area(s)" at bounding box center [465, 161] width 88 height 10
click at [512, 164] on button "Private Lounge Area(s)" at bounding box center [516, 160] width 9 height 9
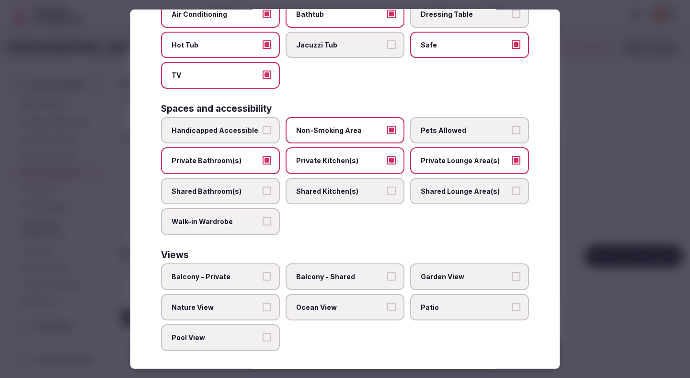
scroll to position [429, 0]
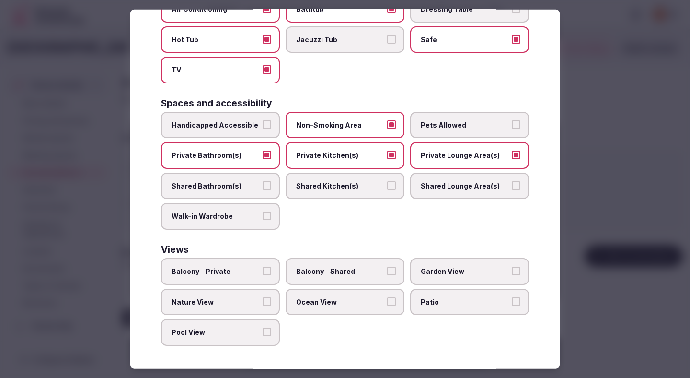
click at [254, 269] on span "Balcony - Private" at bounding box center [216, 272] width 88 height 10
click at [263, 269] on button "Balcony - Private" at bounding box center [267, 271] width 9 height 9
click at [617, 136] on div at bounding box center [345, 189] width 690 height 378
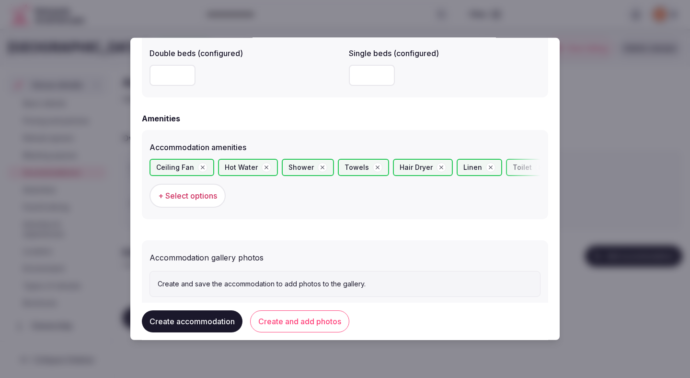
scroll to position [884, 0]
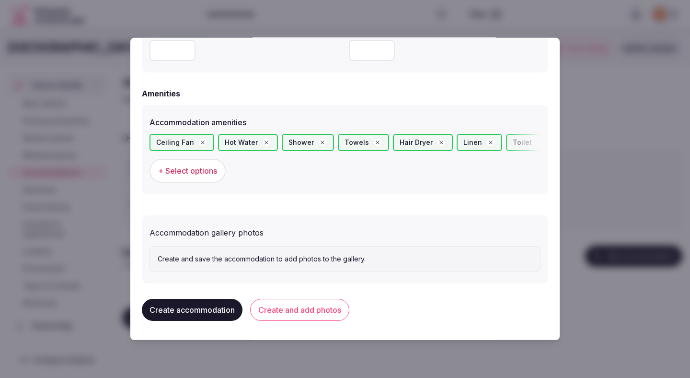
click at [328, 314] on button "Create and add photos" at bounding box center [299, 310] width 99 height 22
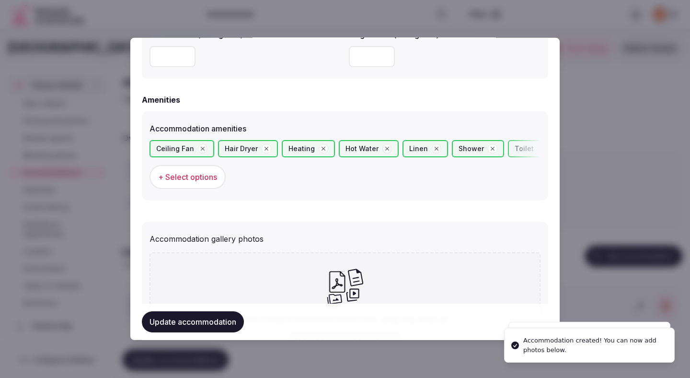
scroll to position [972, 0]
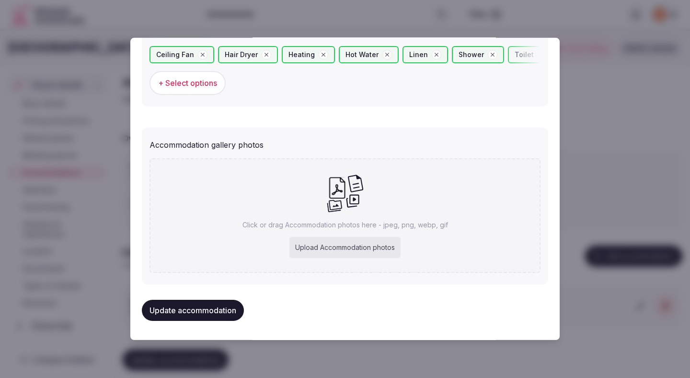
click at [330, 245] on div "Upload Accommodation photos" at bounding box center [345, 247] width 111 height 21
type input "**********"
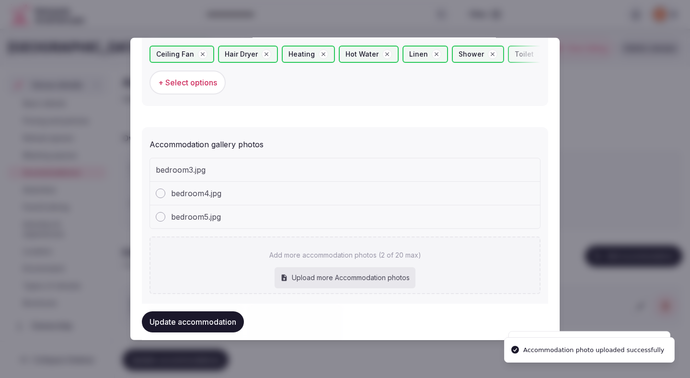
scroll to position [916, 0]
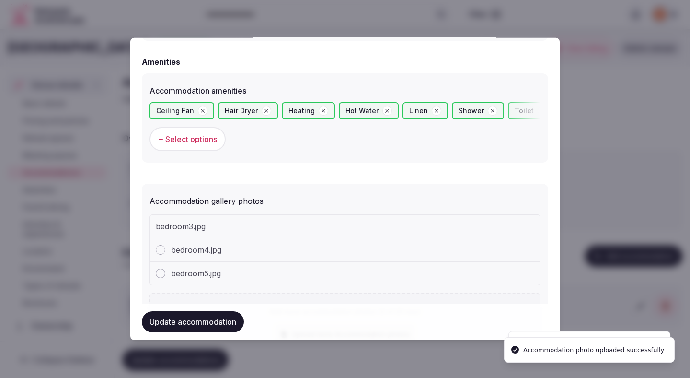
click at [208, 141] on span "+ Select options" at bounding box center [187, 139] width 59 height 11
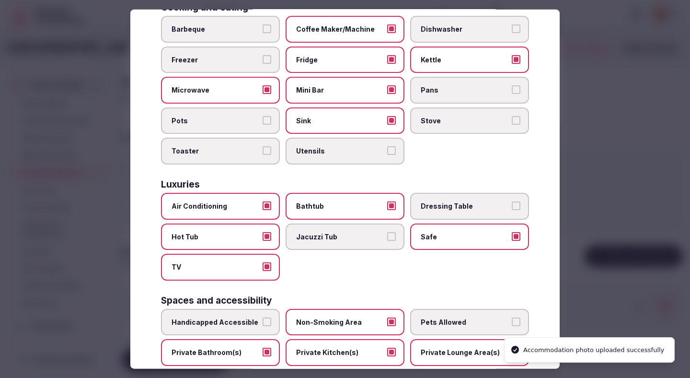
scroll to position [244, 0]
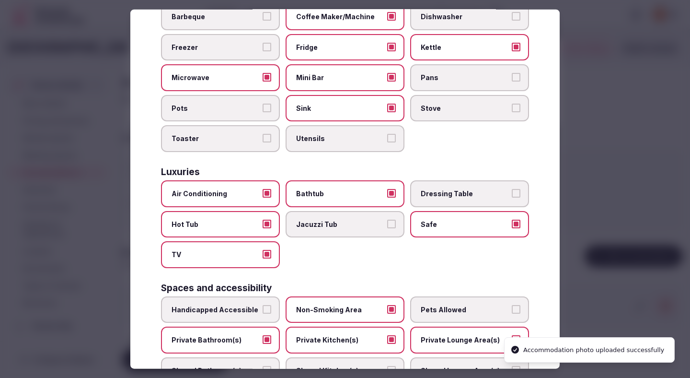
click at [619, 130] on div at bounding box center [345, 189] width 690 height 378
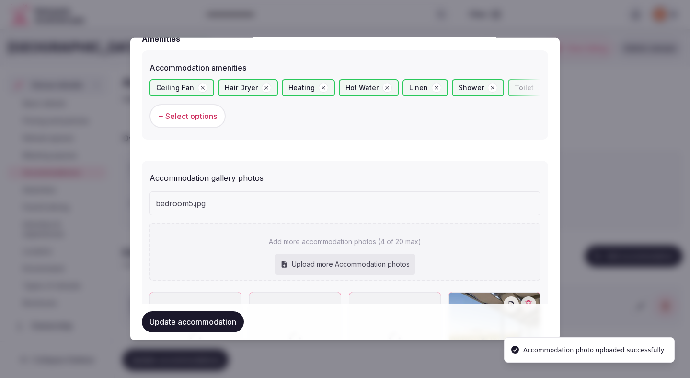
scroll to position [1051, 0]
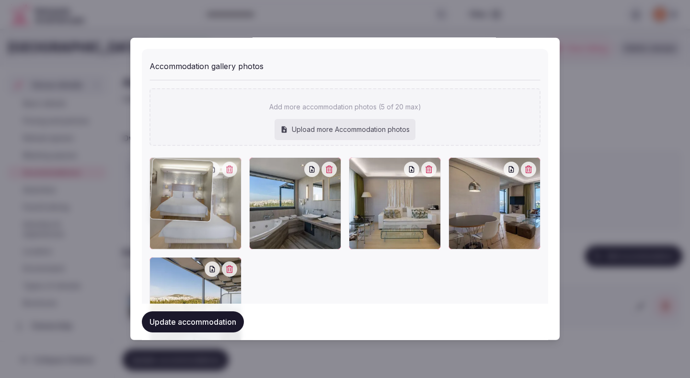
drag, startPoint x: 497, startPoint y: 204, endPoint x: 195, endPoint y: 209, distance: 302.1
click at [195, 209] on div at bounding box center [196, 203] width 92 height 92
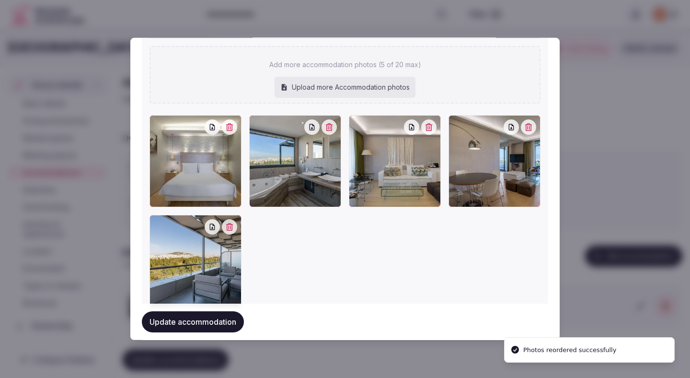
scroll to position [1127, 0]
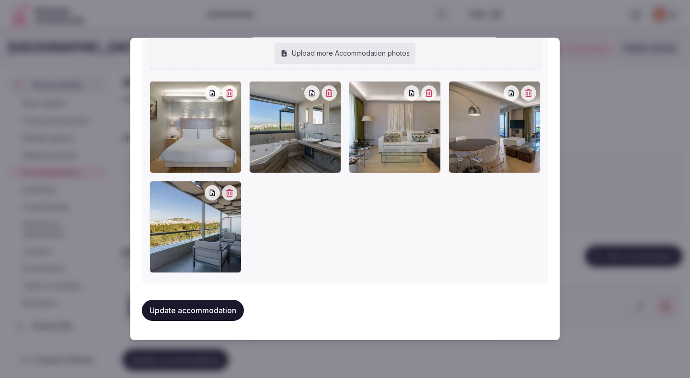
click at [172, 320] on button "Update accommodation" at bounding box center [193, 310] width 102 height 21
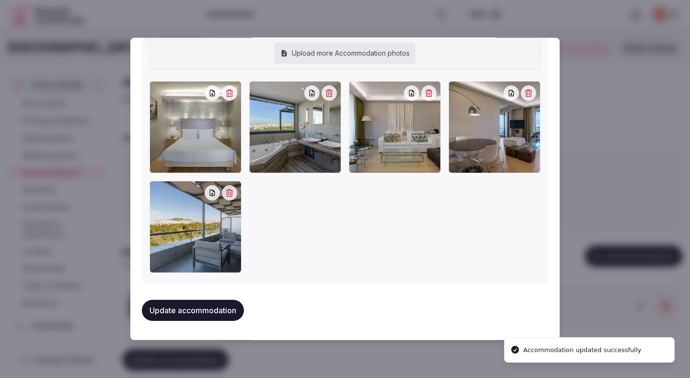
click at [173, 315] on button "Update accommodation" at bounding box center [193, 310] width 102 height 21
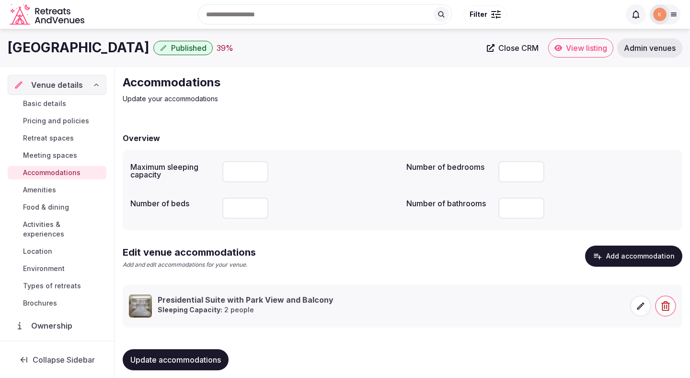
click at [191, 361] on span "Update accommodations" at bounding box center [175, 360] width 91 height 10
click at [64, 154] on span "Meeting spaces" at bounding box center [50, 156] width 54 height 10
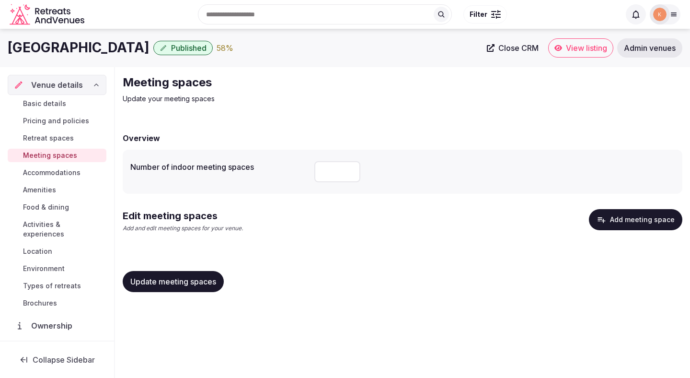
click at [334, 175] on input "number" at bounding box center [338, 171] width 46 height 21
type input "**"
click at [203, 286] on span "Update meeting spaces" at bounding box center [173, 282] width 86 height 10
click at [624, 219] on button "Add meeting space" at bounding box center [635, 219] width 93 height 21
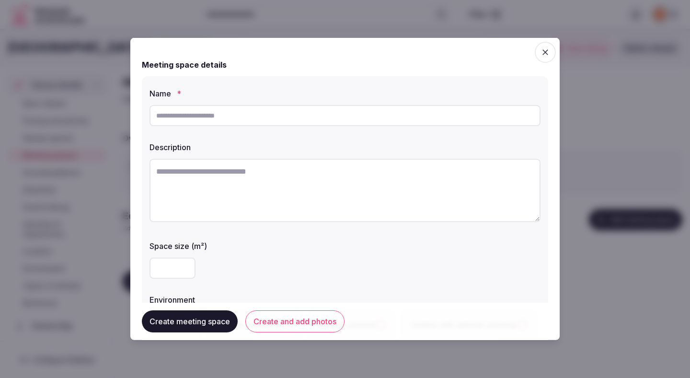
click at [292, 120] on input "text" at bounding box center [345, 115] width 391 height 21
paste input "**********"
type input "**********"
click at [280, 186] on textarea at bounding box center [345, 190] width 391 height 63
paste textarea "**********"
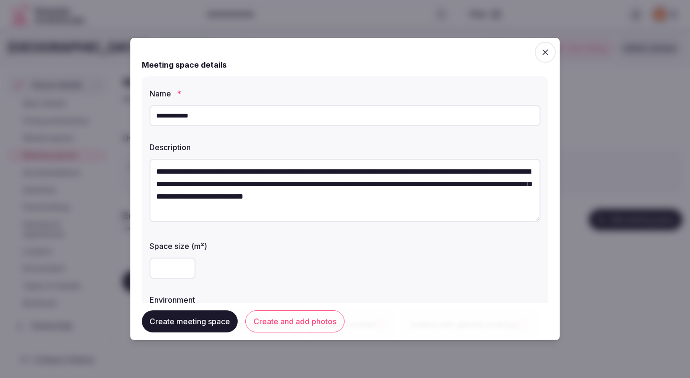
type textarea "**********"
click at [329, 252] on div "Space size (m²)" at bounding box center [345, 259] width 391 height 46
type input "***"
click at [291, 229] on div "**********" at bounding box center [345, 212] width 407 height 273
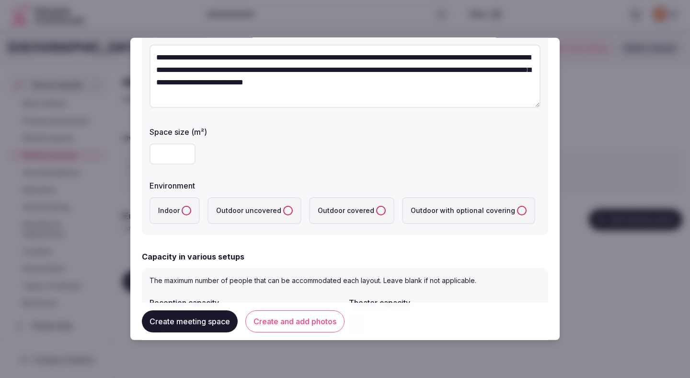
scroll to position [152, 0]
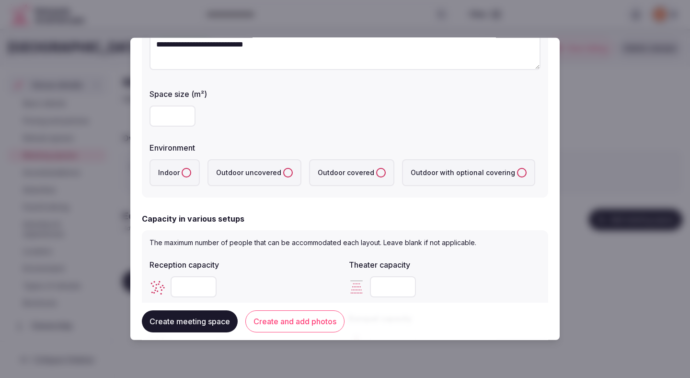
click at [190, 172] on label "Indoor" at bounding box center [175, 172] width 50 height 27
click at [190, 172] on button "Indoor" at bounding box center [187, 173] width 10 height 10
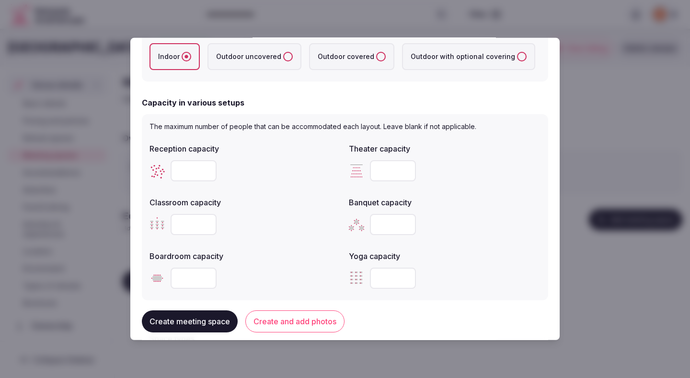
scroll to position [271, 0]
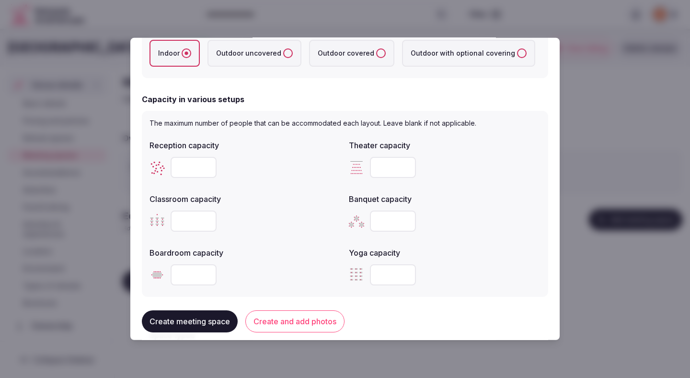
click at [190, 167] on input "number" at bounding box center [194, 167] width 46 height 21
type input "***"
click at [379, 166] on input "number" at bounding box center [393, 167] width 46 height 21
click at [383, 167] on input "number" at bounding box center [393, 167] width 46 height 21
type input "**"
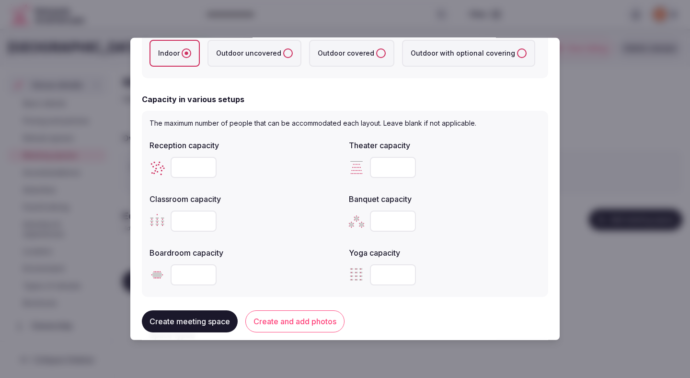
type input "***"
click at [533, 183] on div "Reception capacity *** Theater capacity *** Classroom capacity Banquet capacity…" at bounding box center [345, 212] width 391 height 153
click at [187, 224] on input "number" at bounding box center [194, 220] width 46 height 21
type input "***"
click at [386, 221] on input "number" at bounding box center [393, 220] width 46 height 21
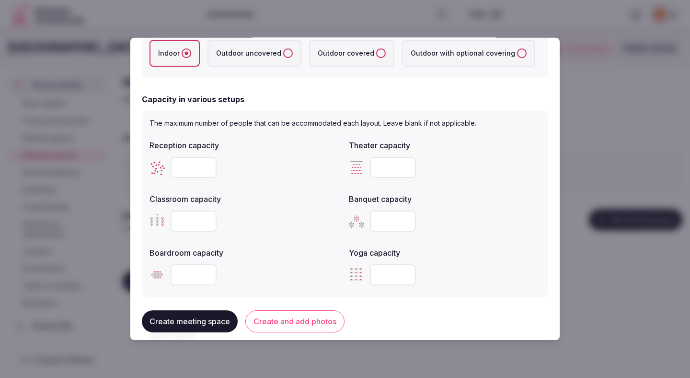
click at [386, 221] on input "number" at bounding box center [393, 220] width 46 height 21
type input "***"
click at [549, 232] on div "**********" at bounding box center [345, 189] width 430 height 302
click at [186, 275] on input "number" at bounding box center [194, 274] width 46 height 21
type input "**"
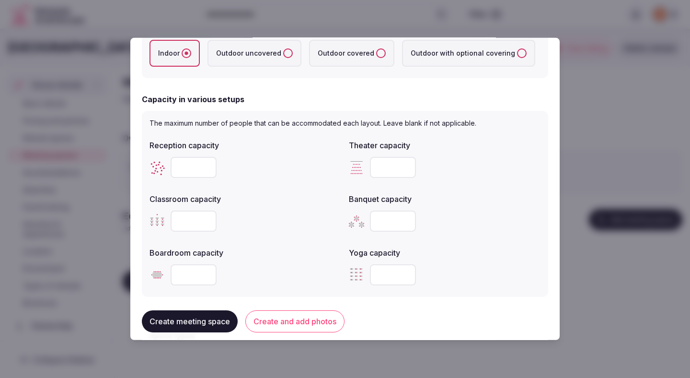
click at [278, 259] on div "Boardroom capacity **" at bounding box center [246, 266] width 192 height 46
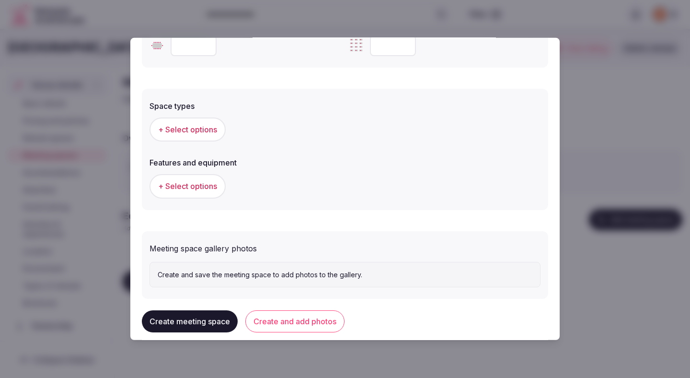
scroll to position [491, 0]
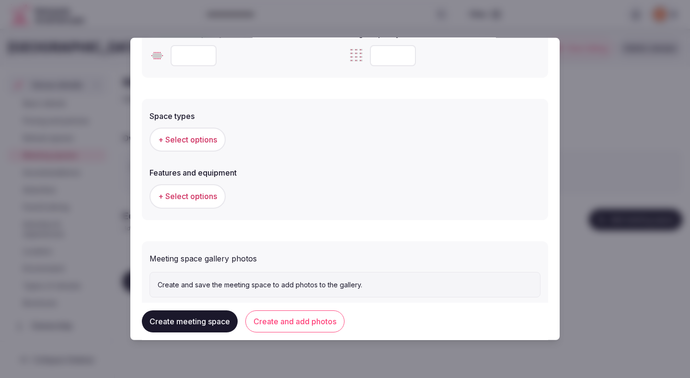
click at [188, 143] on span "+ Select options" at bounding box center [187, 139] width 59 height 11
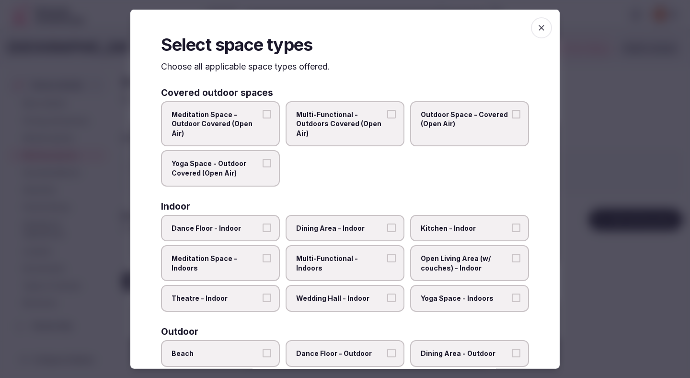
click at [250, 295] on span "Theatre - Indoor" at bounding box center [216, 298] width 88 height 10
click at [263, 295] on button "Theatre - Indoor" at bounding box center [267, 297] width 9 height 9
click at [309, 230] on span "Dining Area - Indoor" at bounding box center [340, 228] width 88 height 10
click at [387, 230] on button "Dining Area - Indoor" at bounding box center [391, 227] width 9 height 9
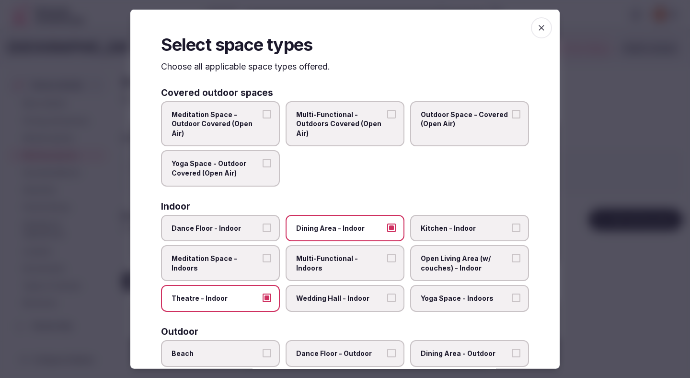
click at [309, 263] on label "Multi-Functional - Indoors" at bounding box center [345, 263] width 119 height 36
click at [387, 262] on button "Multi-Functional - Indoors" at bounding box center [391, 258] width 9 height 9
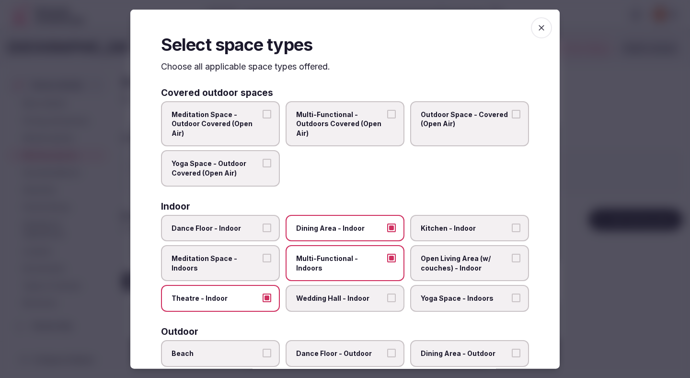
click at [313, 295] on span "Wedding Hall - Indoor" at bounding box center [340, 298] width 88 height 10
click at [387, 295] on button "Wedding Hall - Indoor" at bounding box center [391, 297] width 9 height 9
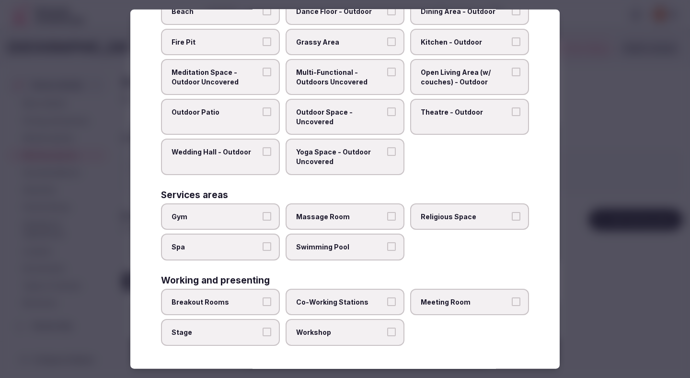
click at [235, 295] on label "Breakout Rooms" at bounding box center [220, 302] width 119 height 27
click at [263, 297] on button "Breakout Rooms" at bounding box center [267, 301] width 9 height 9
click at [243, 323] on label "Stage" at bounding box center [220, 332] width 119 height 27
click at [263, 327] on button "Stage" at bounding box center [267, 331] width 9 height 9
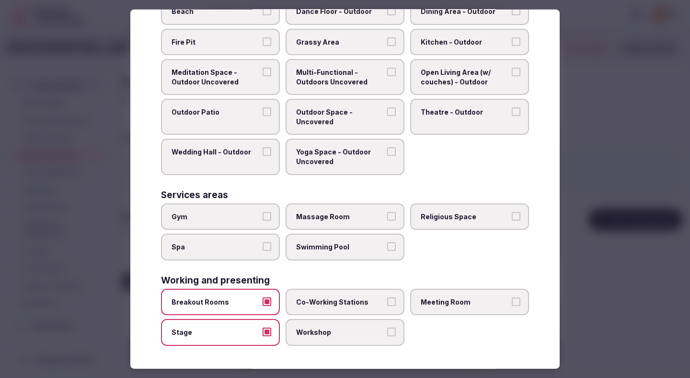
click at [327, 295] on label "Co-Working Stations" at bounding box center [345, 302] width 119 height 27
click at [387, 297] on button "Co-Working Stations" at bounding box center [391, 301] width 9 height 9
click at [328, 320] on label "Workshop" at bounding box center [345, 332] width 119 height 27
click at [387, 327] on button "Workshop" at bounding box center [391, 331] width 9 height 9
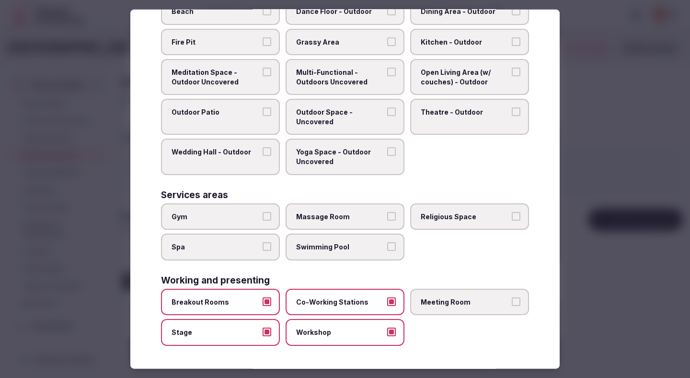
click at [442, 301] on span "Meeting Room" at bounding box center [465, 302] width 88 height 10
click at [512, 301] on button "Meeting Room" at bounding box center [516, 301] width 9 height 9
click at [633, 190] on div at bounding box center [345, 189] width 690 height 378
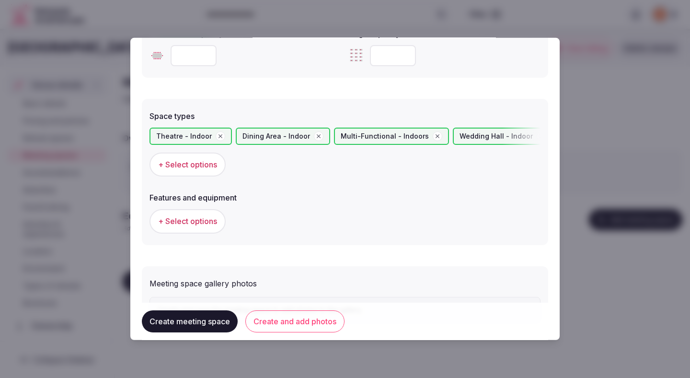
scroll to position [541, 0]
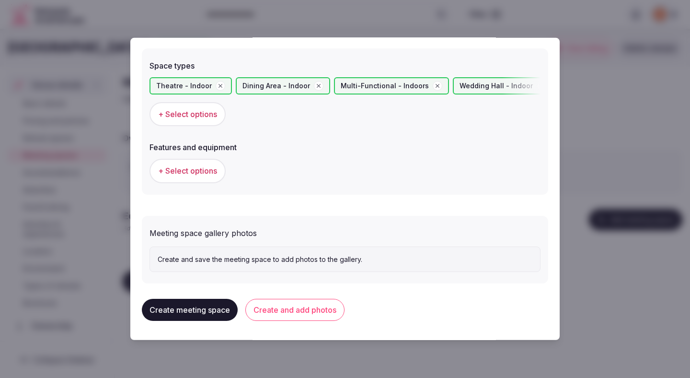
click at [210, 173] on span "+ Select options" at bounding box center [187, 170] width 59 height 11
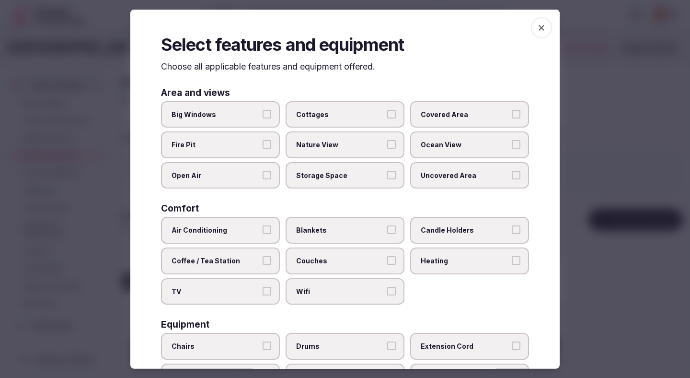
click at [259, 232] on span "Air Conditioning" at bounding box center [216, 230] width 88 height 10
click at [263, 232] on button "Air Conditioning" at bounding box center [267, 229] width 9 height 9
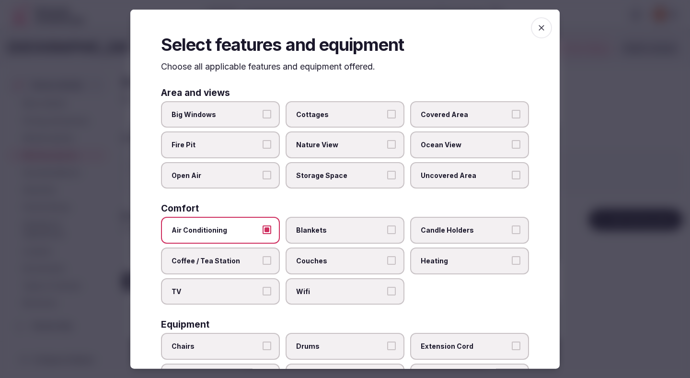
click at [256, 283] on label "TV" at bounding box center [220, 291] width 119 height 27
click at [263, 286] on button "TV" at bounding box center [267, 290] width 9 height 9
click at [320, 289] on span "Wifi" at bounding box center [340, 291] width 88 height 10
click at [387, 289] on button "Wifi" at bounding box center [391, 290] width 9 height 9
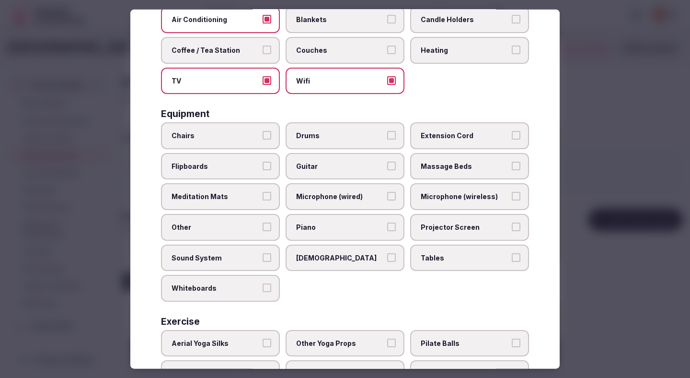
scroll to position [211, 0]
click at [238, 140] on label "Chairs" at bounding box center [220, 134] width 119 height 27
click at [263, 139] on button "Chairs" at bounding box center [267, 134] width 9 height 9
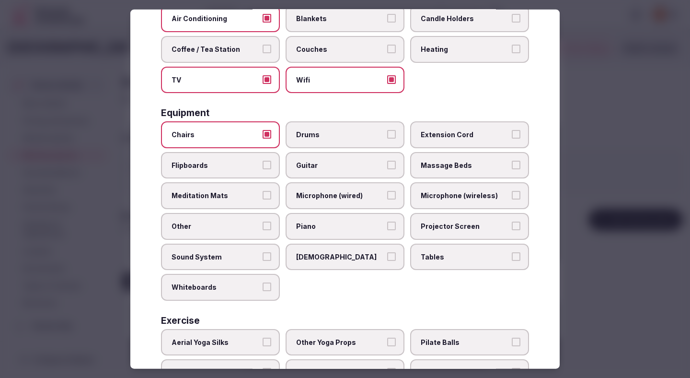
click at [201, 177] on label "Flipboards" at bounding box center [220, 165] width 119 height 27
click at [263, 169] on button "Flipboards" at bounding box center [267, 164] width 9 height 9
click at [453, 198] on span "Microphone (wireless)" at bounding box center [465, 196] width 88 height 10
click at [512, 198] on button "Microphone (wireless)" at bounding box center [516, 195] width 9 height 9
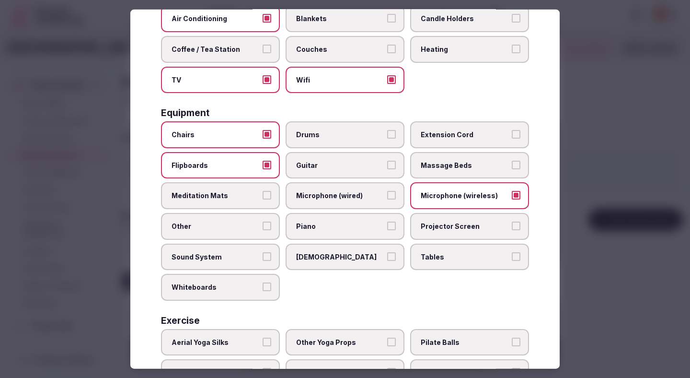
click at [361, 196] on span "Microphone (wired)" at bounding box center [340, 196] width 88 height 10
click at [387, 196] on button "Microphone (wired)" at bounding box center [391, 195] width 9 height 9
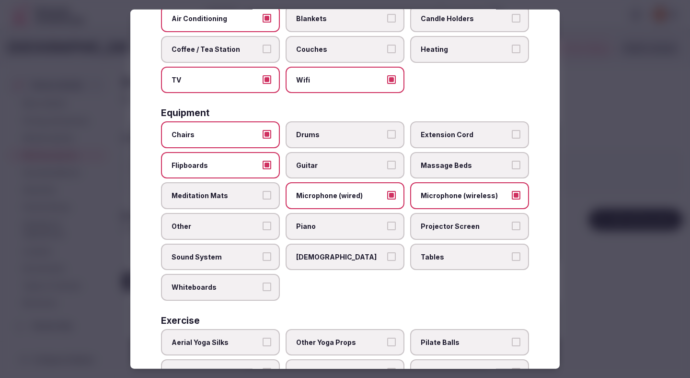
click at [449, 228] on span "Projector Screen" at bounding box center [465, 227] width 88 height 10
click at [512, 228] on button "Projector Screen" at bounding box center [516, 226] width 9 height 9
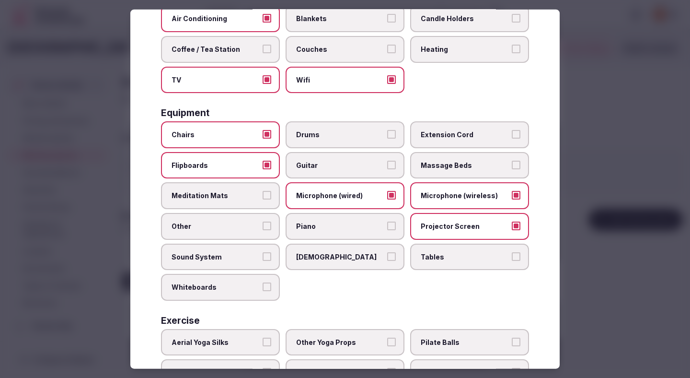
click at [262, 252] on label "Sound System" at bounding box center [220, 256] width 119 height 27
click at [263, 252] on button "Sound System" at bounding box center [267, 256] width 9 height 9
click at [254, 281] on label "Whiteboards" at bounding box center [220, 287] width 119 height 27
click at [263, 282] on button "Whiteboards" at bounding box center [267, 286] width 9 height 9
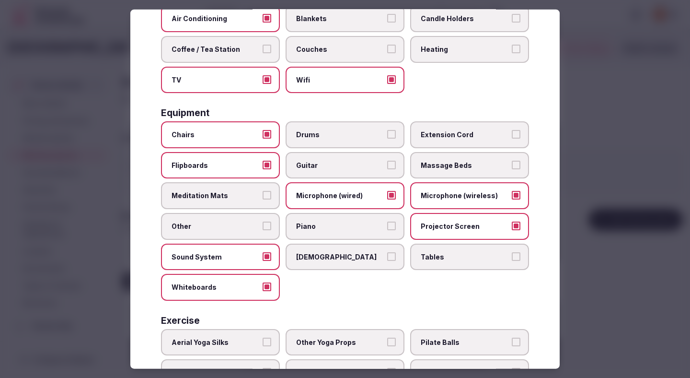
click at [463, 248] on label "Tables" at bounding box center [469, 256] width 119 height 27
click at [512, 252] on button "Tables" at bounding box center [516, 256] width 9 height 9
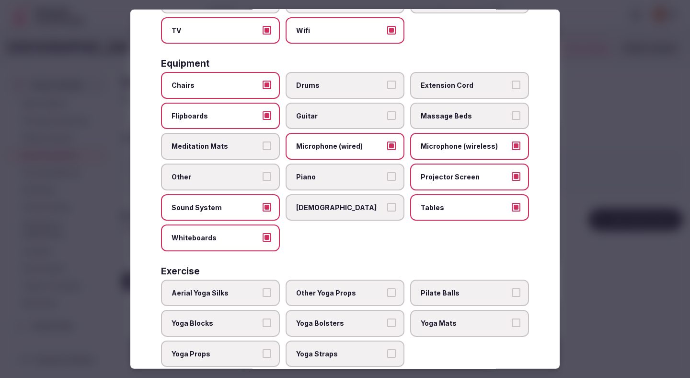
scroll to position [282, 0]
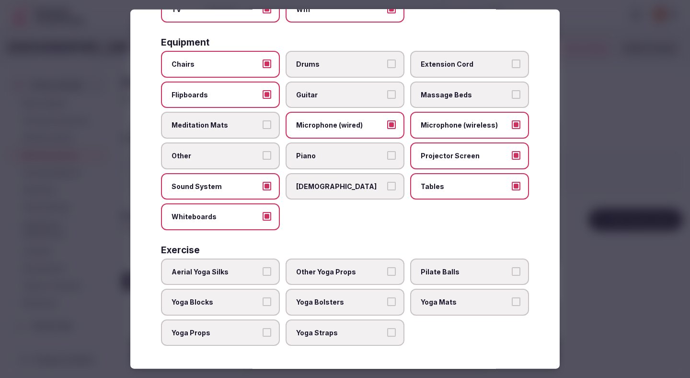
click at [621, 194] on div at bounding box center [345, 189] width 690 height 378
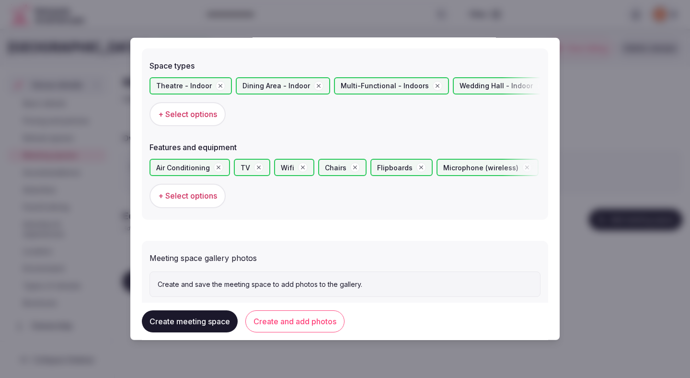
scroll to position [566, 0]
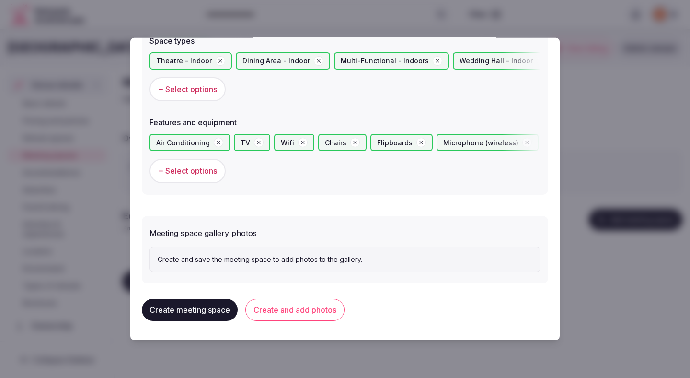
click at [306, 309] on button "Create and add photos" at bounding box center [294, 310] width 99 height 22
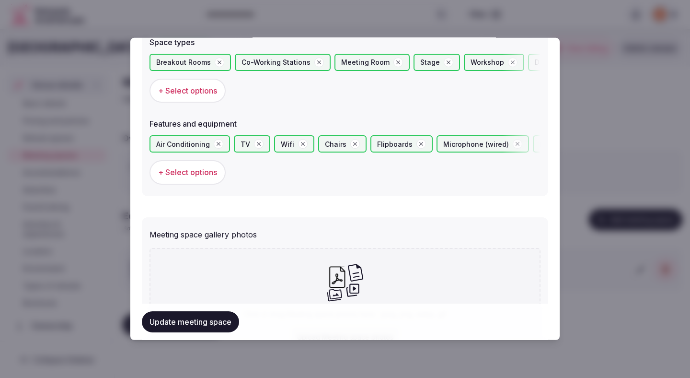
scroll to position [654, 0]
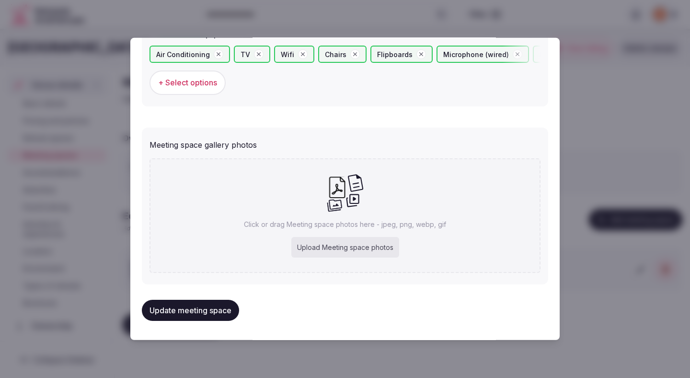
click at [326, 246] on div "Upload Meeting space photos" at bounding box center [346, 247] width 108 height 21
click at [384, 244] on div "Upload Meeting space photos" at bounding box center [346, 247] width 108 height 21
type input "**********"
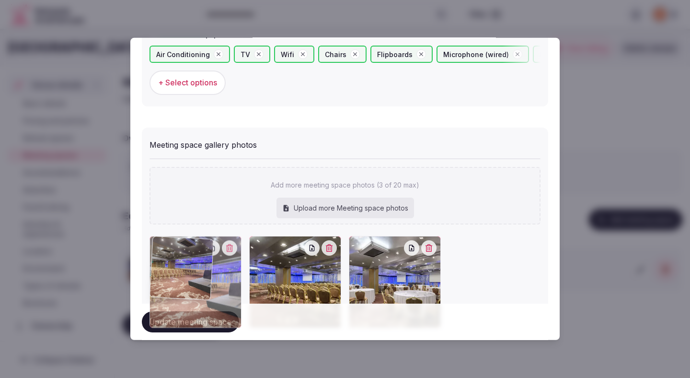
drag, startPoint x: 312, startPoint y: 268, endPoint x: 189, endPoint y: 265, distance: 122.8
click at [189, 265] on div at bounding box center [196, 282] width 92 height 92
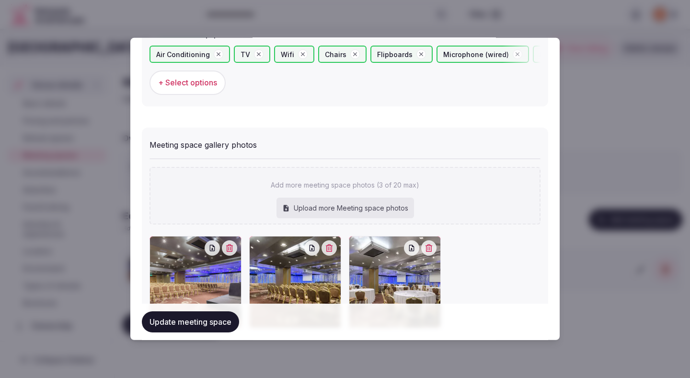
click at [210, 323] on button "Update meeting space" at bounding box center [190, 321] width 97 height 21
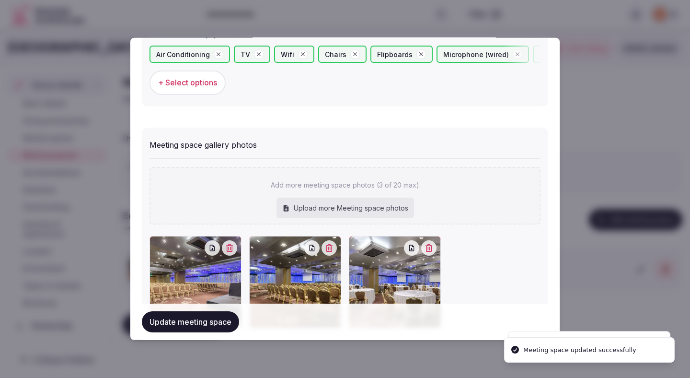
click at [210, 322] on button "Update meeting space" at bounding box center [190, 321] width 97 height 21
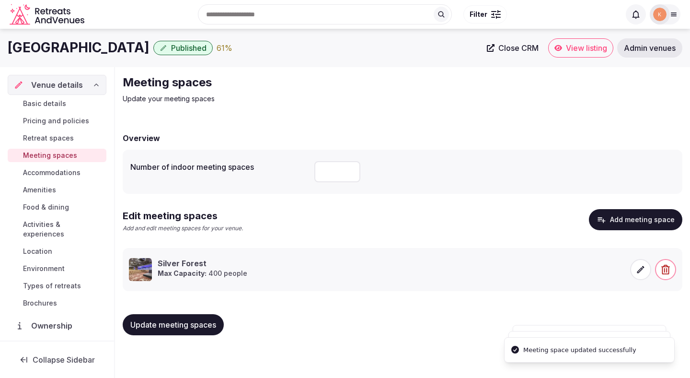
click at [196, 326] on span "Update meeting spaces" at bounding box center [173, 325] width 86 height 10
click at [64, 137] on span "Retreat spaces" at bounding box center [48, 138] width 51 height 10
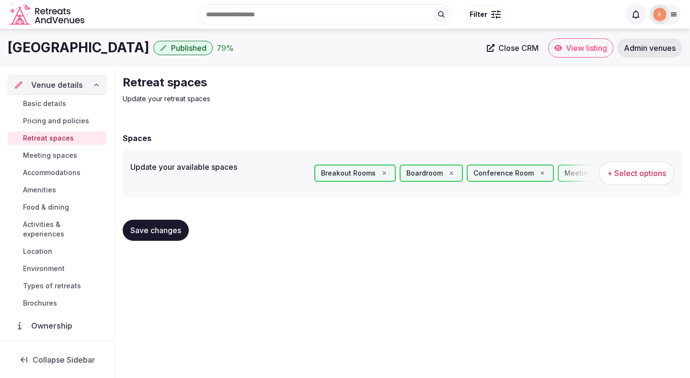
click at [75, 121] on span "Pricing and policies" at bounding box center [56, 121] width 66 height 10
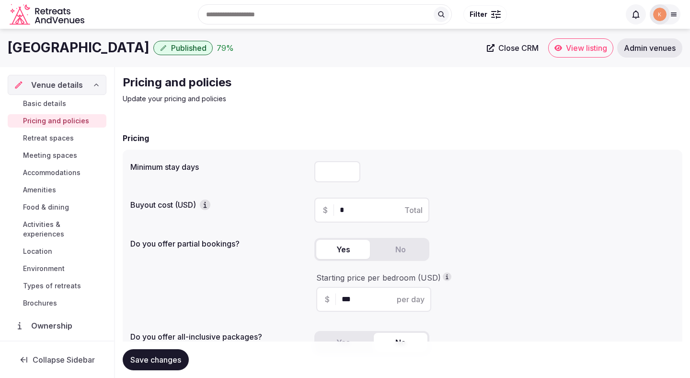
click at [58, 106] on span "Basic details" at bounding box center [44, 104] width 43 height 10
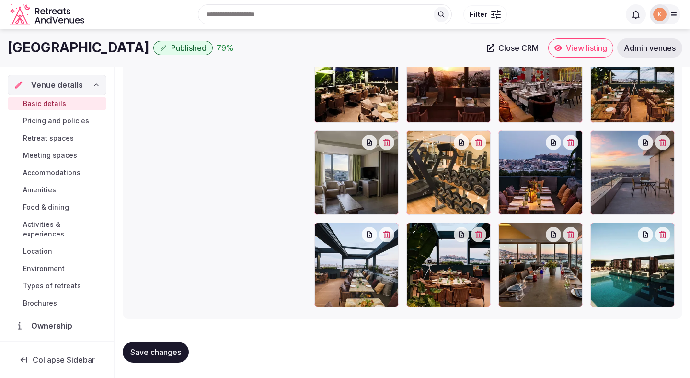
scroll to position [23, 0]
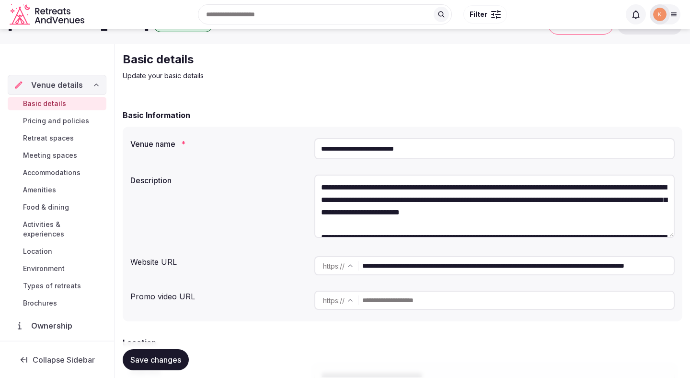
click at [63, 93] on div "Venue details" at bounding box center [57, 85] width 99 height 20
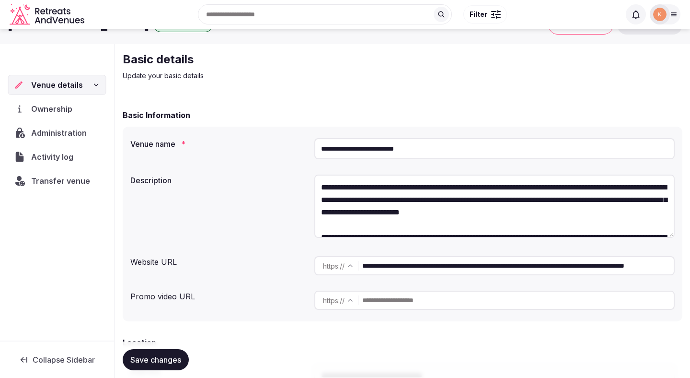
click at [58, 91] on div "Venue details" at bounding box center [57, 85] width 98 height 20
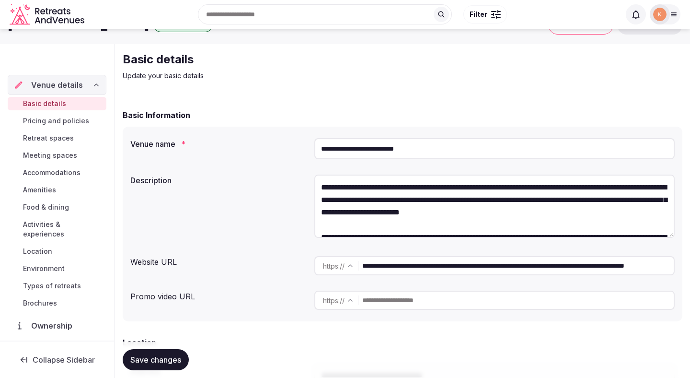
click at [53, 105] on span "Basic details" at bounding box center [44, 104] width 43 height 10
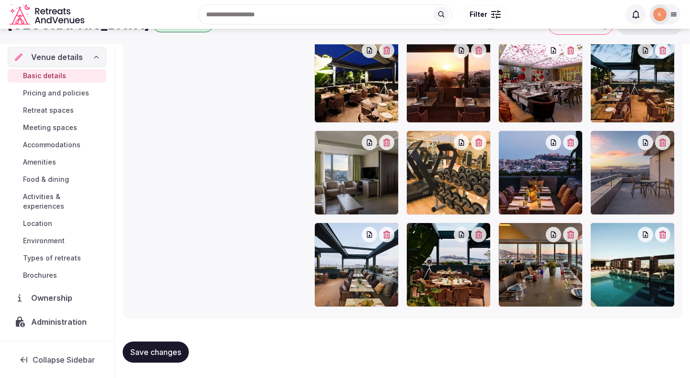
scroll to position [1030, 0]
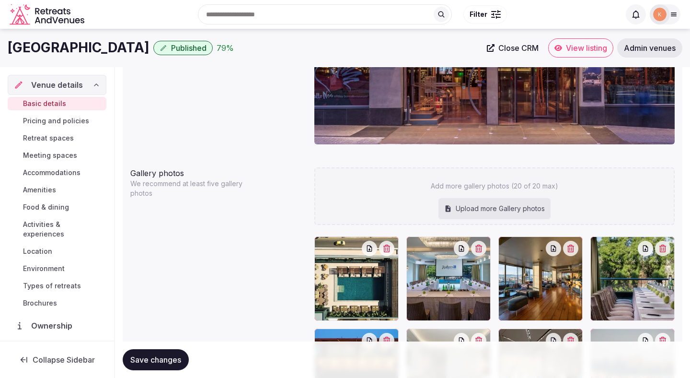
click at [576, 44] on span "View listing" at bounding box center [586, 48] width 41 height 10
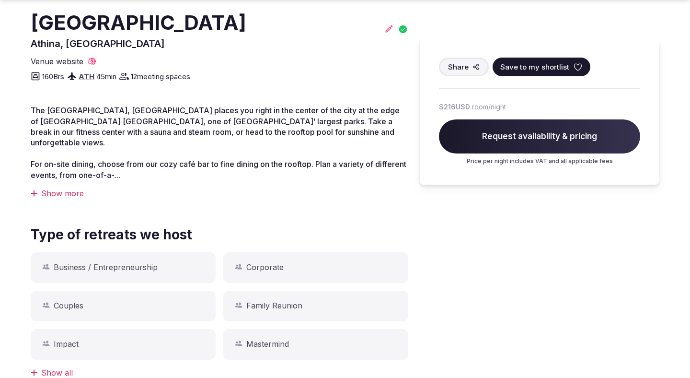
scroll to position [283, 0]
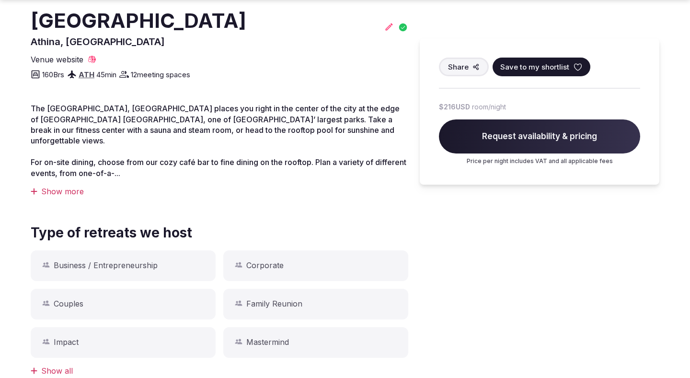
click at [71, 175] on div "The Radisson Blu Park Hotel, Athens places you right in the center of the city …" at bounding box center [220, 149] width 378 height 93
click at [71, 186] on div "Show more" at bounding box center [220, 191] width 378 height 11
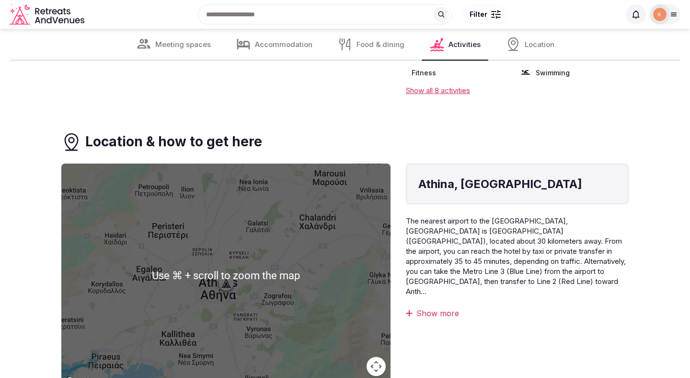
scroll to position [2465, 0]
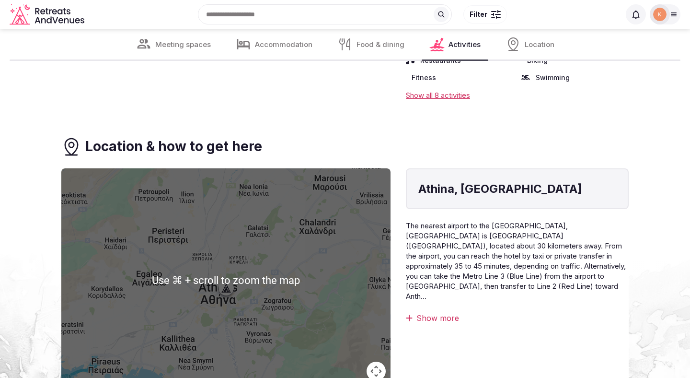
click at [444, 313] on div "Show more" at bounding box center [517, 318] width 223 height 11
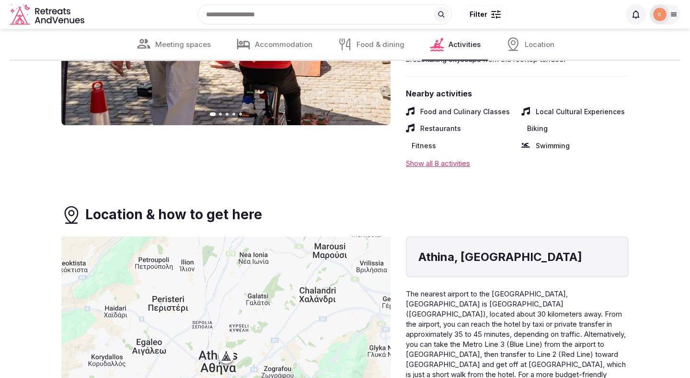
scroll to position [2388, 0]
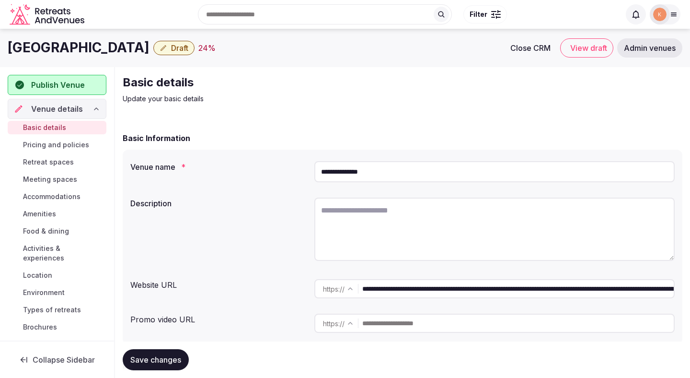
click at [396, 294] on input "**********" at bounding box center [518, 288] width 312 height 19
click at [365, 176] on input "**********" at bounding box center [495, 171] width 361 height 21
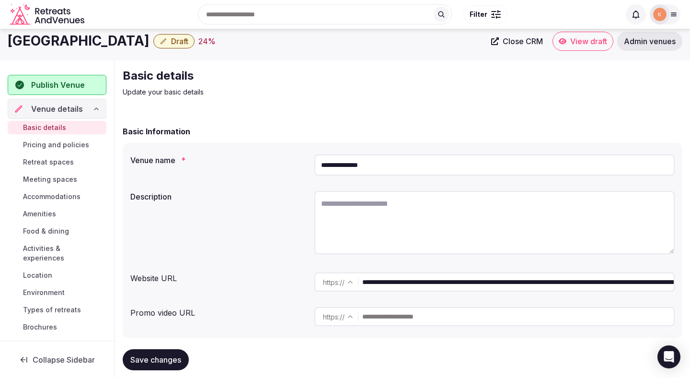
click at [393, 272] on input "**********" at bounding box center [518, 281] width 312 height 19
click at [394, 275] on input "**********" at bounding box center [518, 281] width 312 height 19
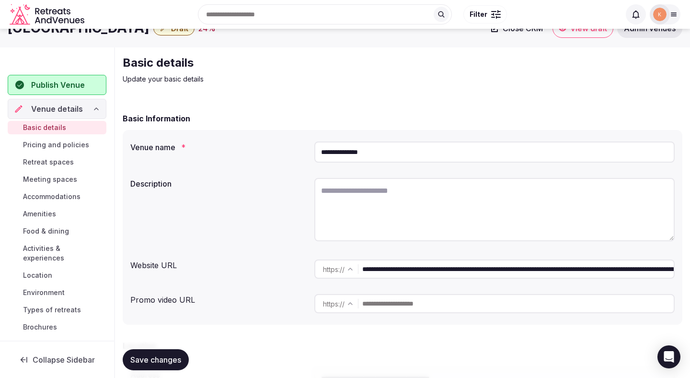
scroll to position [30, 0]
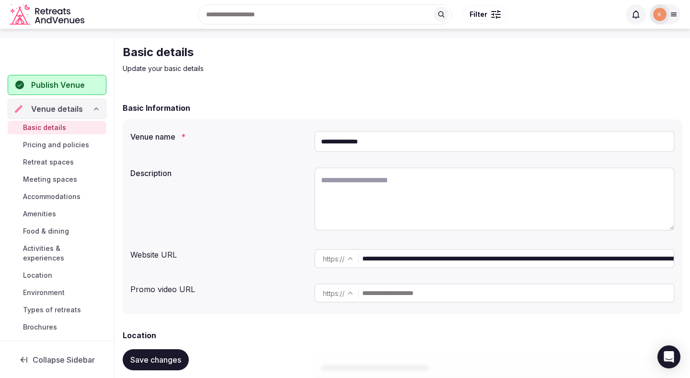
click at [408, 256] on input "**********" at bounding box center [518, 258] width 312 height 19
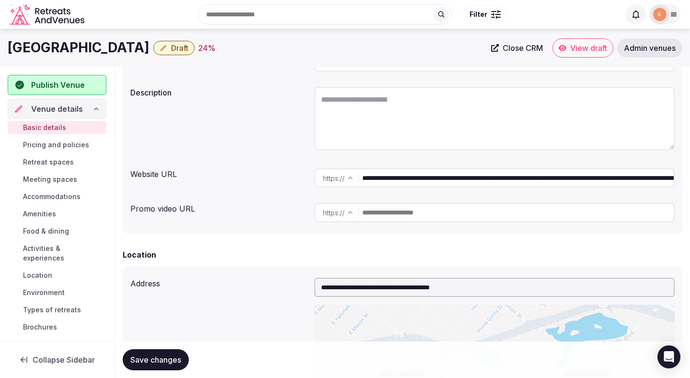
scroll to position [88, 0]
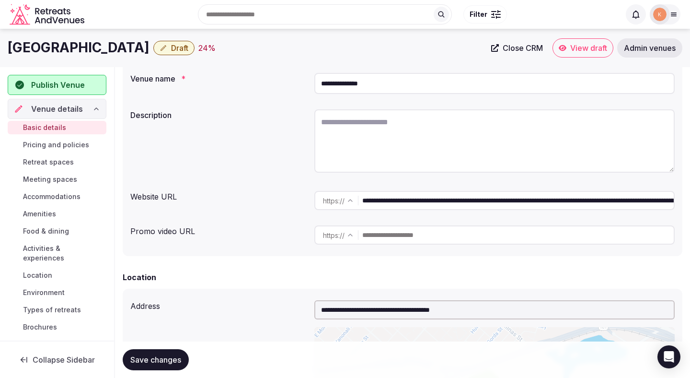
click at [640, 50] on span "Admin venues" at bounding box center [650, 48] width 52 height 10
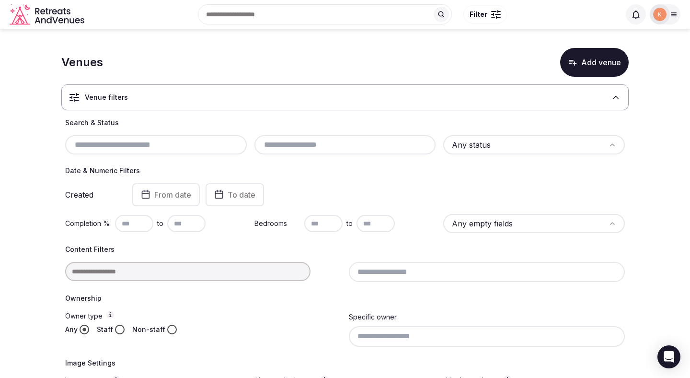
click at [222, 149] on input "text" at bounding box center [156, 145] width 174 height 12
paste input "**********"
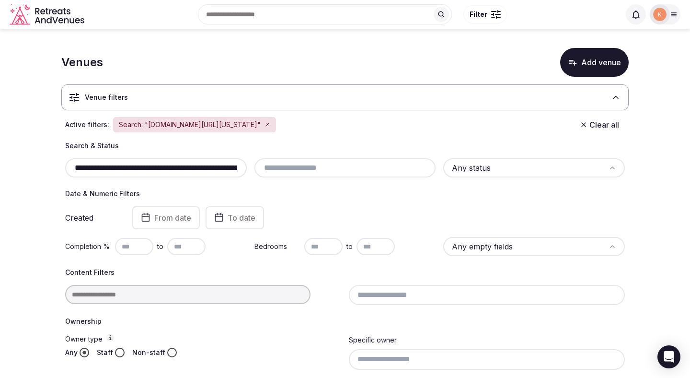
type input "**********"
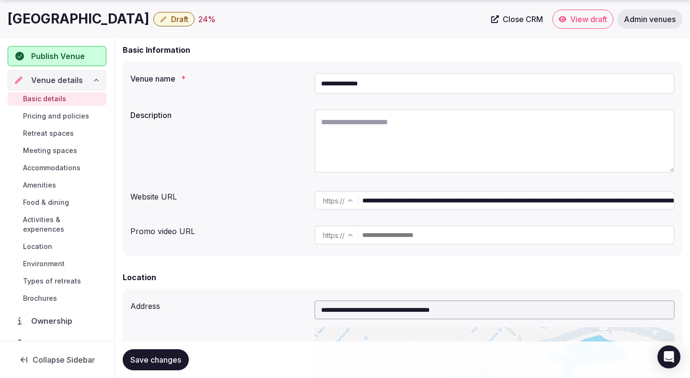
click at [344, 82] on input "**********" at bounding box center [495, 83] width 361 height 21
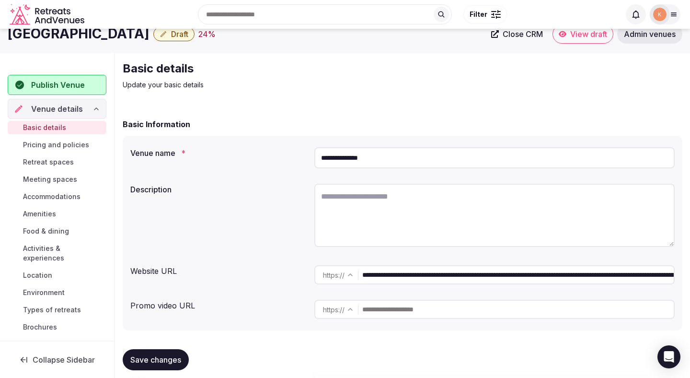
scroll to position [14, 0]
click at [432, 208] on textarea at bounding box center [495, 214] width 361 height 63
paste textarea "**********"
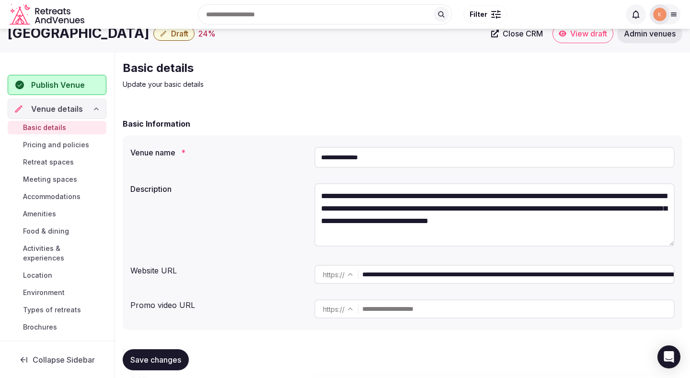
type textarea "**********"
click at [170, 356] on span "Save changes" at bounding box center [155, 360] width 51 height 10
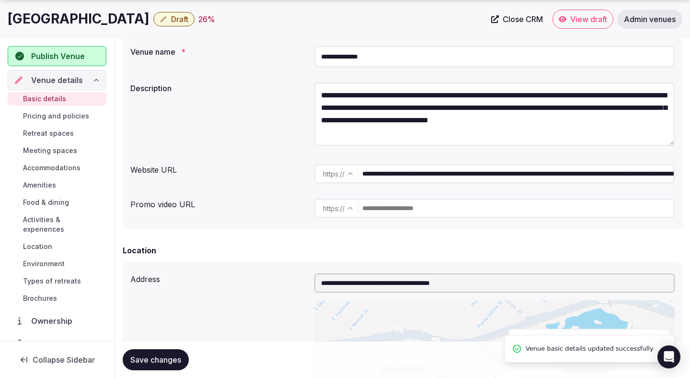
scroll to position [118, 0]
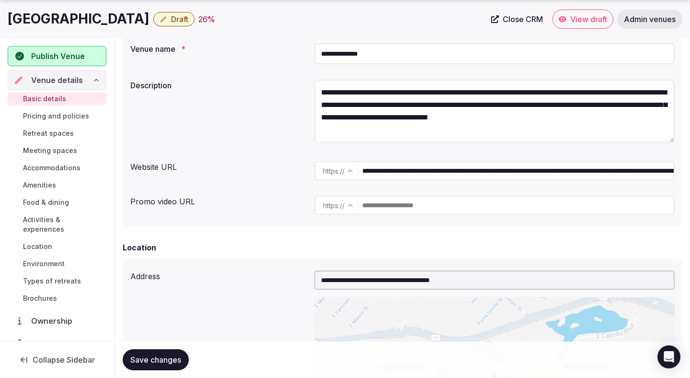
click at [170, 356] on span "Save changes" at bounding box center [155, 360] width 51 height 10
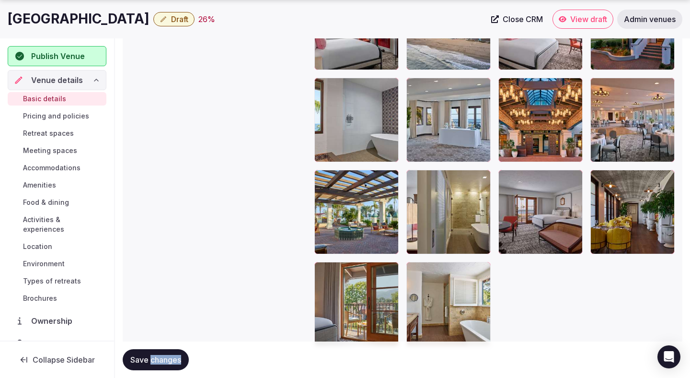
scroll to position [2074, 0]
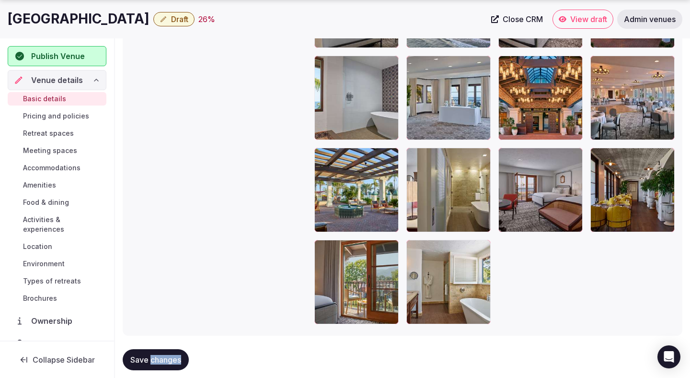
click at [170, 358] on span "Save changes" at bounding box center [155, 360] width 51 height 10
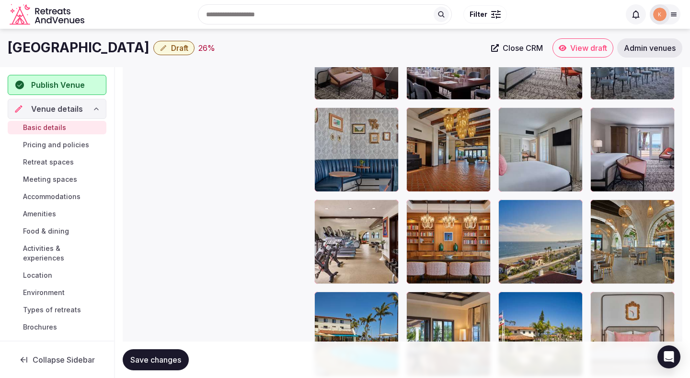
scroll to position [1192, 0]
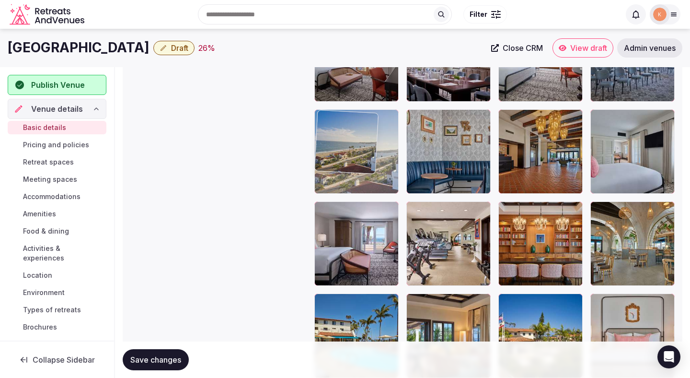
drag, startPoint x: 515, startPoint y: 233, endPoint x: 364, endPoint y: 117, distance: 190.5
click at [364, 116] on body "**********" at bounding box center [345, 42] width 690 height 2469
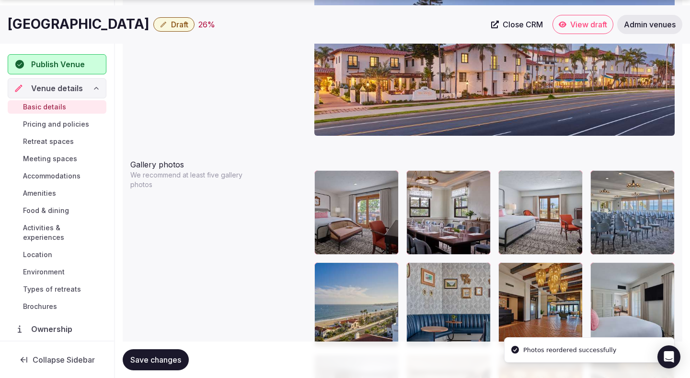
scroll to position [1099, 0]
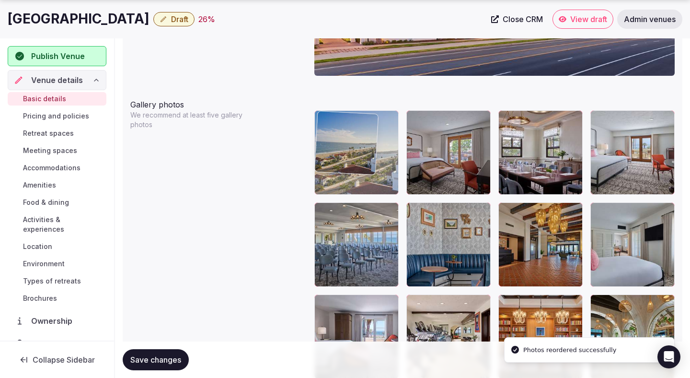
drag, startPoint x: 334, startPoint y: 280, endPoint x: 346, endPoint y: 196, distance: 84.8
click at [346, 196] on body "**********" at bounding box center [345, 135] width 690 height 2469
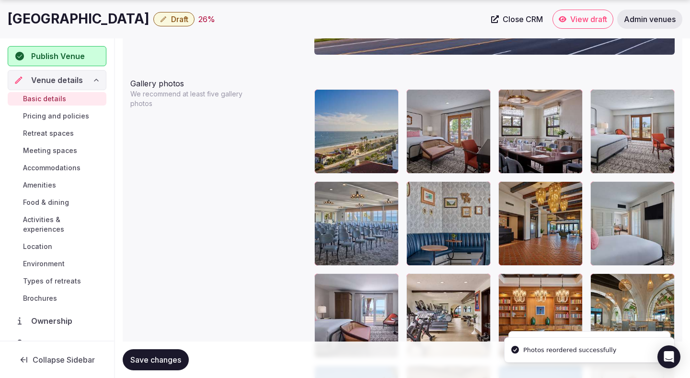
scroll to position [1127, 0]
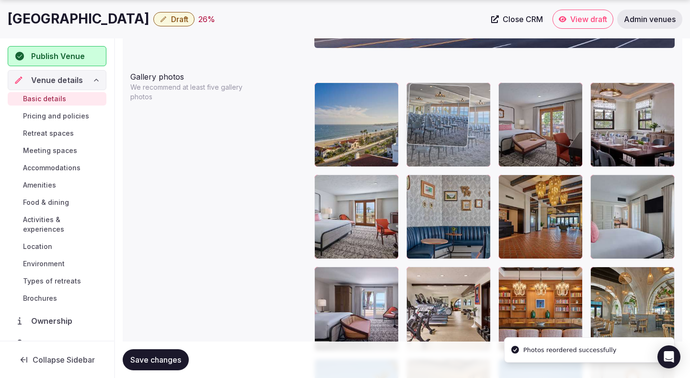
drag, startPoint x: 349, startPoint y: 234, endPoint x: 433, endPoint y: 161, distance: 111.5
click at [433, 161] on body "**********" at bounding box center [345, 107] width 690 height 2469
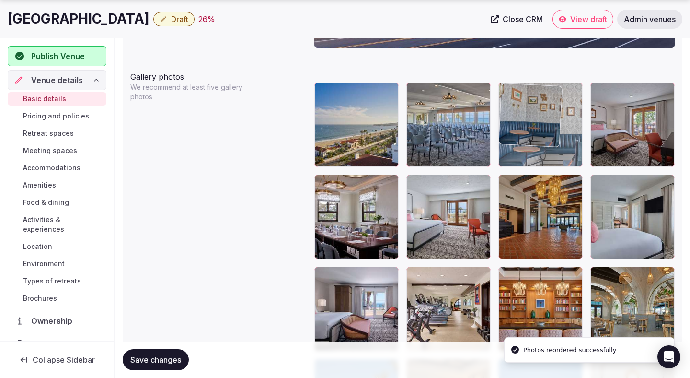
drag, startPoint x: 441, startPoint y: 196, endPoint x: 521, endPoint y: 130, distance: 103.9
click at [521, 130] on body "**********" at bounding box center [345, 107] width 690 height 2469
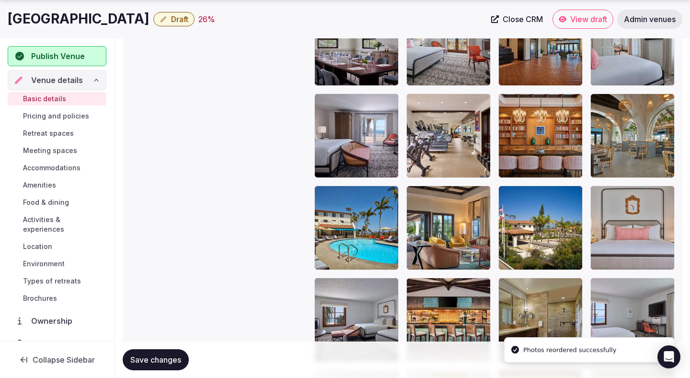
scroll to position [1308, 0]
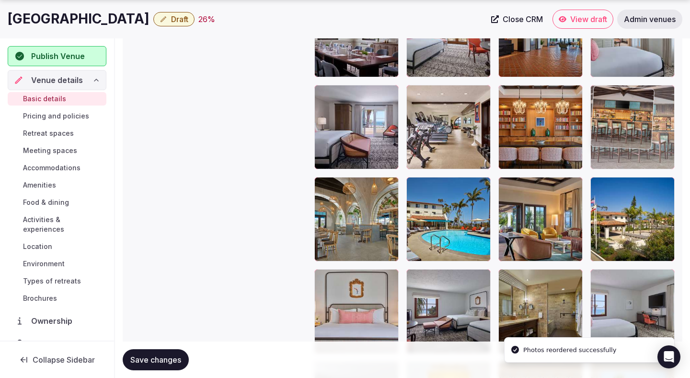
drag, startPoint x: 435, startPoint y: 298, endPoint x: 594, endPoint y: 87, distance: 264.4
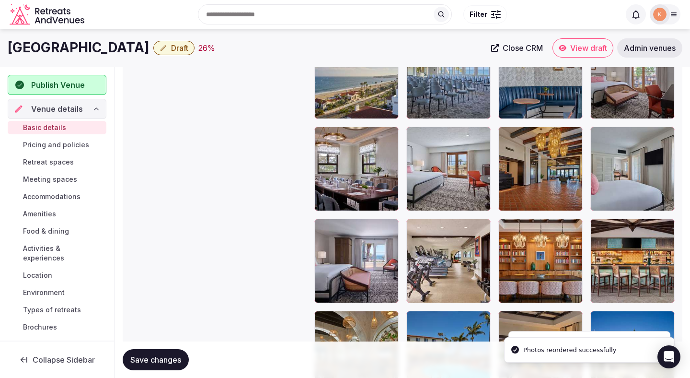
scroll to position [1133, 0]
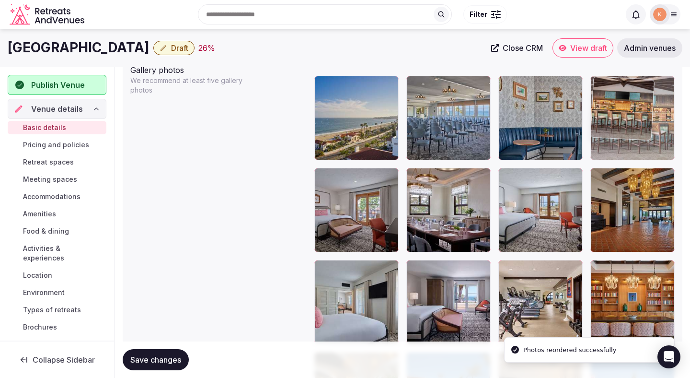
drag, startPoint x: 608, startPoint y: 304, endPoint x: 624, endPoint y: 141, distance: 164.3
click at [624, 141] on body "**********" at bounding box center [345, 101] width 690 height 2469
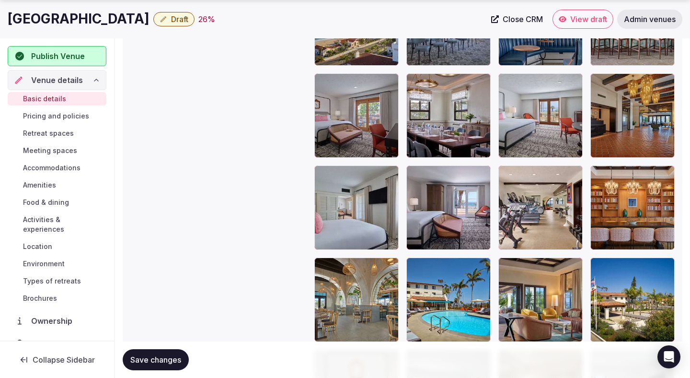
scroll to position [1234, 0]
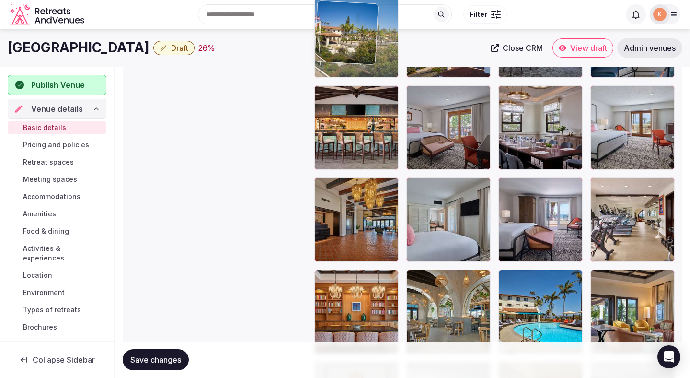
drag, startPoint x: 614, startPoint y: 280, endPoint x: 346, endPoint y: 63, distance: 345.7
click at [346, 63] on body "**********" at bounding box center [345, 18] width 690 height 2469
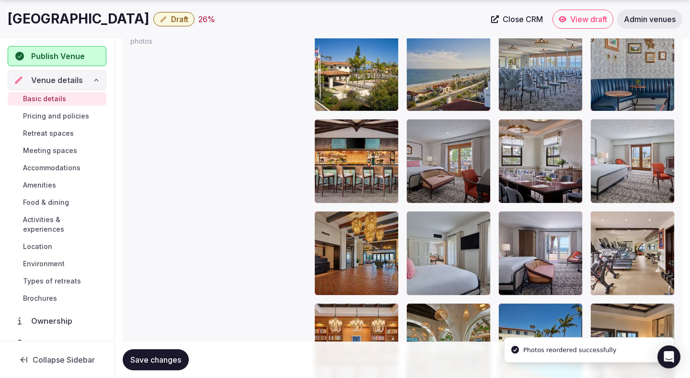
scroll to position [1230, 0]
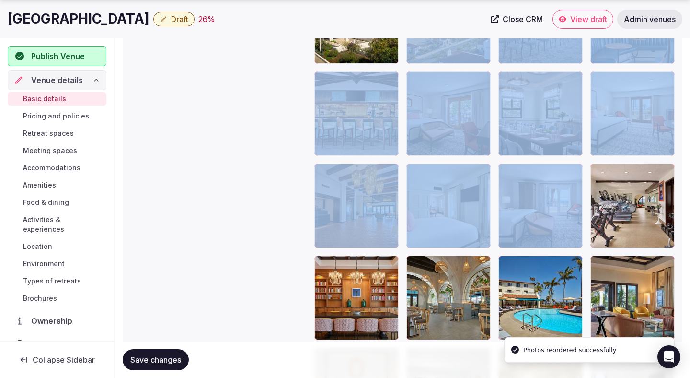
drag, startPoint x: 435, startPoint y: 66, endPoint x: 479, endPoint y: 177, distance: 119.5
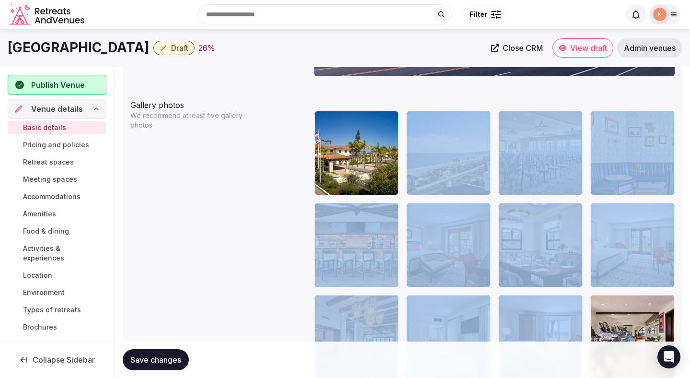
scroll to position [1069, 0]
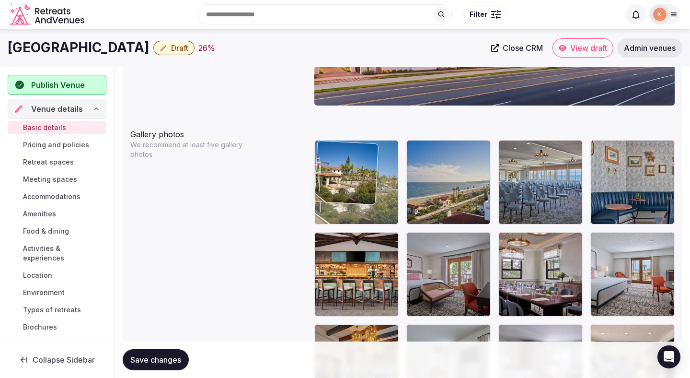
drag, startPoint x: 348, startPoint y: 188, endPoint x: 374, endPoint y: 199, distance: 28.0
click at [374, 199] on body "**********" at bounding box center [345, 165] width 690 height 2469
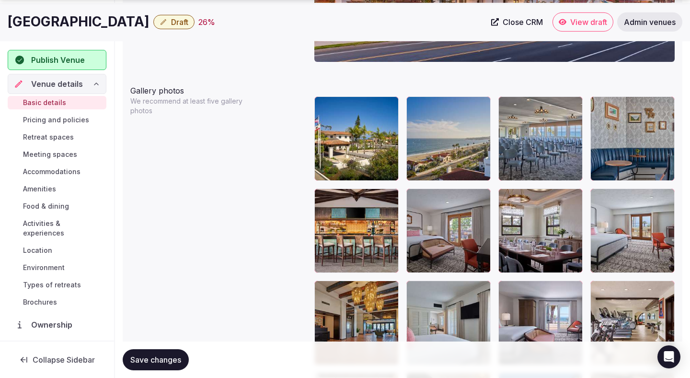
scroll to position [1221, 0]
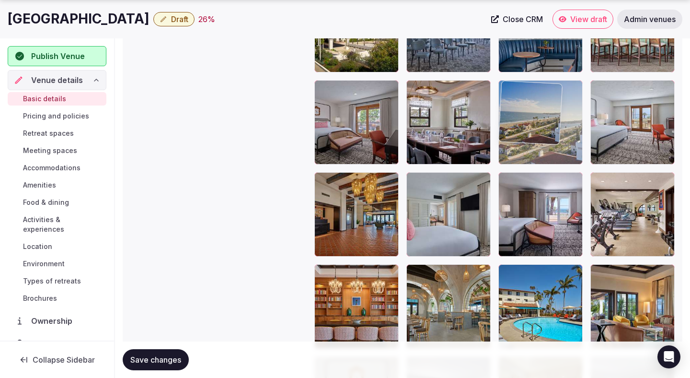
drag, startPoint x: 438, startPoint y: 58, endPoint x: 576, endPoint y: 147, distance: 164.4
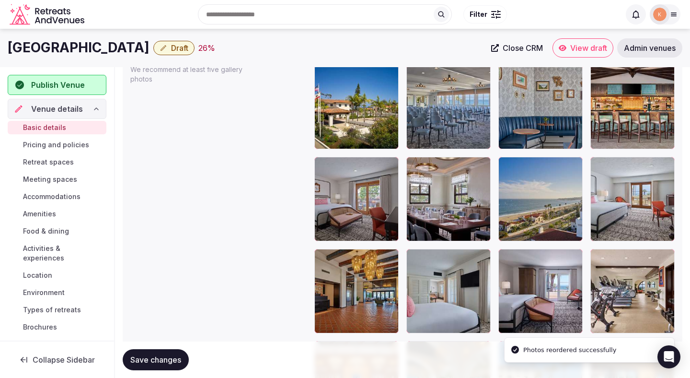
scroll to position [1119, 0]
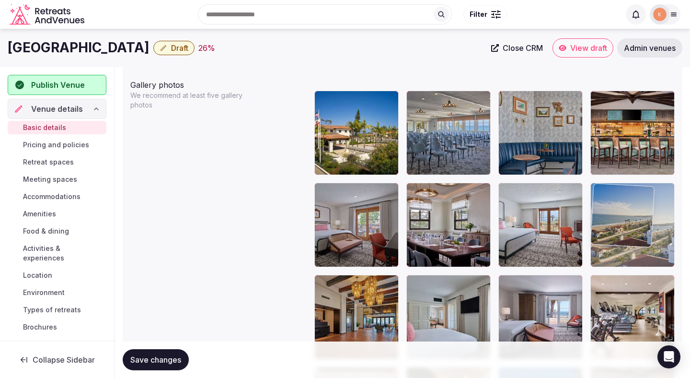
drag, startPoint x: 550, startPoint y: 231, endPoint x: 664, endPoint y: 228, distance: 113.7
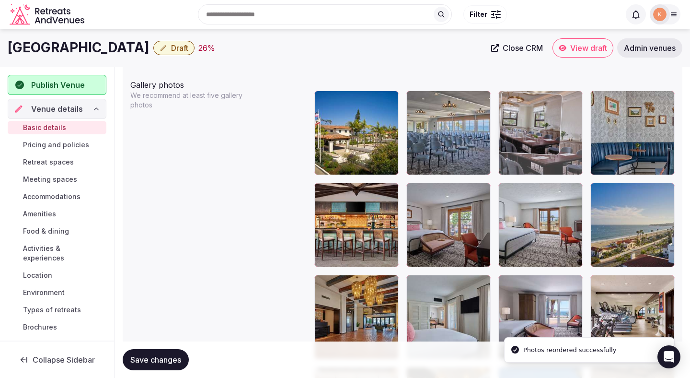
drag, startPoint x: 472, startPoint y: 216, endPoint x: 561, endPoint y: 129, distance: 124.8
click at [561, 129] on body "**********" at bounding box center [345, 115] width 690 height 2469
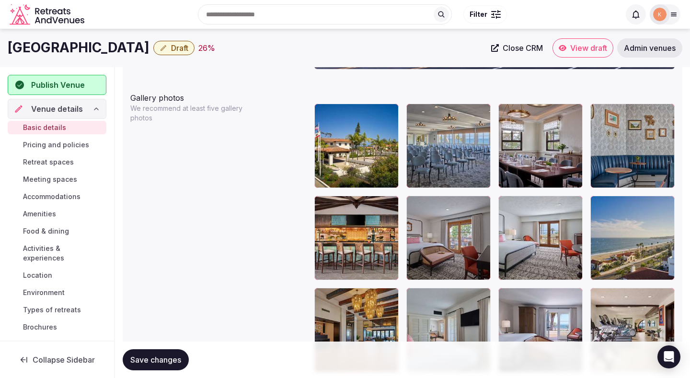
scroll to position [1098, 0]
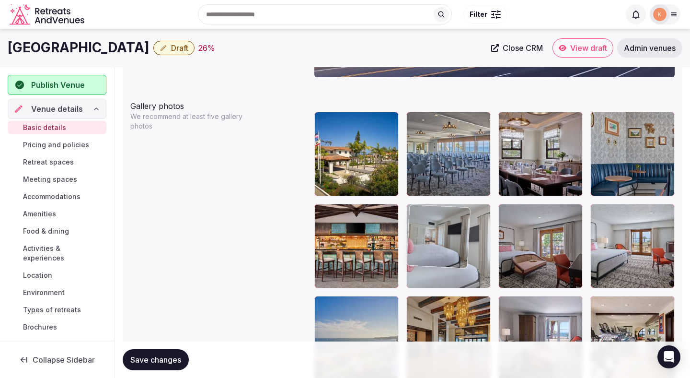
drag, startPoint x: 443, startPoint y: 322, endPoint x: 444, endPoint y: 253, distance: 69.1
click at [444, 253] on body "**********" at bounding box center [345, 136] width 690 height 2469
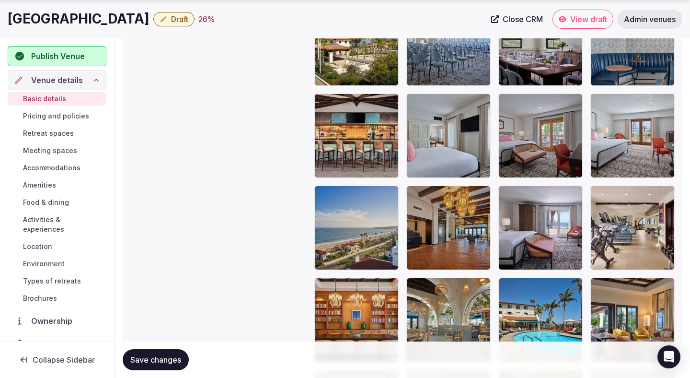
scroll to position [1212, 0]
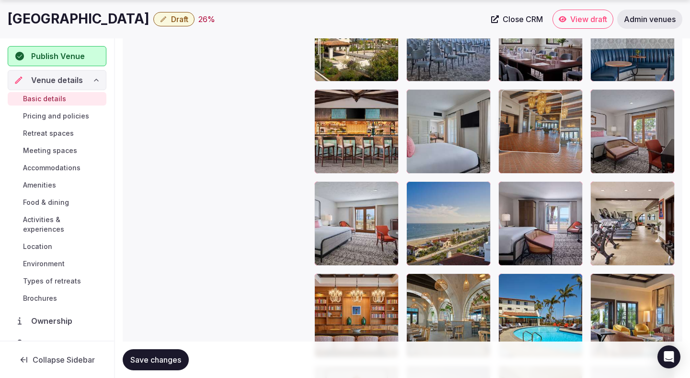
drag, startPoint x: 479, startPoint y: 240, endPoint x: 562, endPoint y: 154, distance: 119.4
click at [564, 154] on body "**********" at bounding box center [345, 22] width 690 height 2469
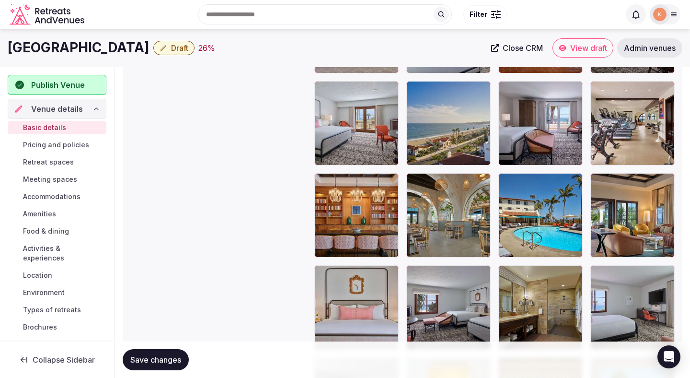
scroll to position [1293, 0]
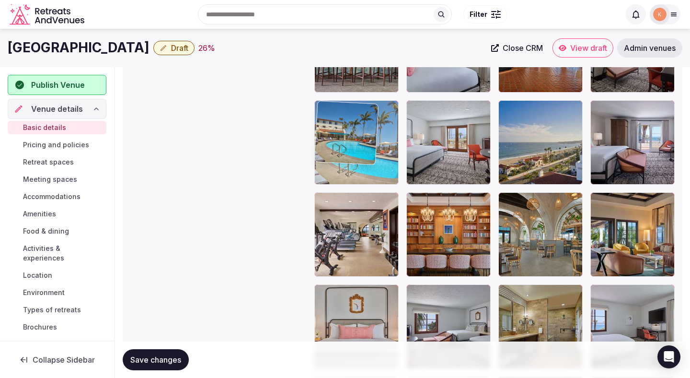
drag, startPoint x: 529, startPoint y: 239, endPoint x: 379, endPoint y: 144, distance: 177.7
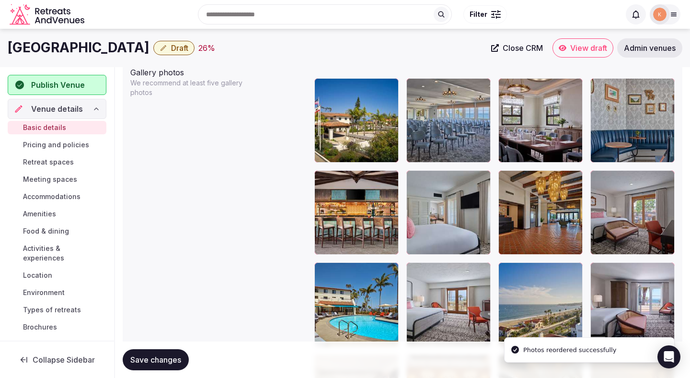
scroll to position [1129, 0]
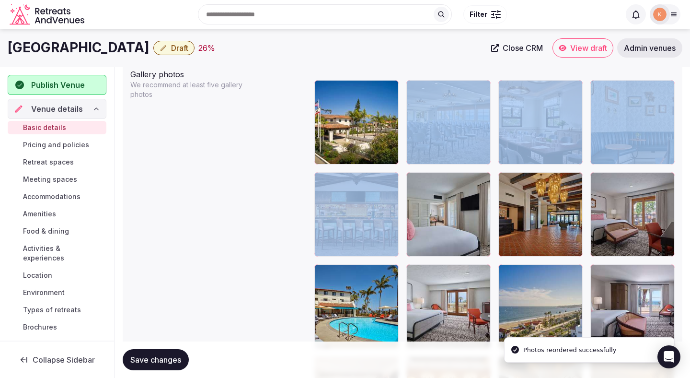
drag, startPoint x: 353, startPoint y: 259, endPoint x: 357, endPoint y: 107, distance: 152.5
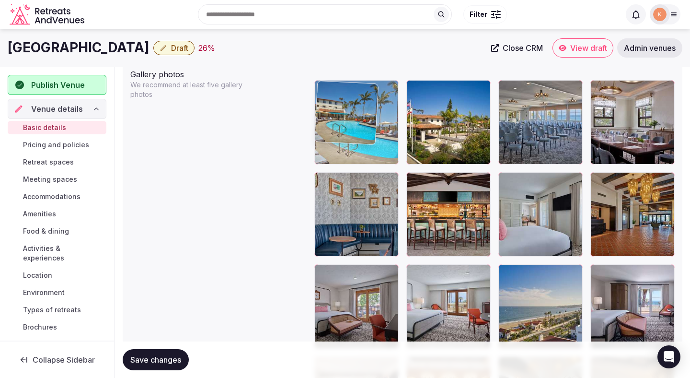
drag, startPoint x: 351, startPoint y: 293, endPoint x: 359, endPoint y: 129, distance: 164.6
click at [359, 129] on body "**********" at bounding box center [345, 105] width 690 height 2469
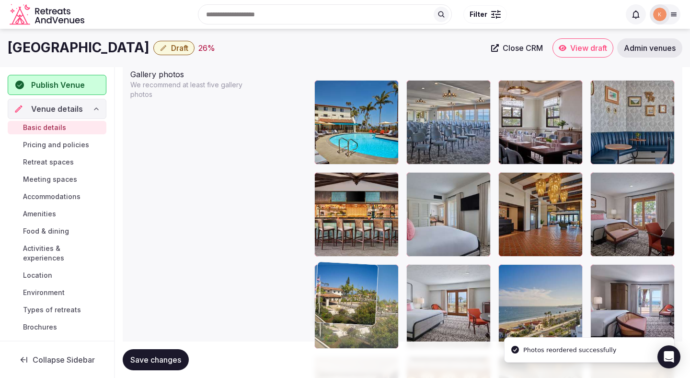
drag, startPoint x: 420, startPoint y: 130, endPoint x: 329, endPoint y: 312, distance: 203.5
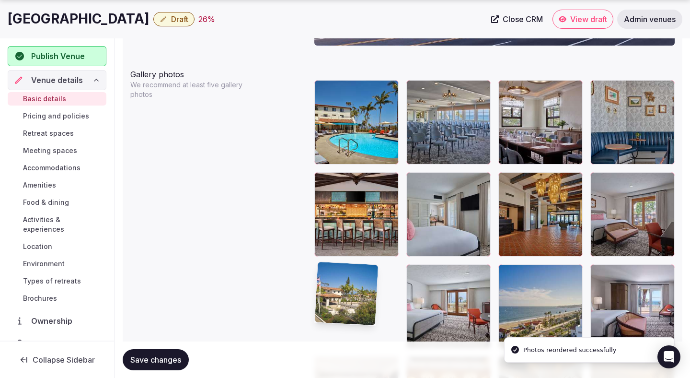
scroll to position [1133, 0]
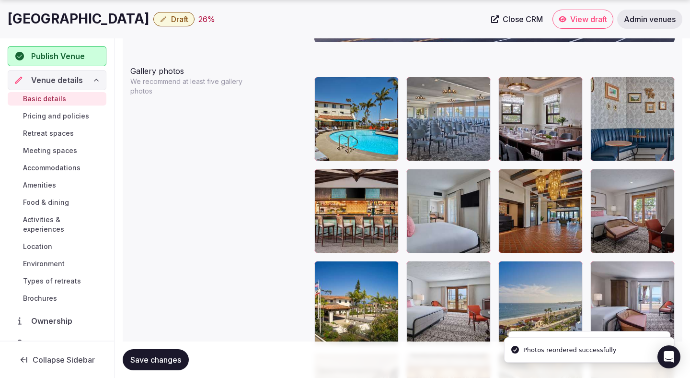
click at [166, 352] on button "Save changes" at bounding box center [156, 359] width 66 height 21
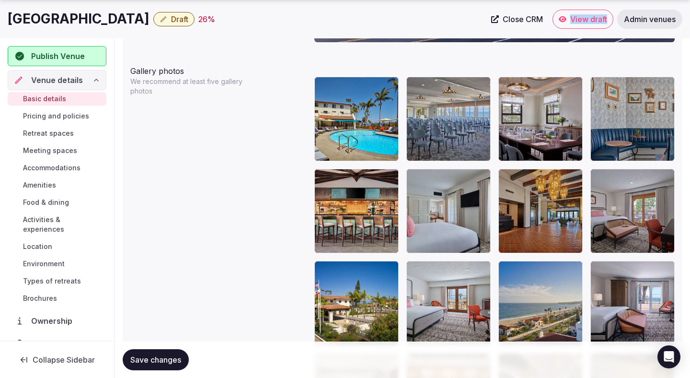
click at [152, 355] on span "Save changes" at bounding box center [155, 360] width 51 height 10
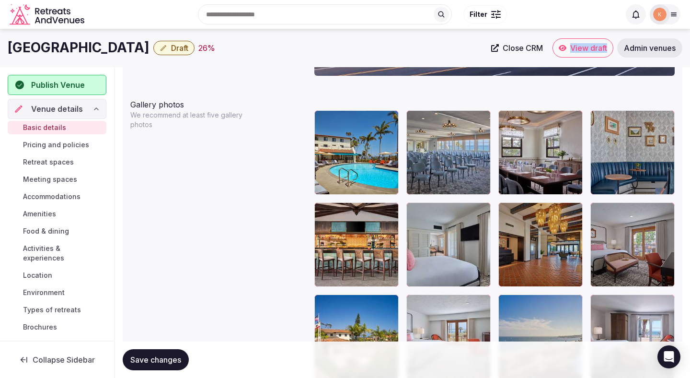
scroll to position [984, 0]
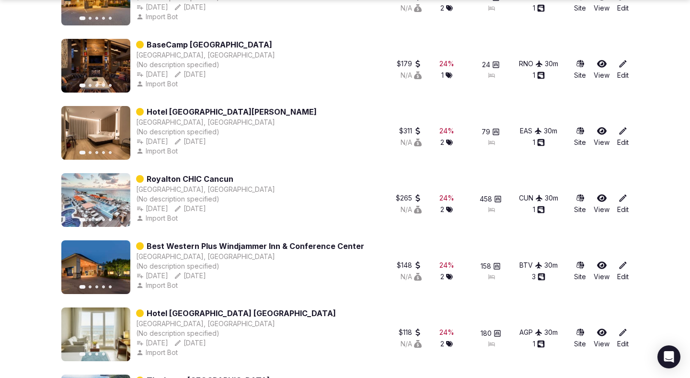
scroll to position [615, 0]
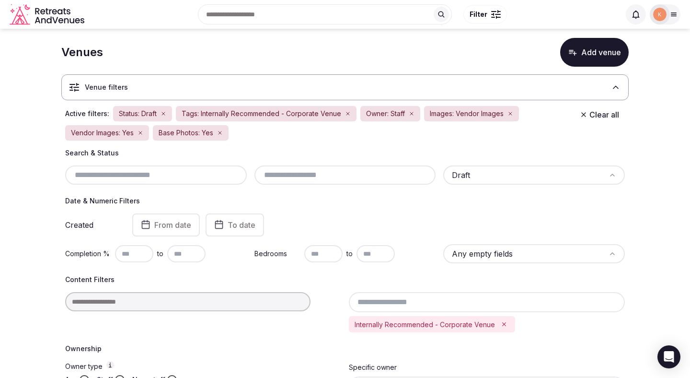
scroll to position [11, 0]
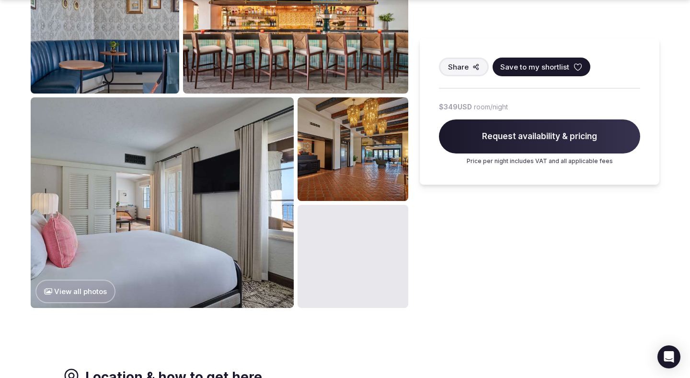
scroll to position [509, 0]
